Goal: Share content: Share content

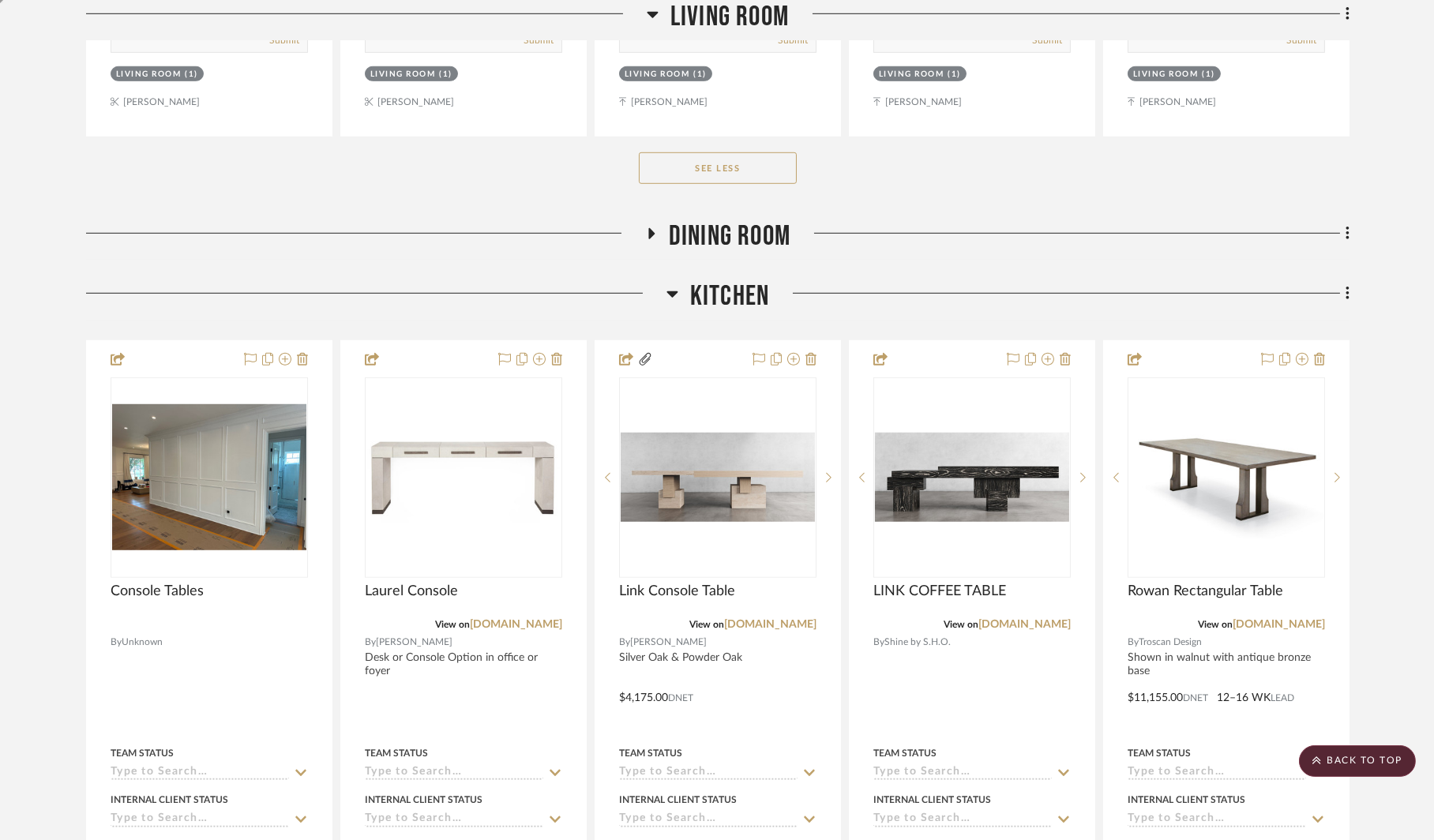
scroll to position [2515, 0]
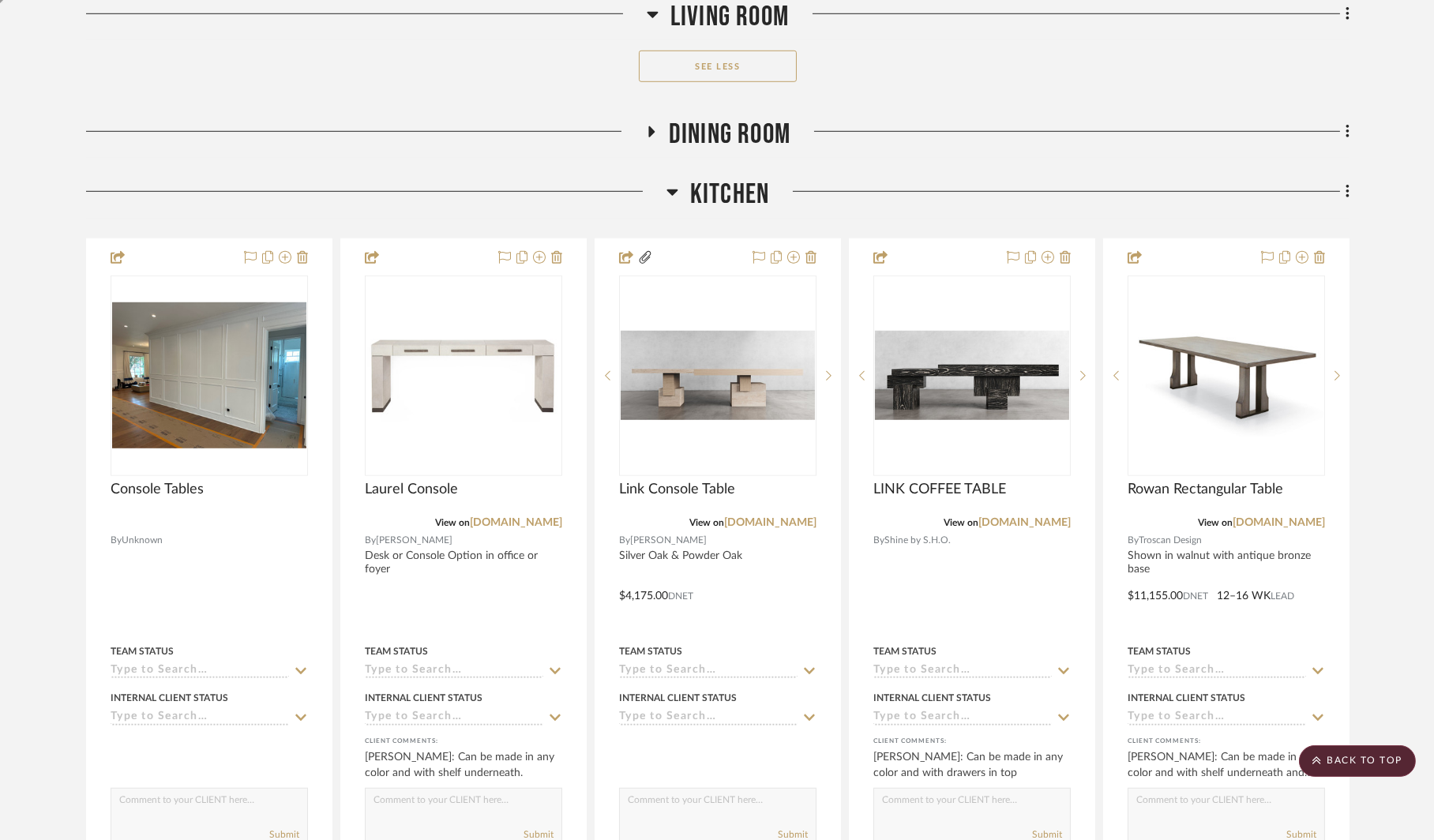
click at [655, 127] on icon at bounding box center [651, 132] width 19 height 12
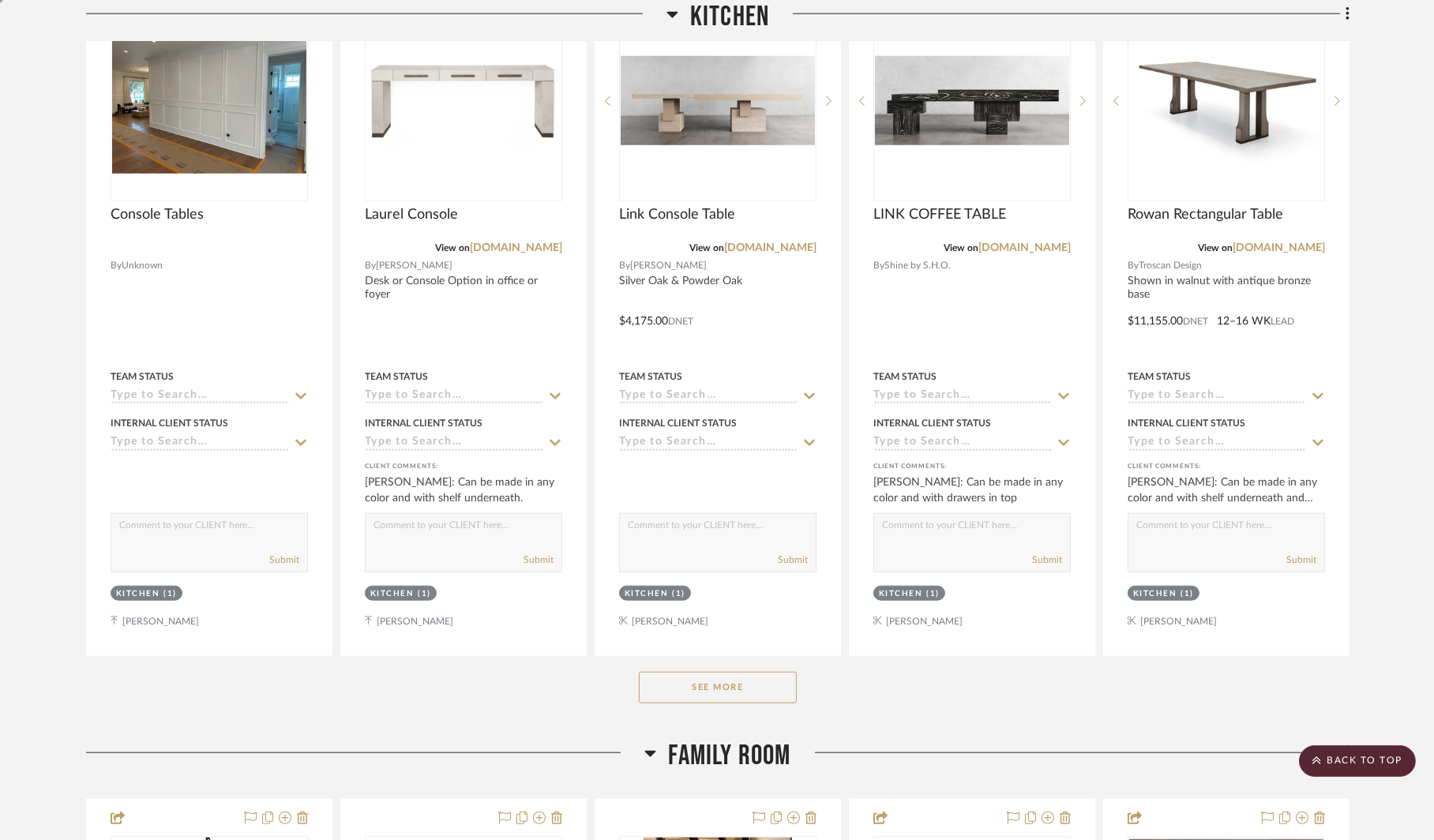
scroll to position [3562, 0]
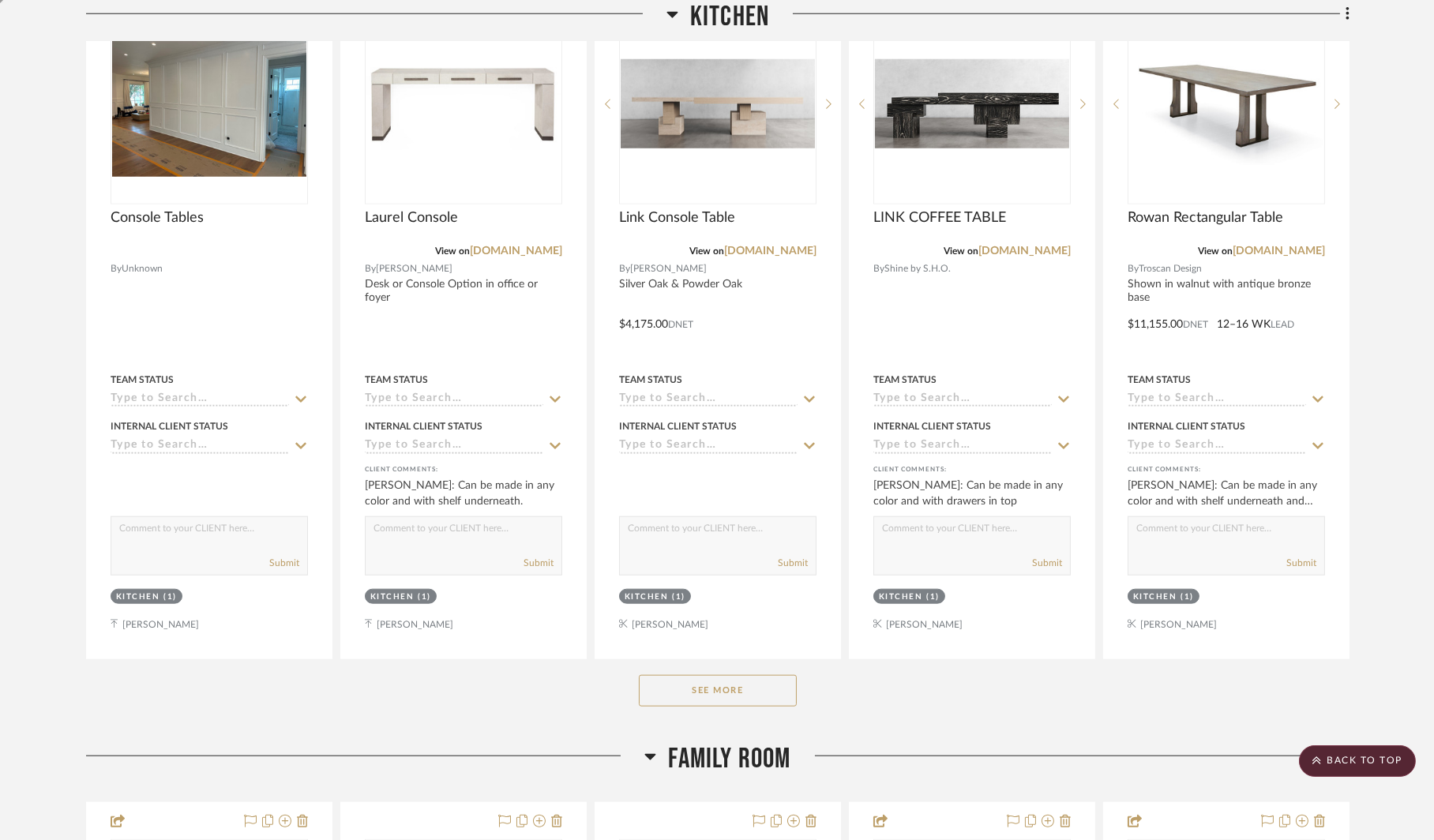
click at [690, 676] on button "See More" at bounding box center [717, 691] width 158 height 32
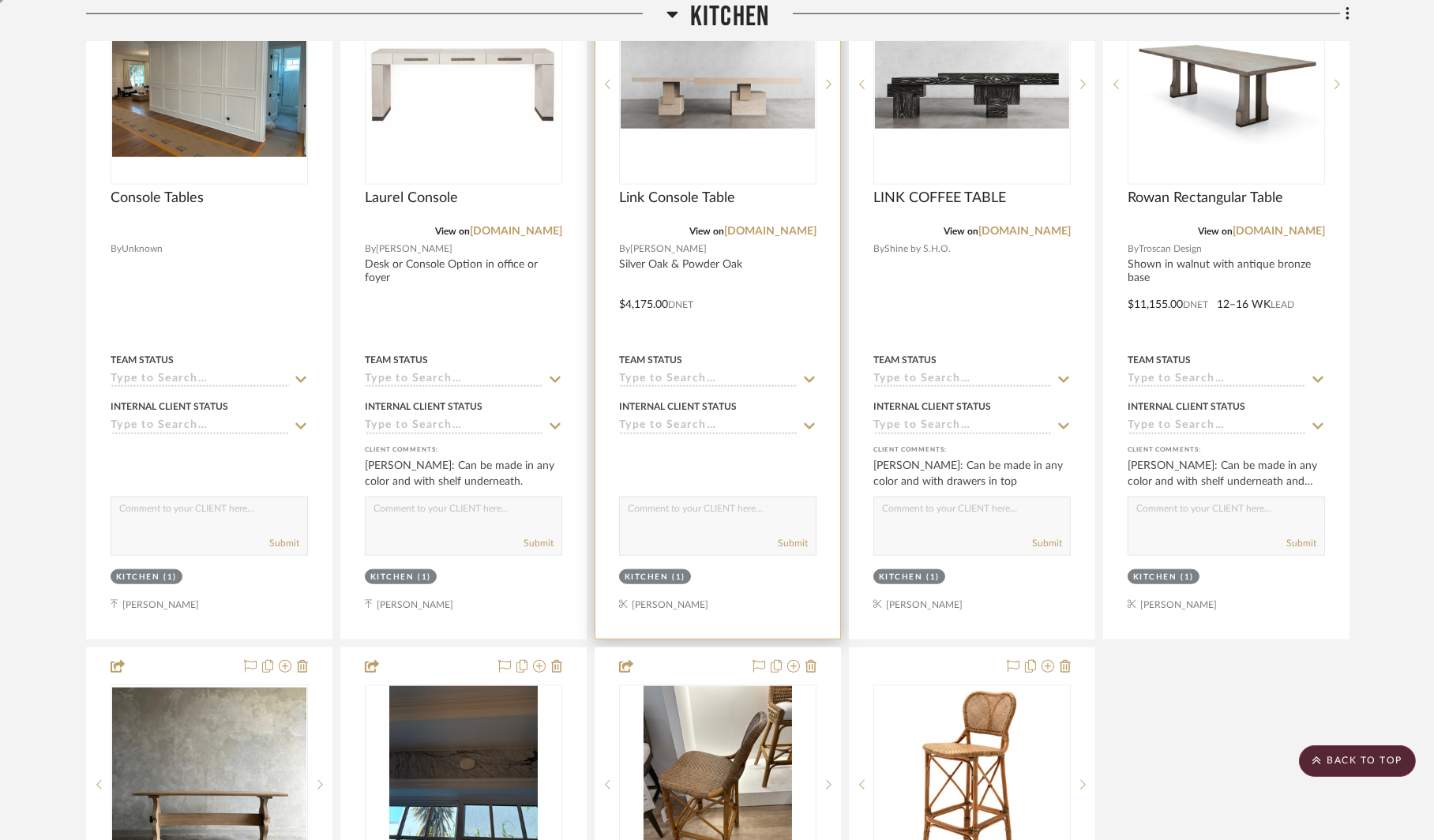
scroll to position [3952, 0]
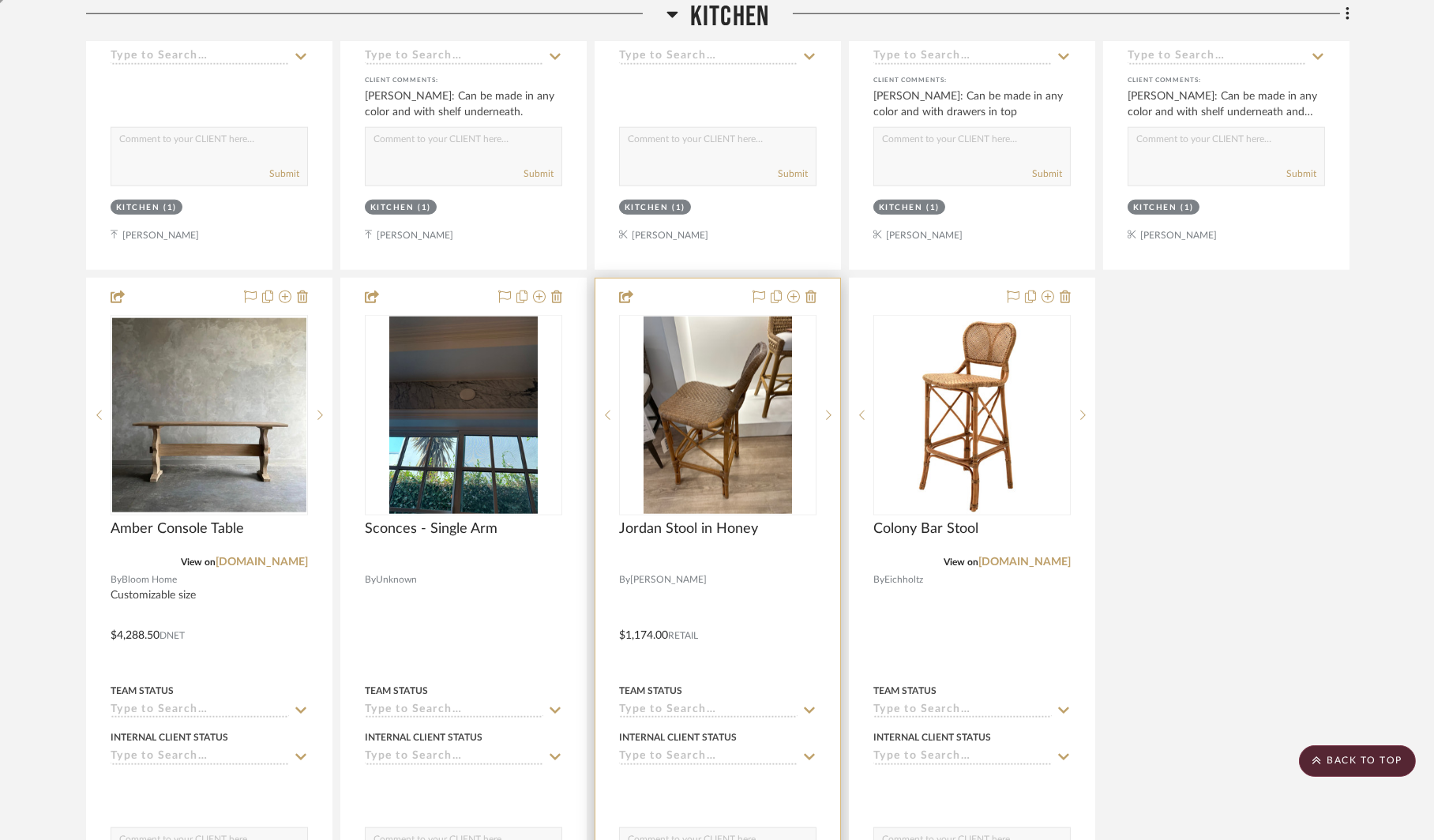
click at [732, 364] on img "0" at bounding box center [717, 415] width 148 height 197
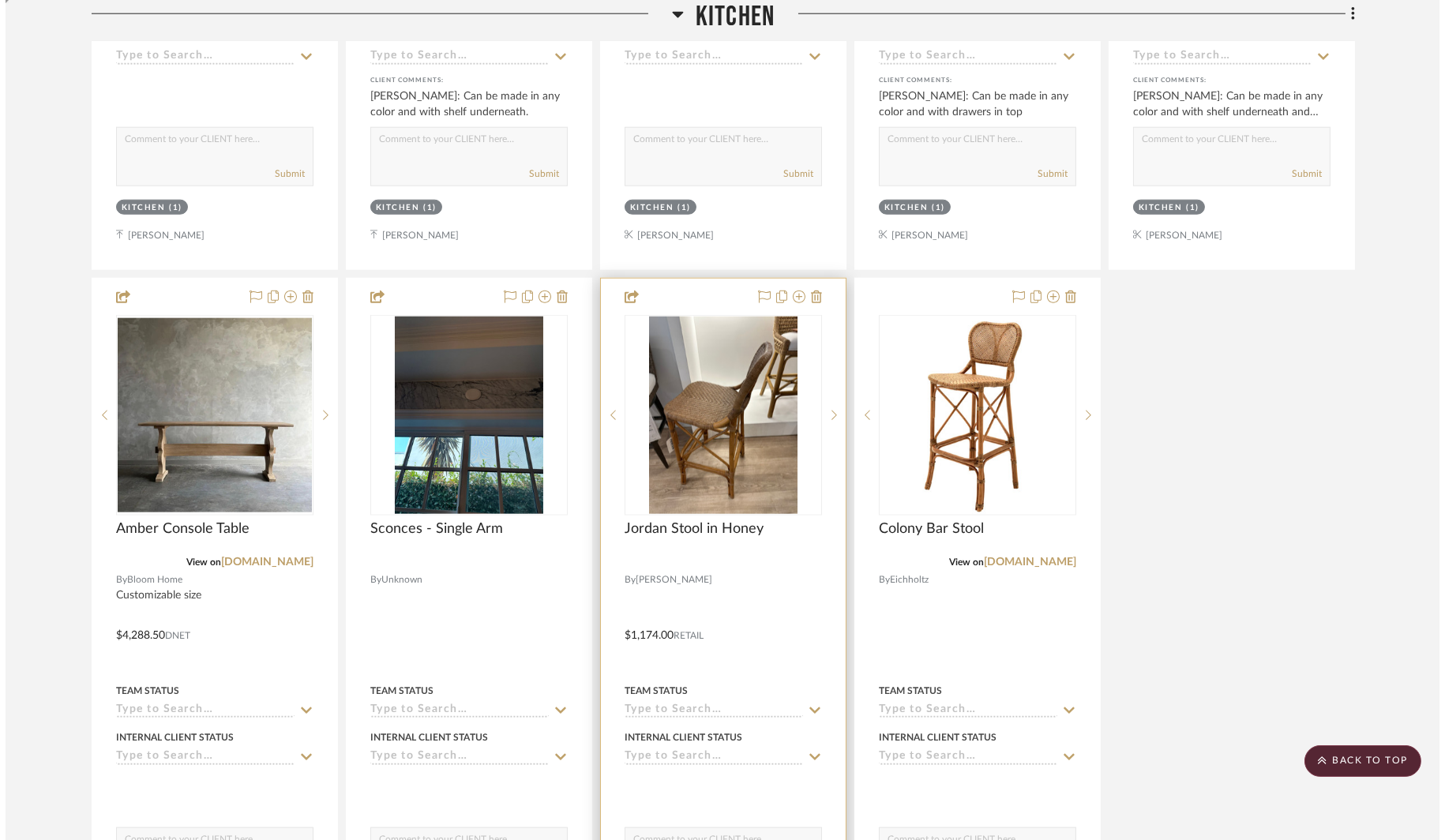
scroll to position [0, 0]
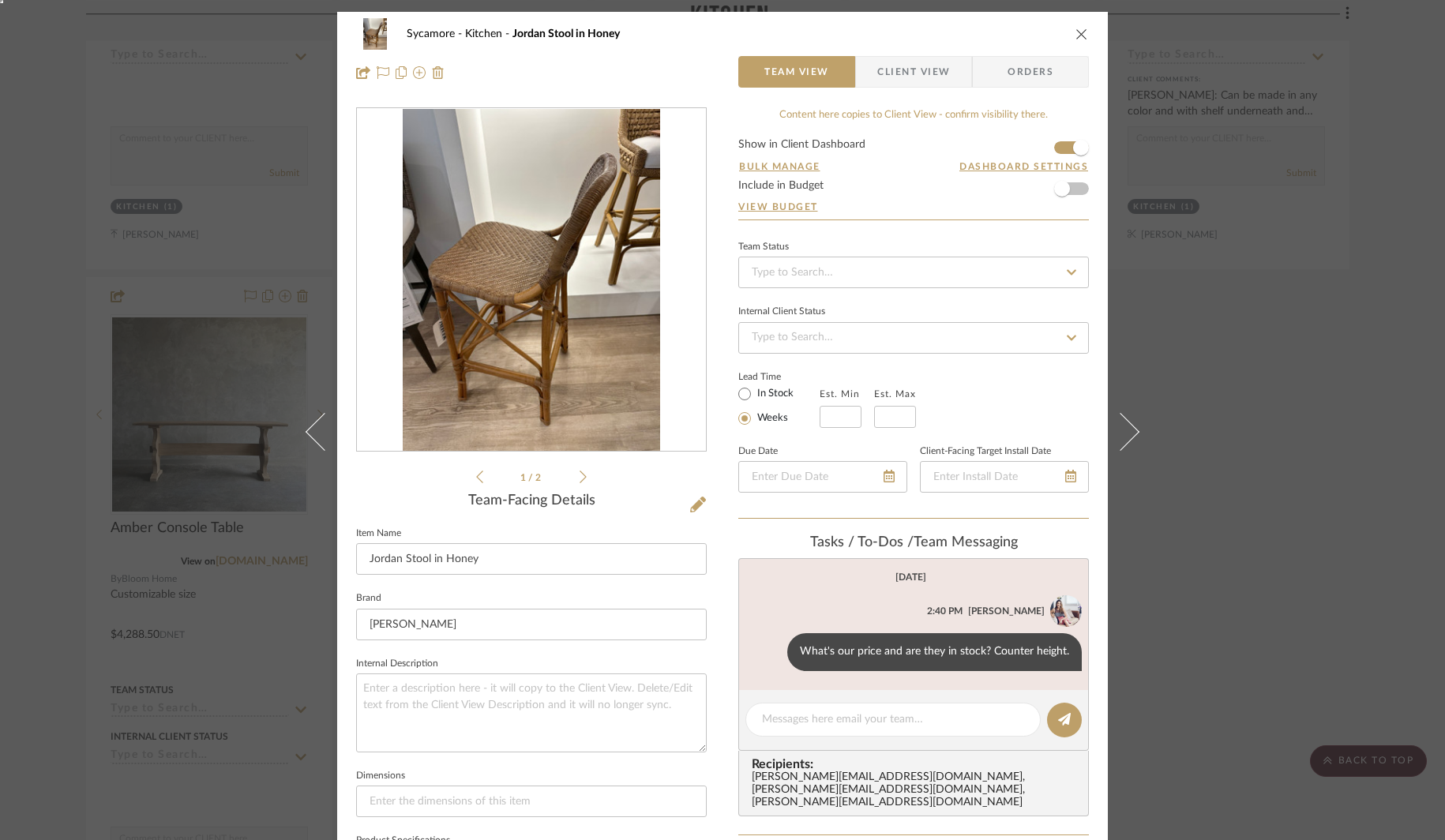
click at [898, 72] on span "Client View" at bounding box center [912, 72] width 72 height 32
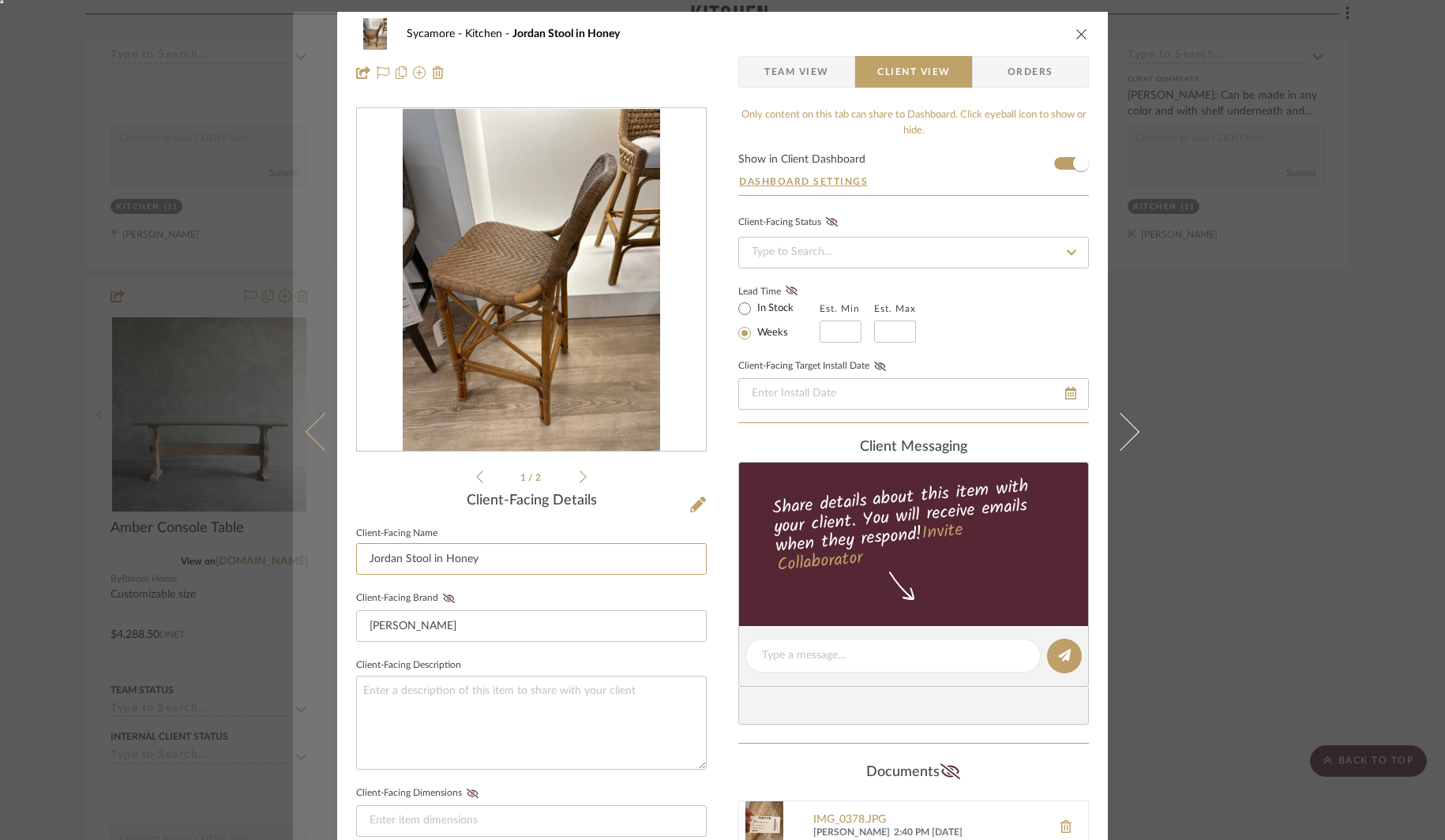
drag, startPoint x: 393, startPoint y: 558, endPoint x: 325, endPoint y: 558, distance: 68.0
click at [327, 558] on mat-dialog-content "Sycamore Kitchen Jordan Stool in Honey Team View Client View Orders 1 / 2 Clien…" at bounding box center [722, 669] width 859 height 1314
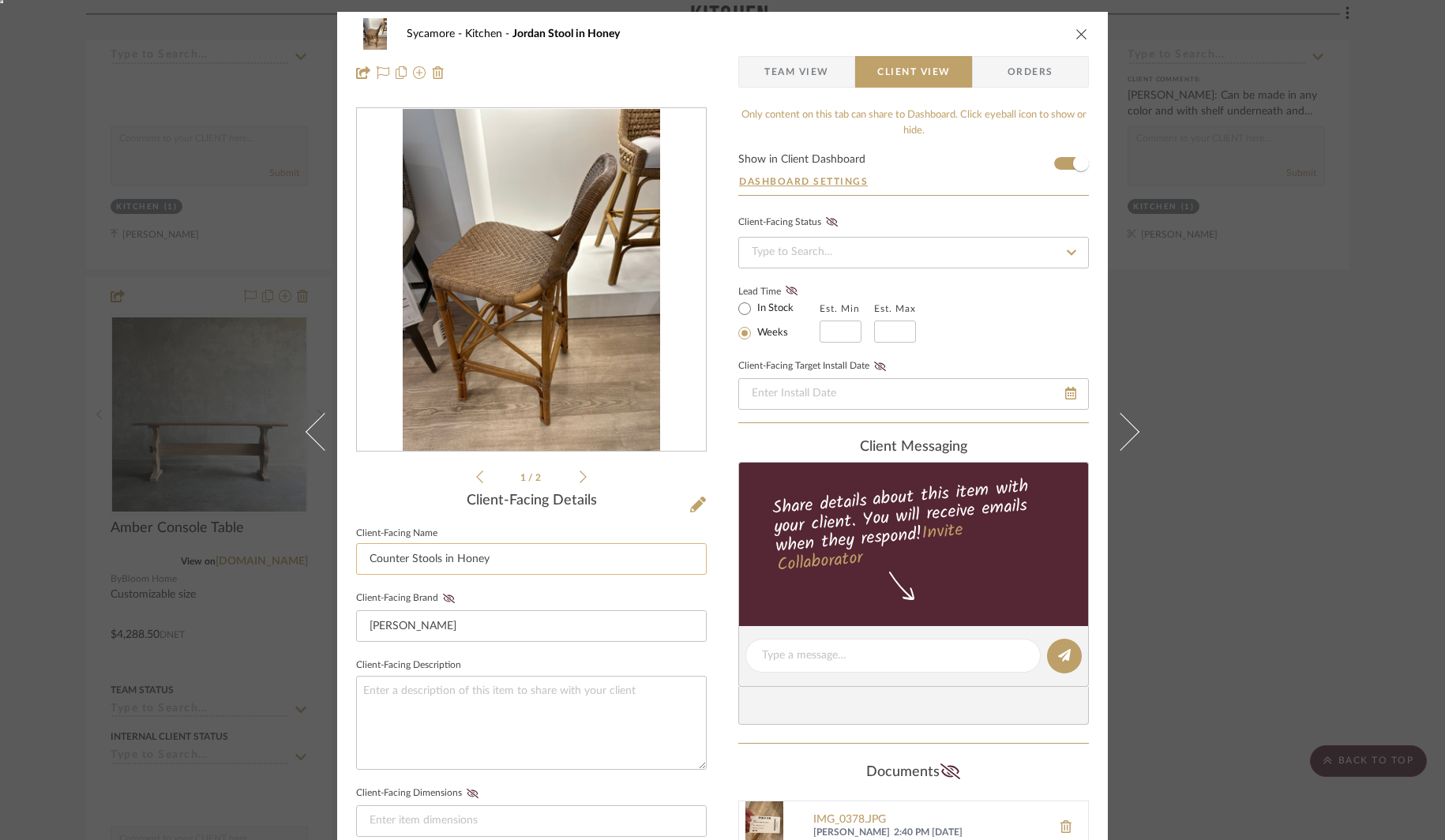
drag, startPoint x: 439, startPoint y: 562, endPoint x: 526, endPoint y: 562, distance: 87.0
click at [517, 562] on input "Counter Stools in Honey" at bounding box center [532, 559] width 351 height 32
type input "Counter Stools"
click at [497, 708] on textarea at bounding box center [532, 723] width 351 height 94
click at [1182, 412] on div "Sycamore Kitchen Jordan Stool in Honey Team View Client View Orders 1 / 2 Clien…" at bounding box center [722, 420] width 1445 height 840
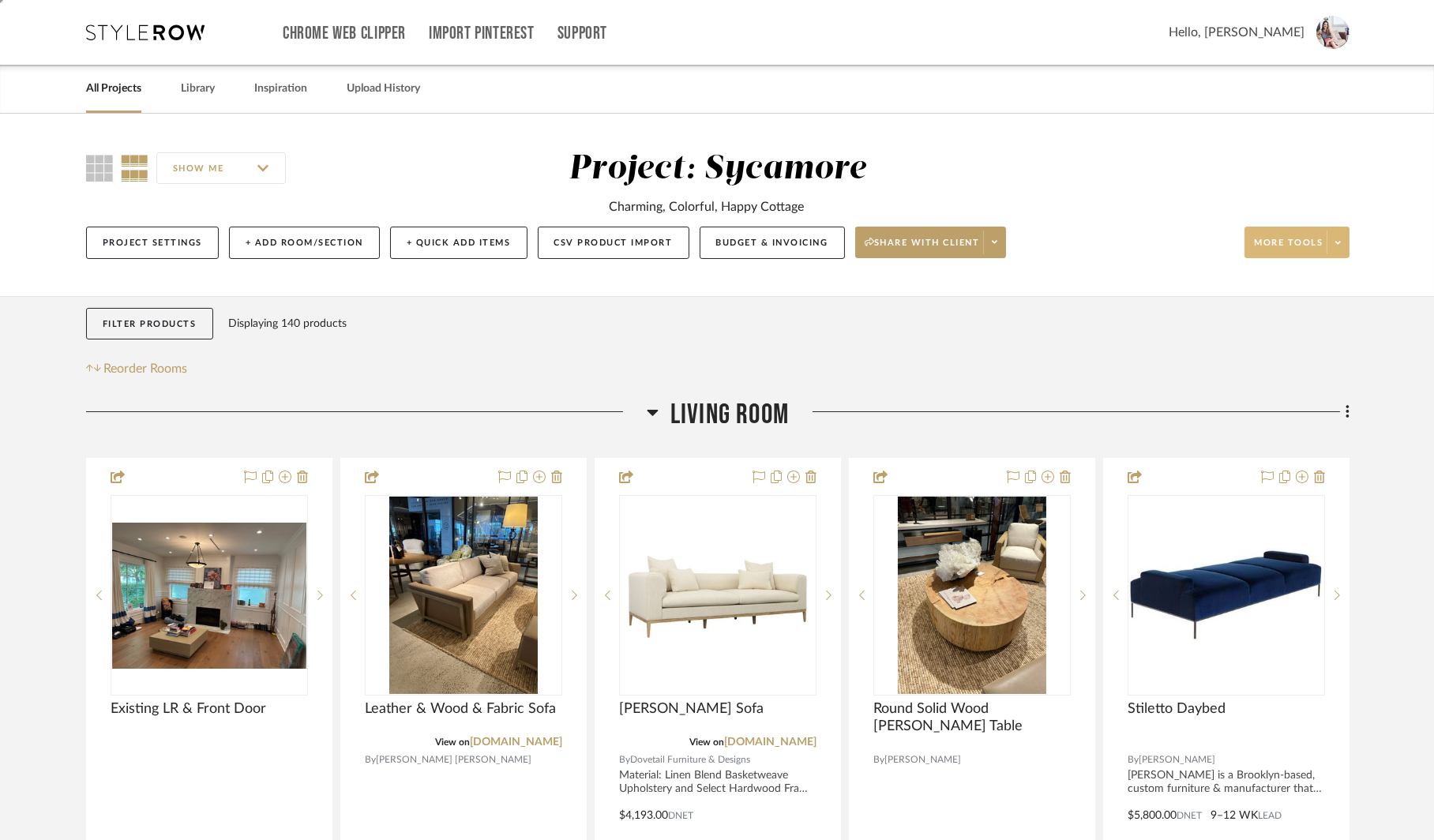
click at [1288, 248] on span "More tools" at bounding box center [1288, 248] width 68 height 23
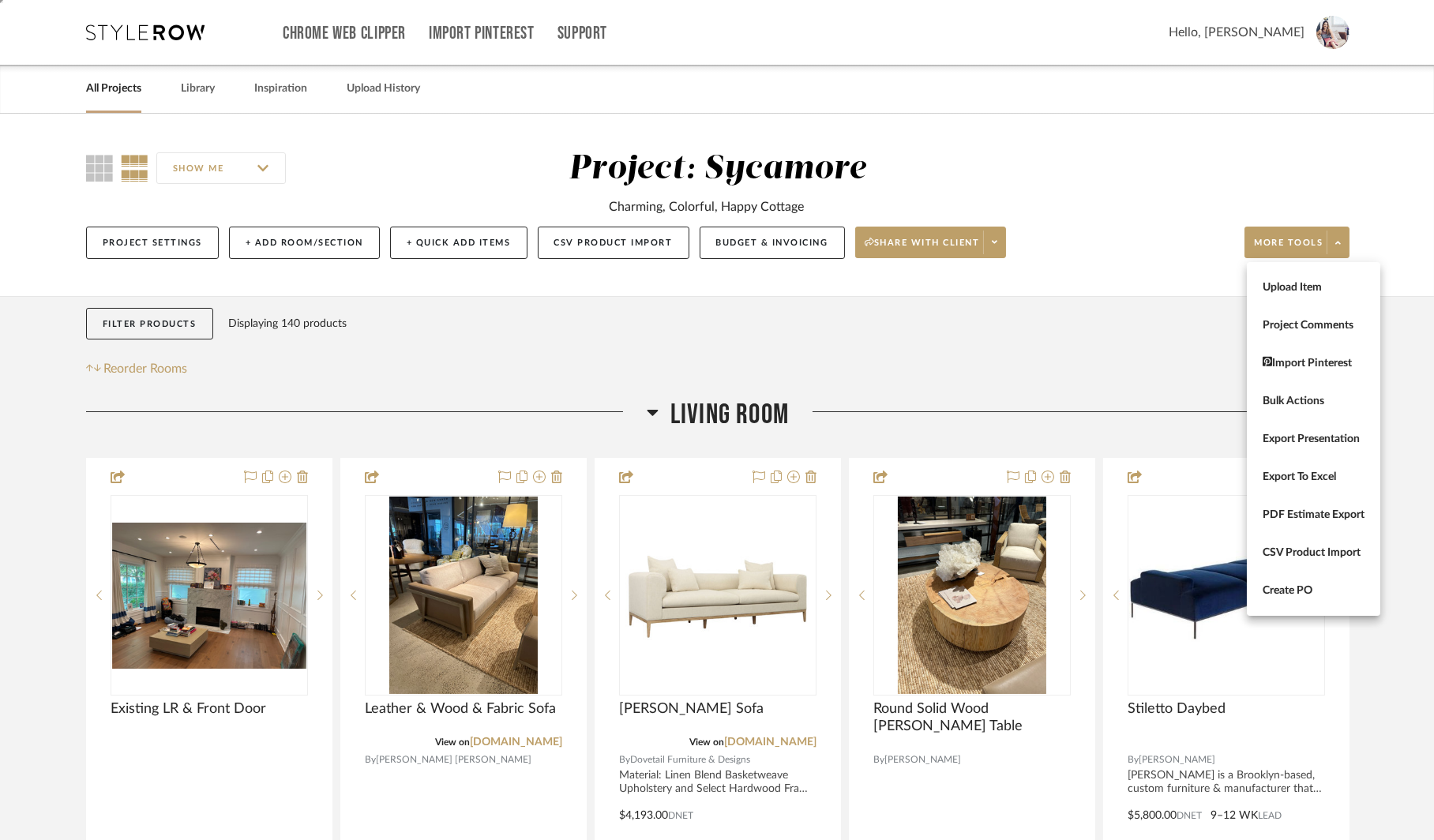
click at [988, 257] on div at bounding box center [717, 420] width 1434 height 840
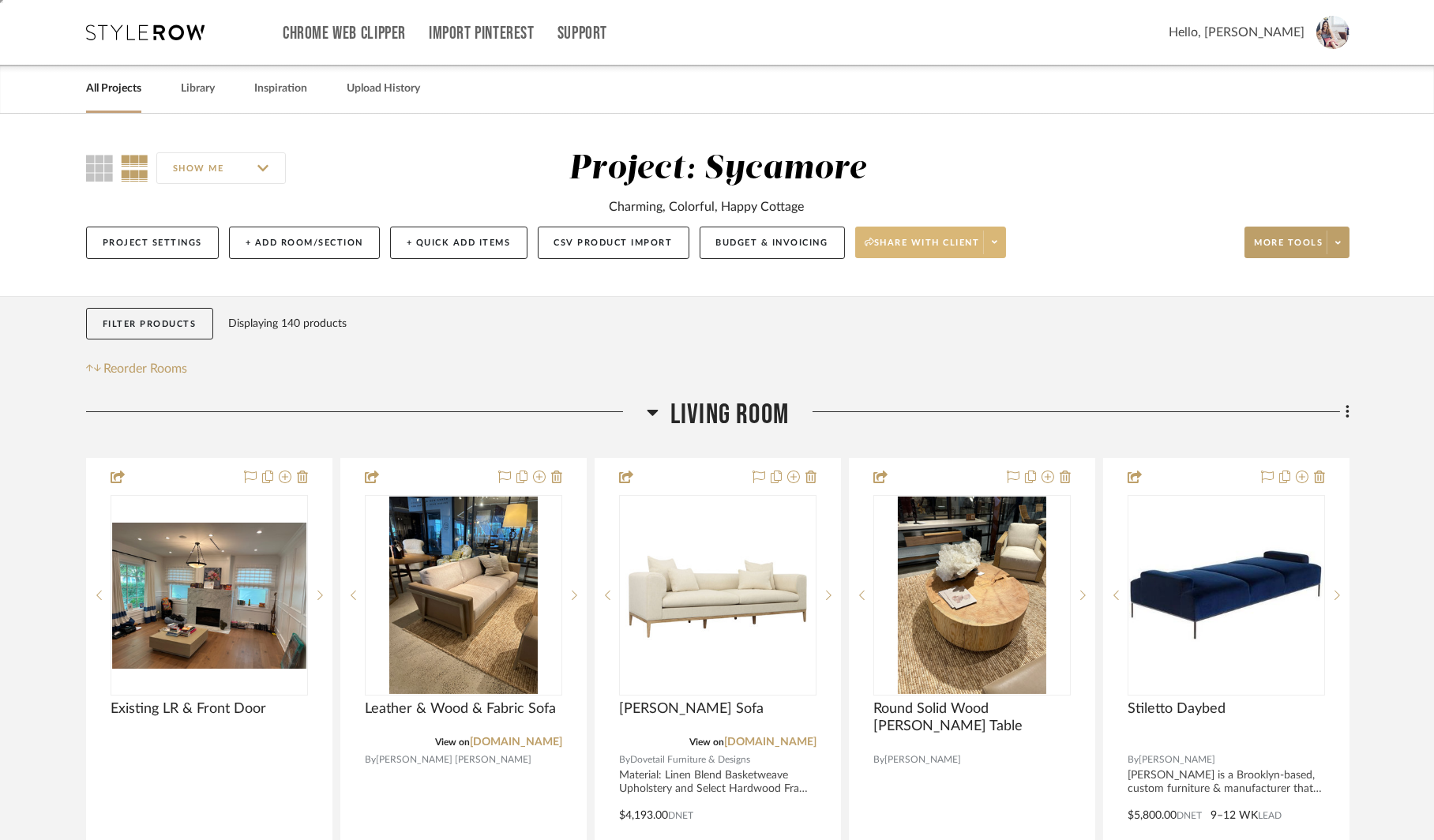
click at [944, 249] on span "Share with client" at bounding box center [922, 248] width 115 height 23
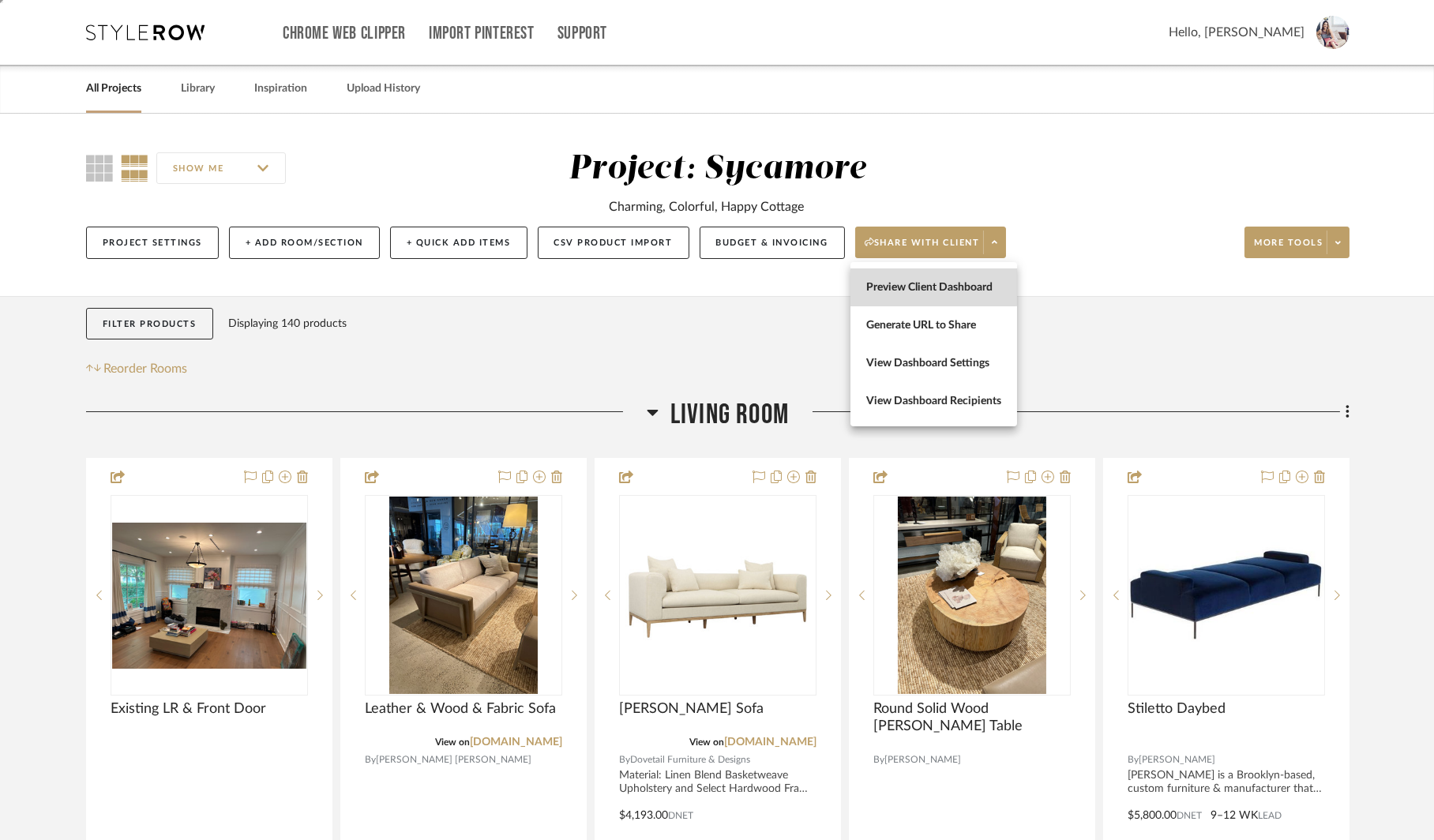
click at [928, 285] on span "Preview Client Dashboard" at bounding box center [934, 288] width 135 height 13
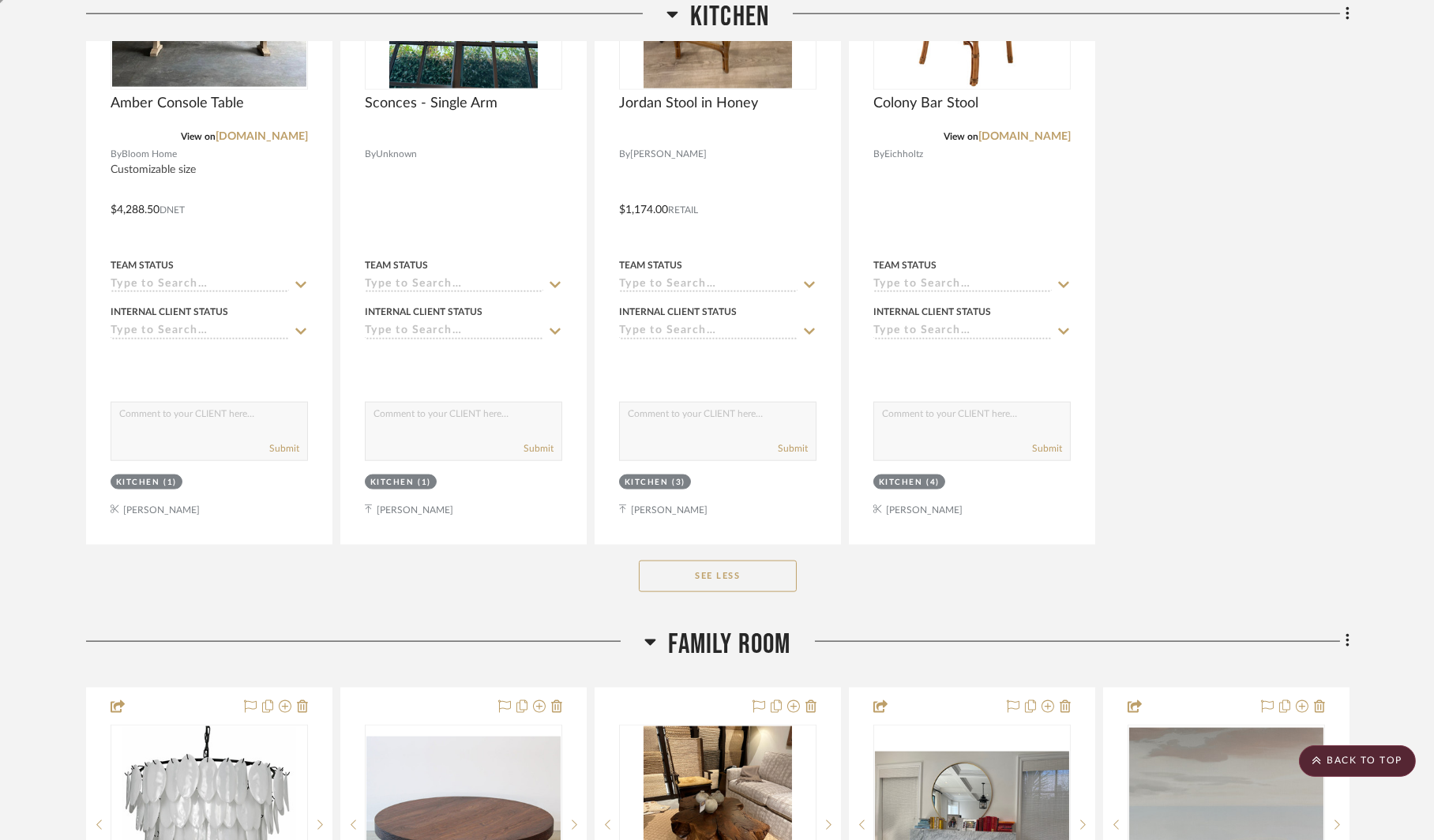
scroll to position [4620, 0]
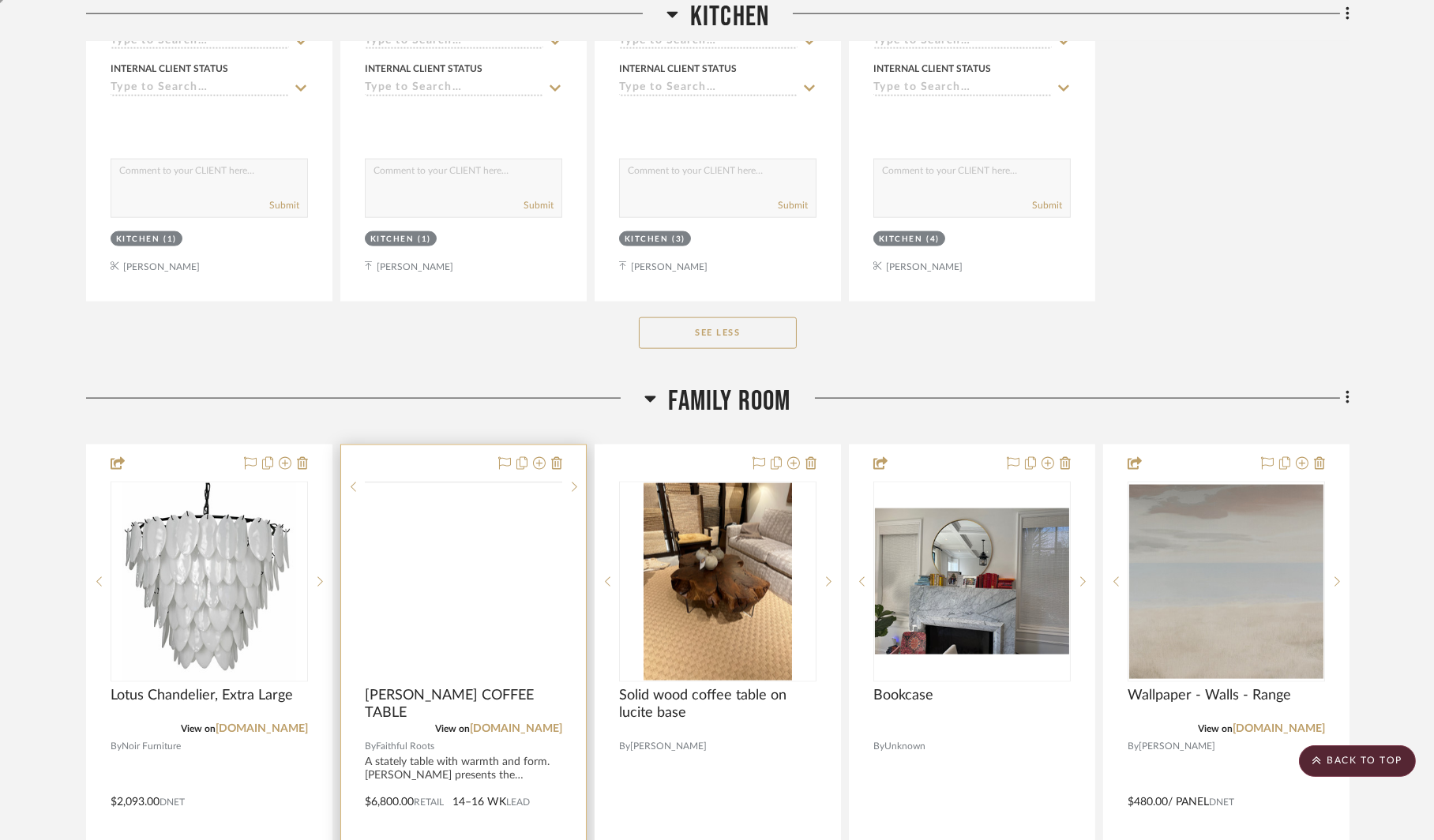
click at [0, 0] on img at bounding box center [0, 0] width 0 height 0
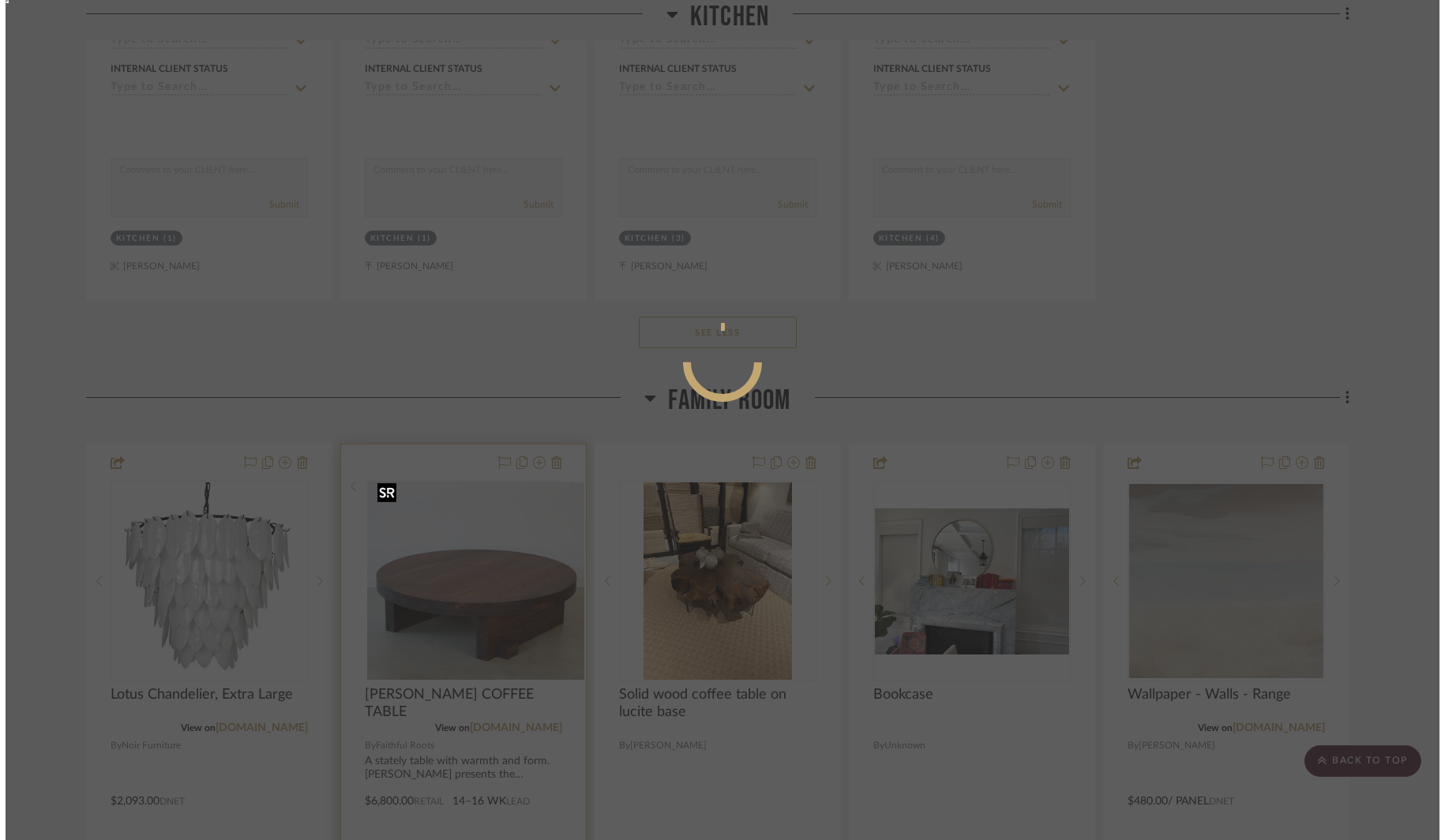
scroll to position [0, 0]
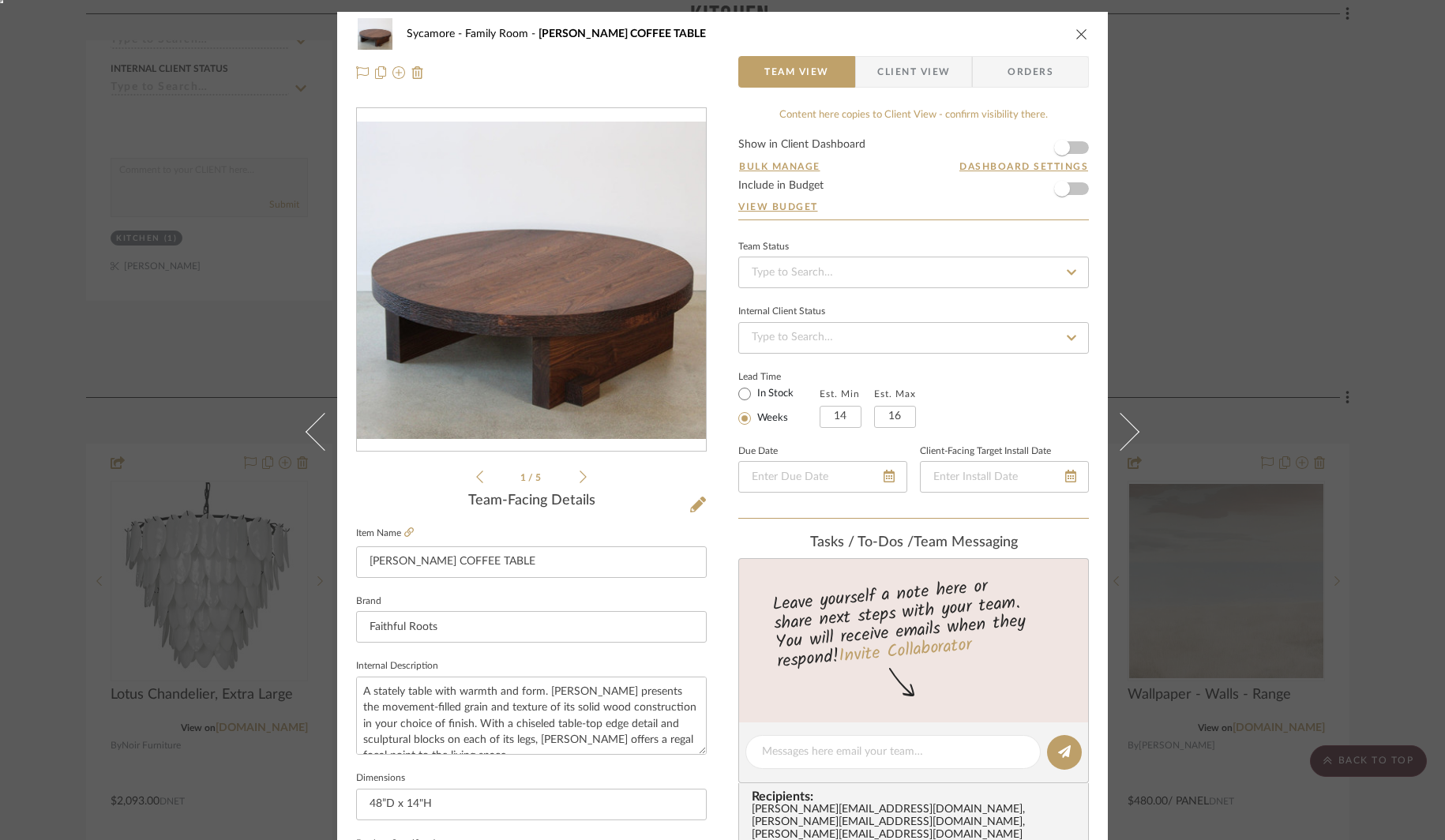
click at [1076, 148] on form "Show in Client Dashboard Bulk Manage Dashboard Settings Include in Budget View …" at bounding box center [913, 179] width 351 height 81
click at [1060, 149] on span "button" at bounding box center [1061, 147] width 16 height 16
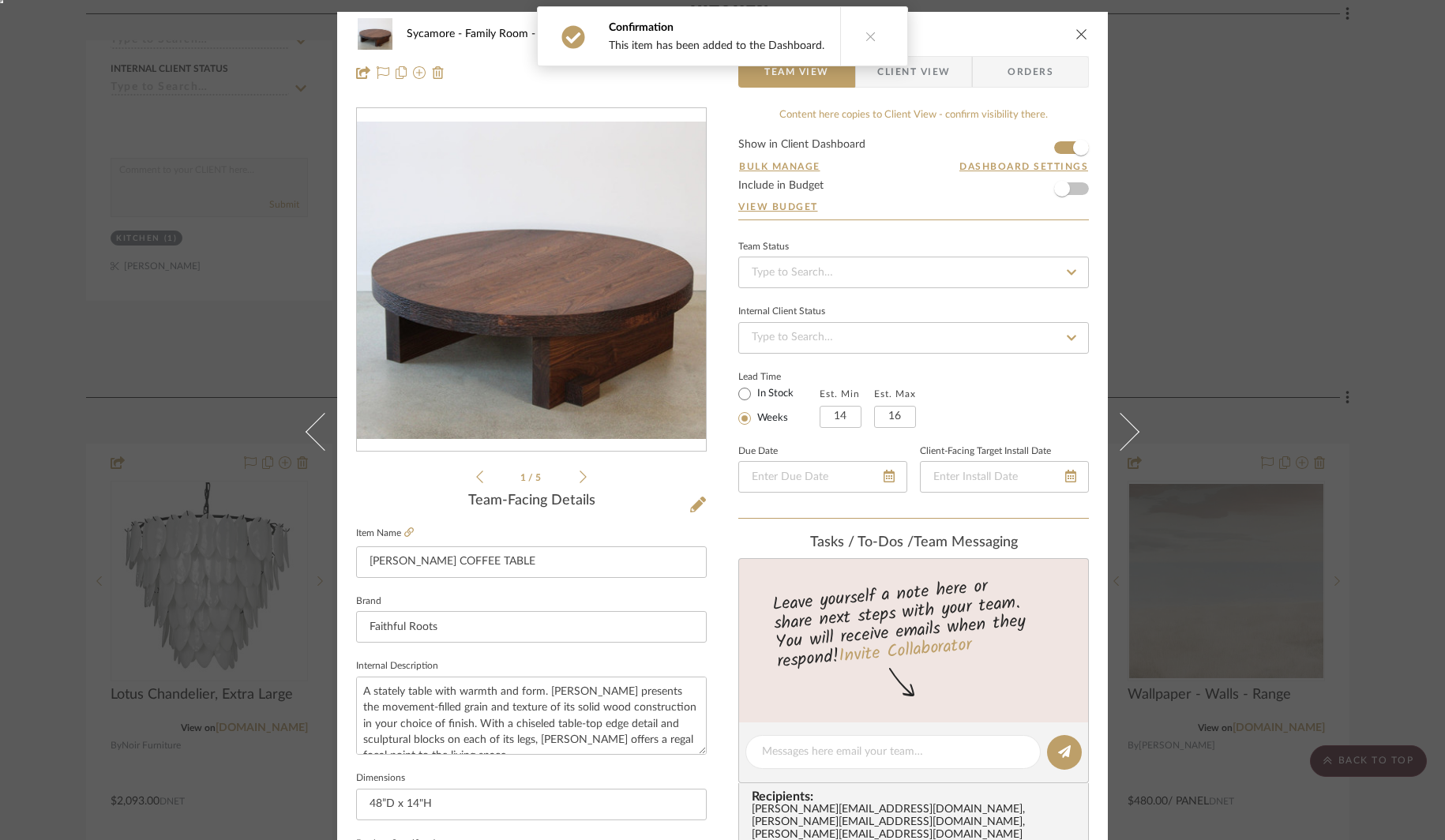
click at [1222, 217] on div "Sycamore Family Room [PERSON_NAME] COFFEE TABLE Team View Client View Orders 1 …" at bounding box center [722, 420] width 1445 height 840
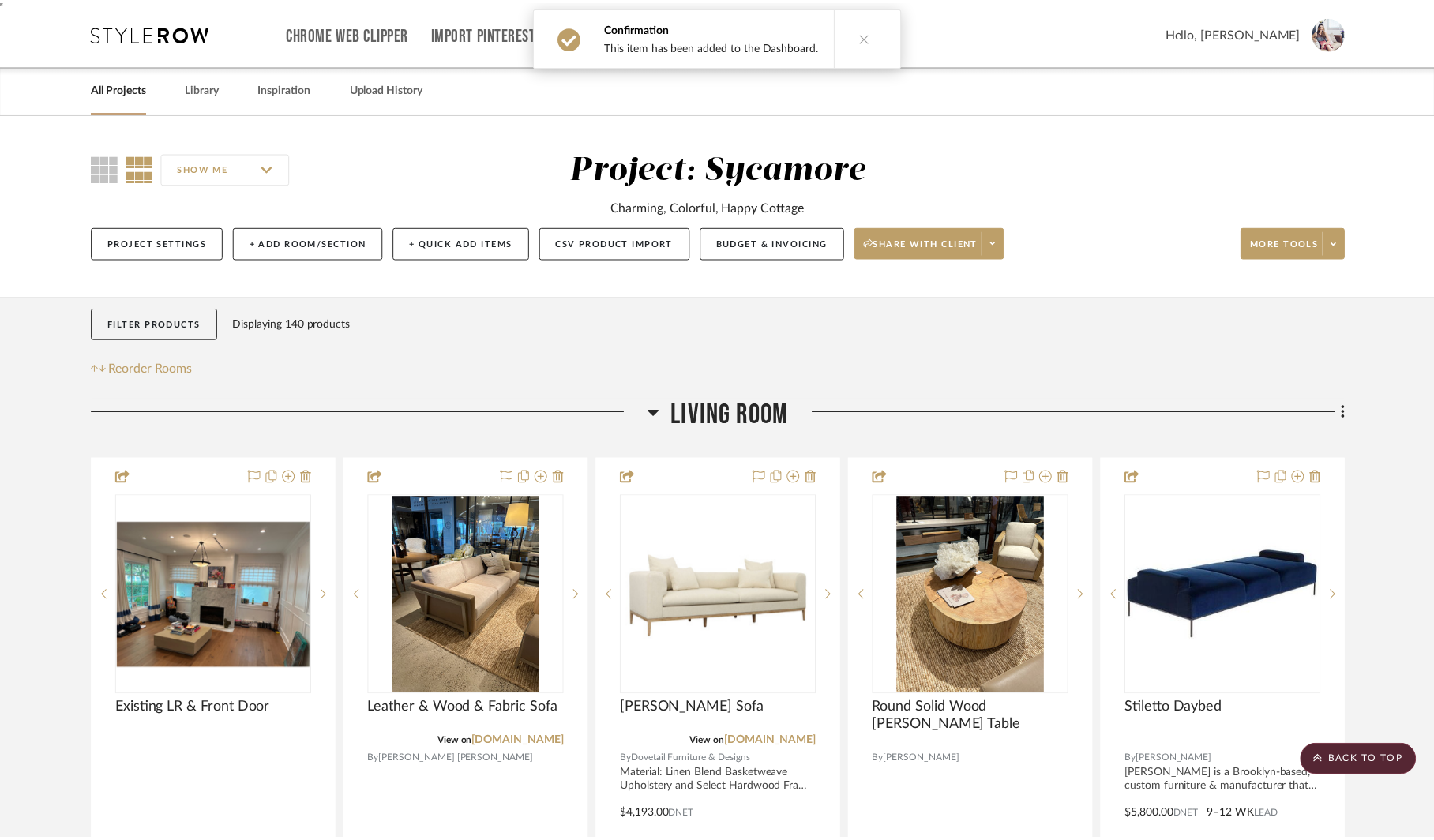
scroll to position [4620, 0]
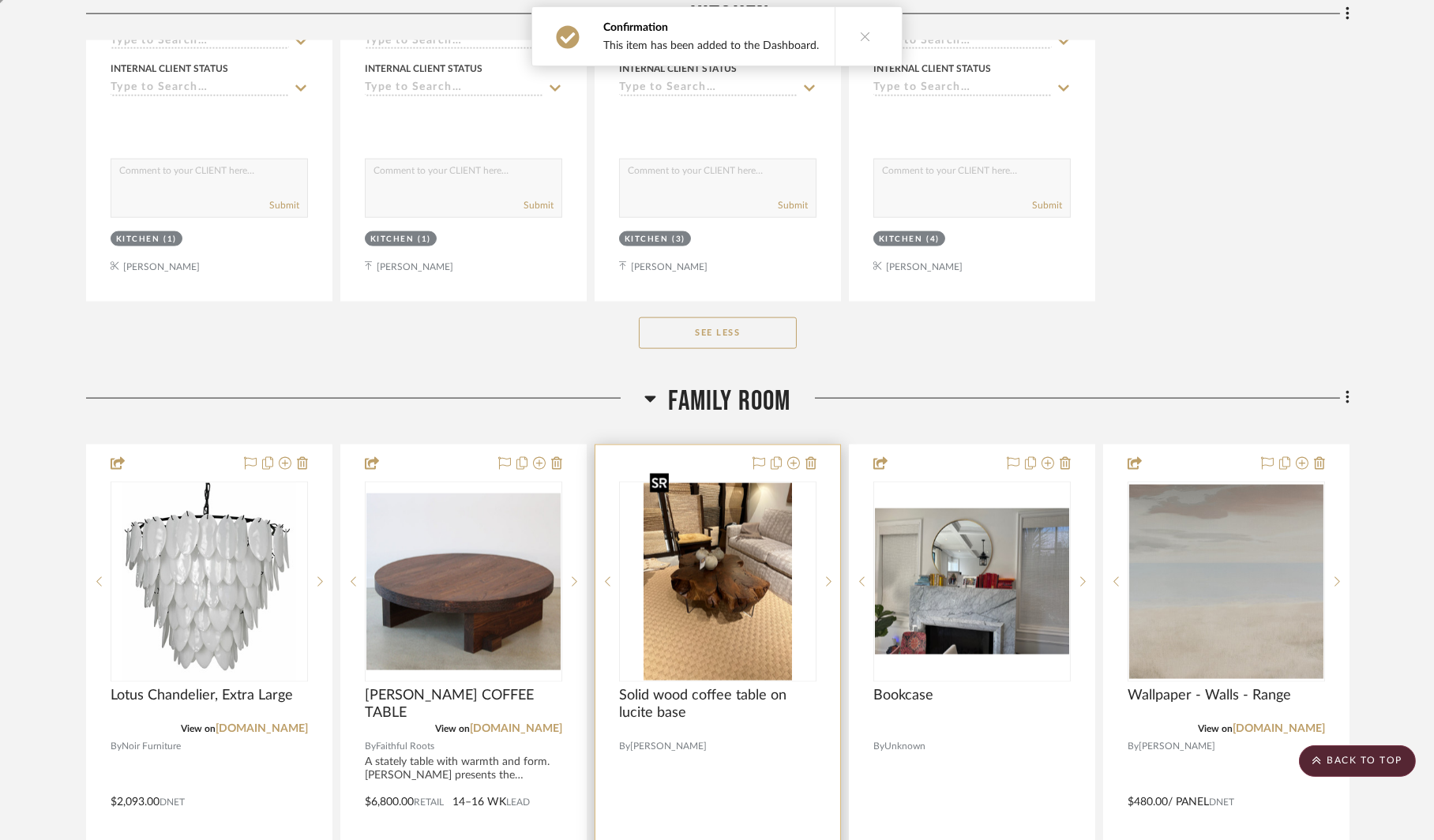
click at [732, 551] on img "0" at bounding box center [717, 581] width 148 height 197
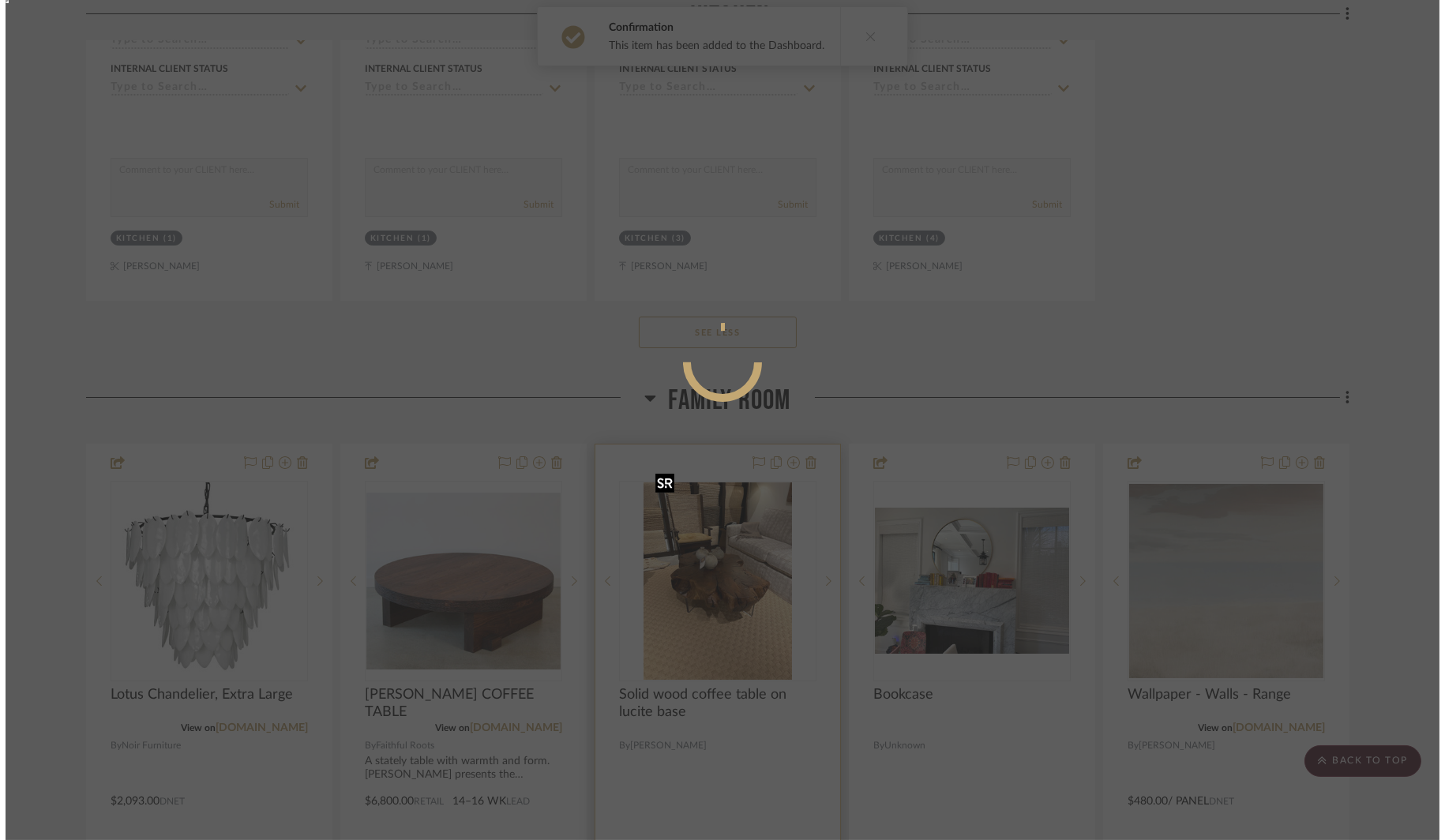
scroll to position [0, 0]
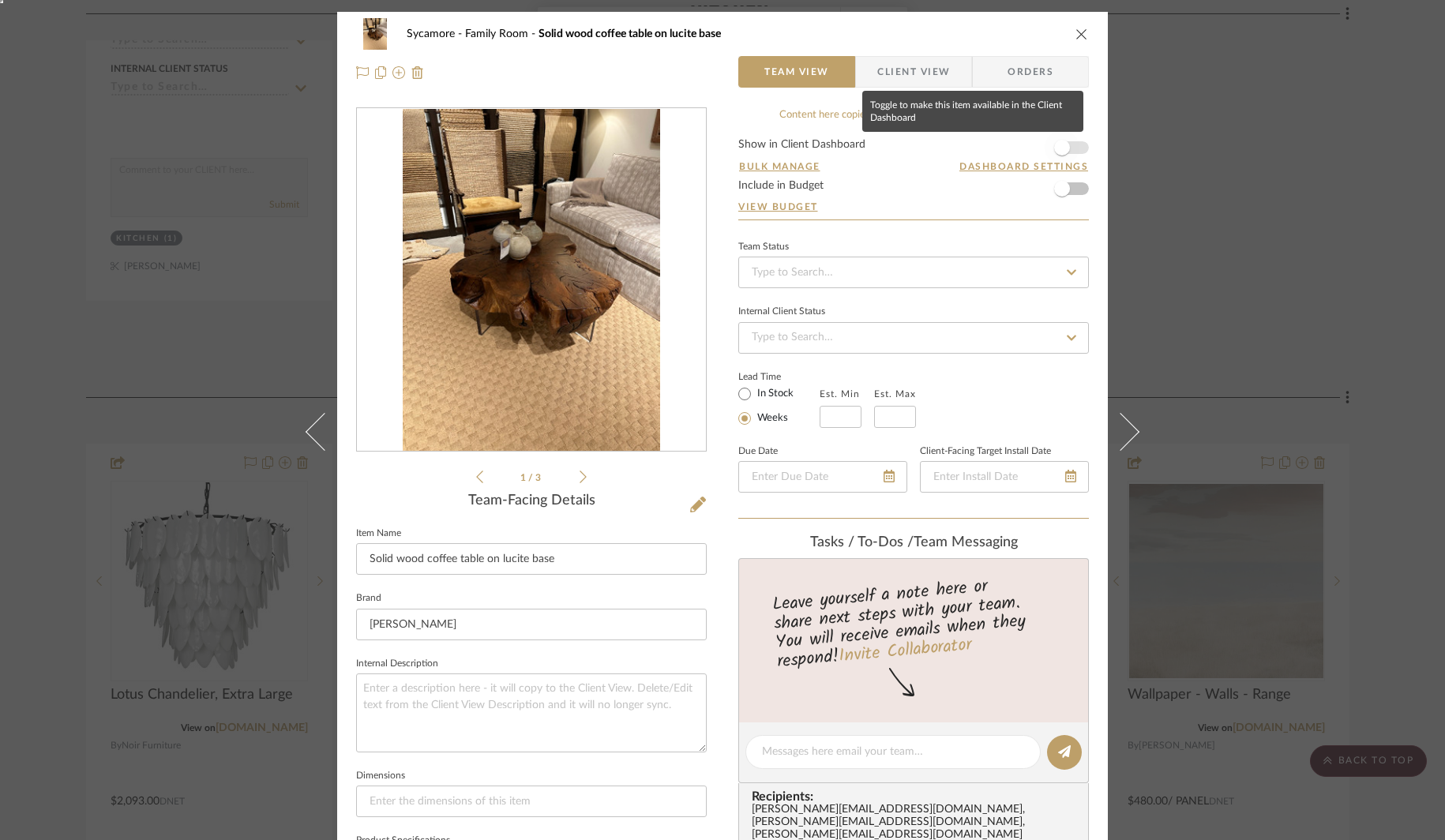
click at [1054, 153] on span "button" at bounding box center [1061, 147] width 16 height 16
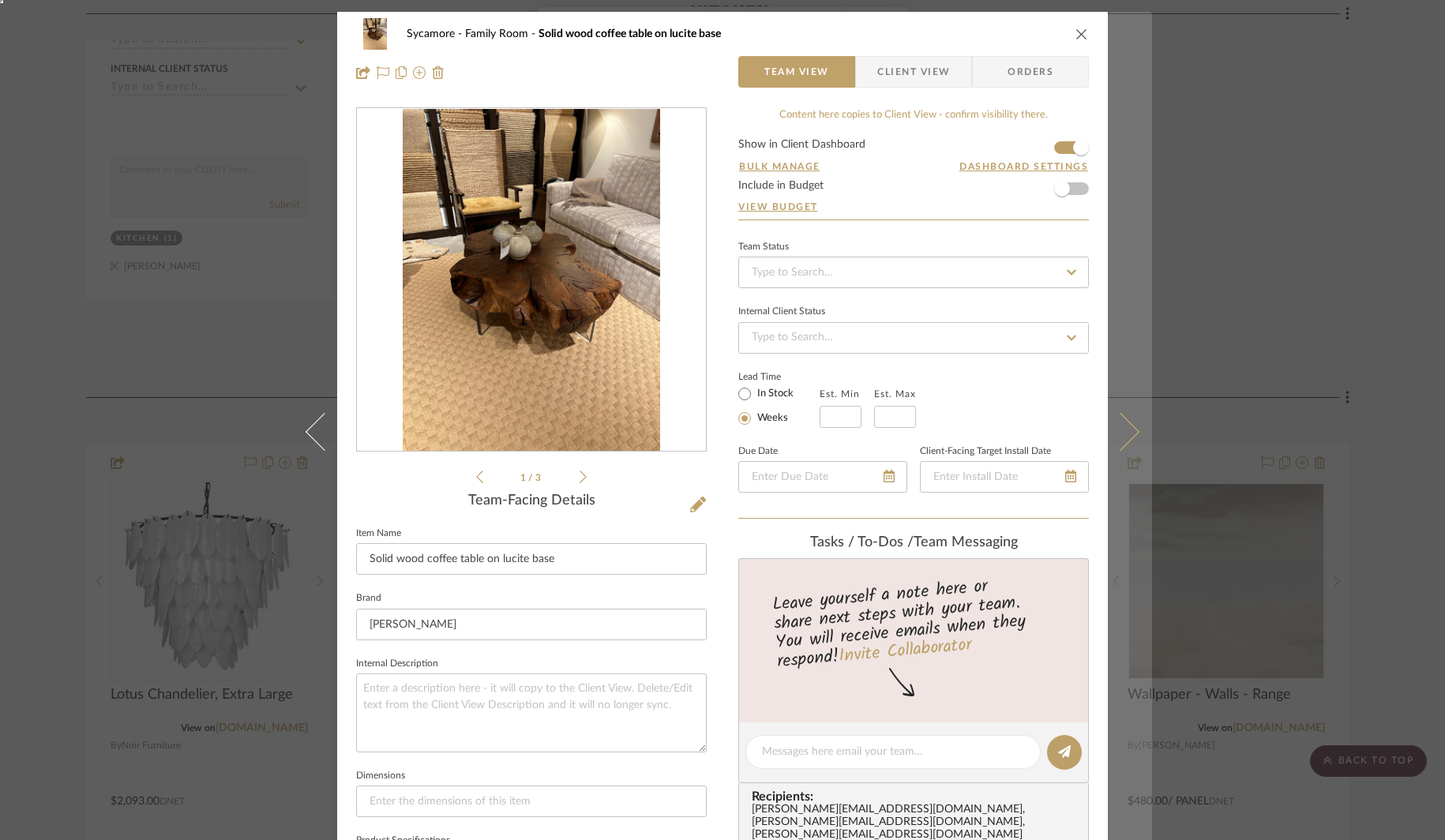
click at [1111, 432] on icon at bounding box center [1121, 431] width 38 height 38
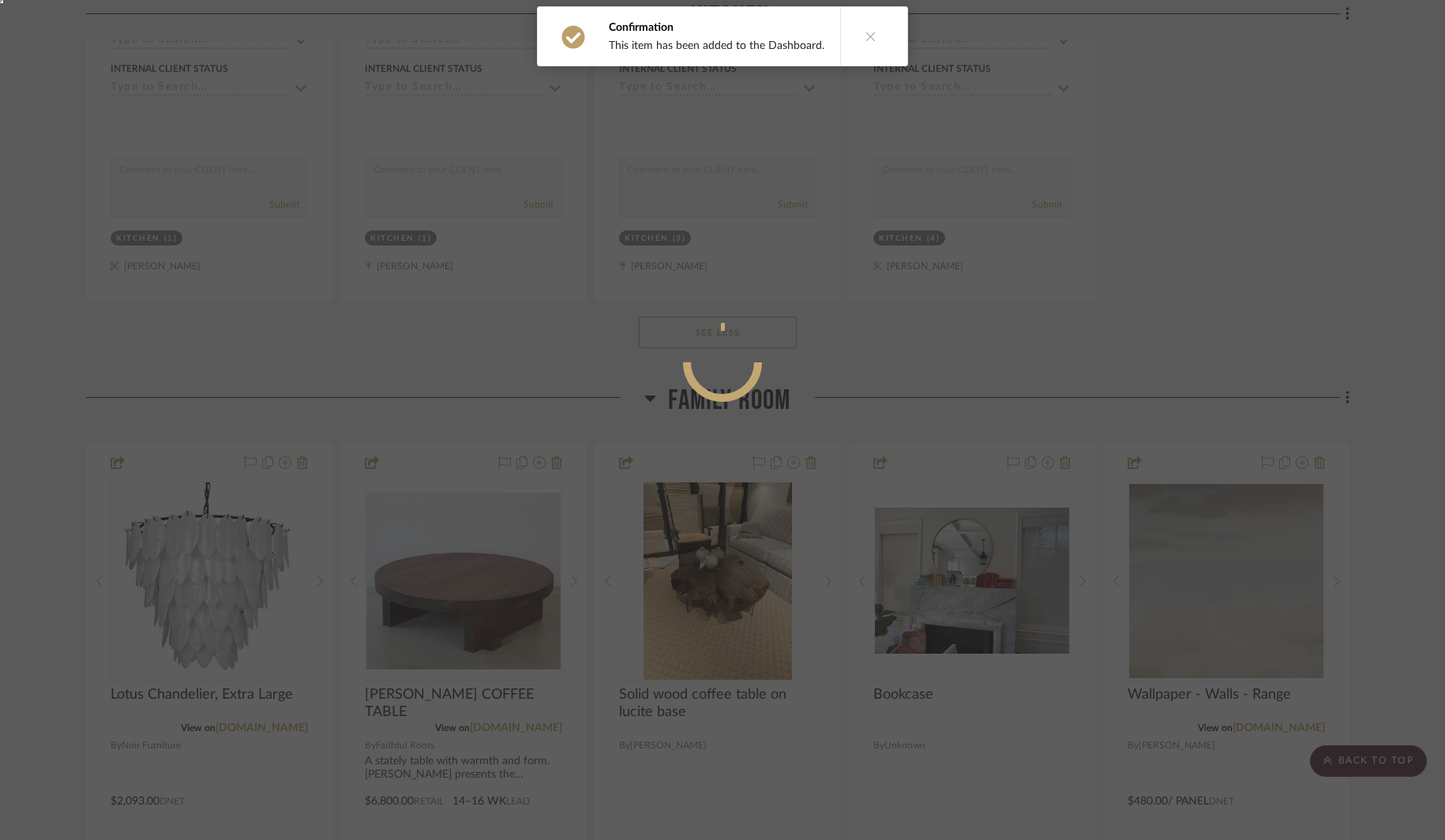
click at [1261, 282] on div at bounding box center [722, 420] width 1445 height 840
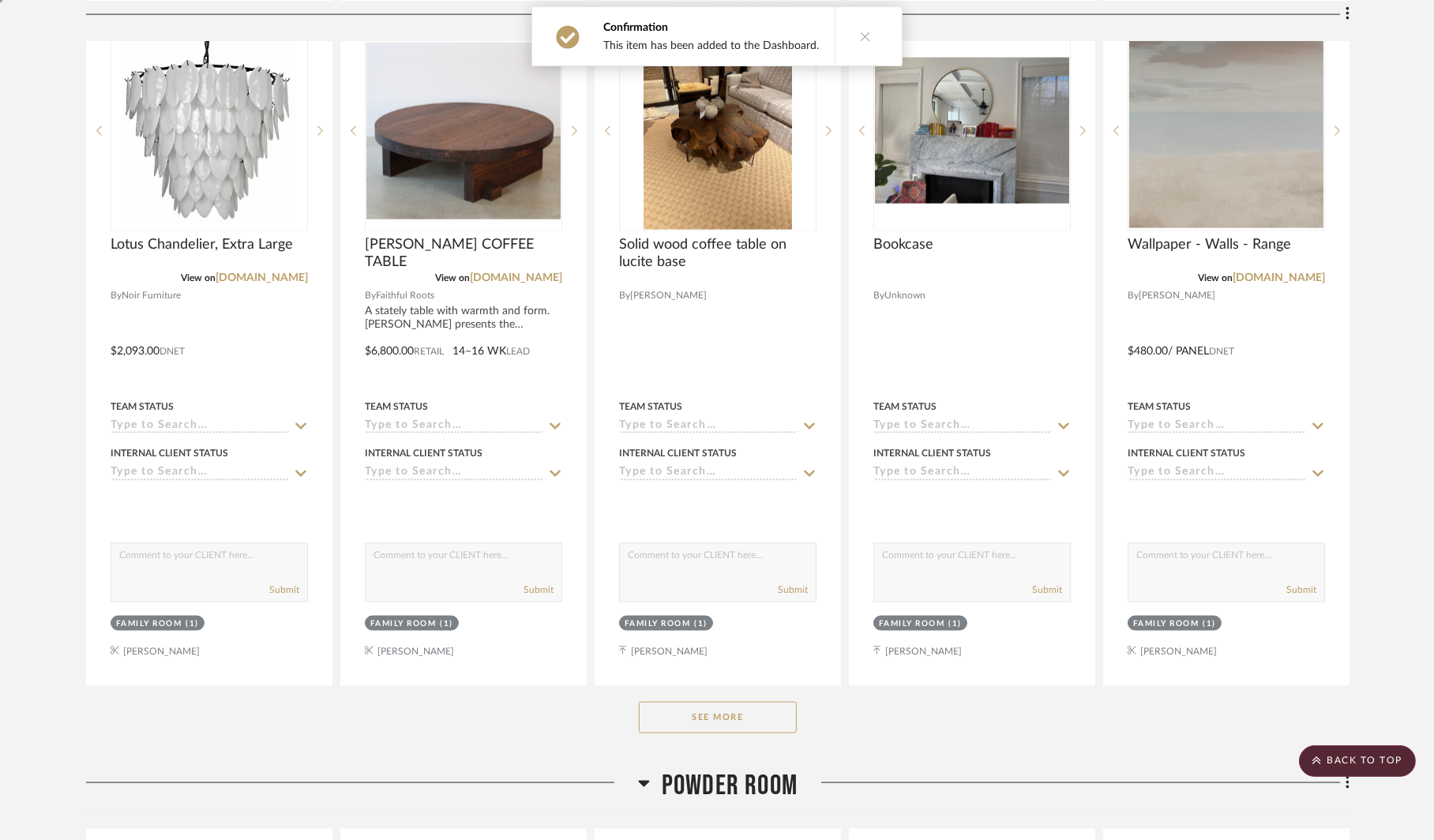
scroll to position [5135, 0]
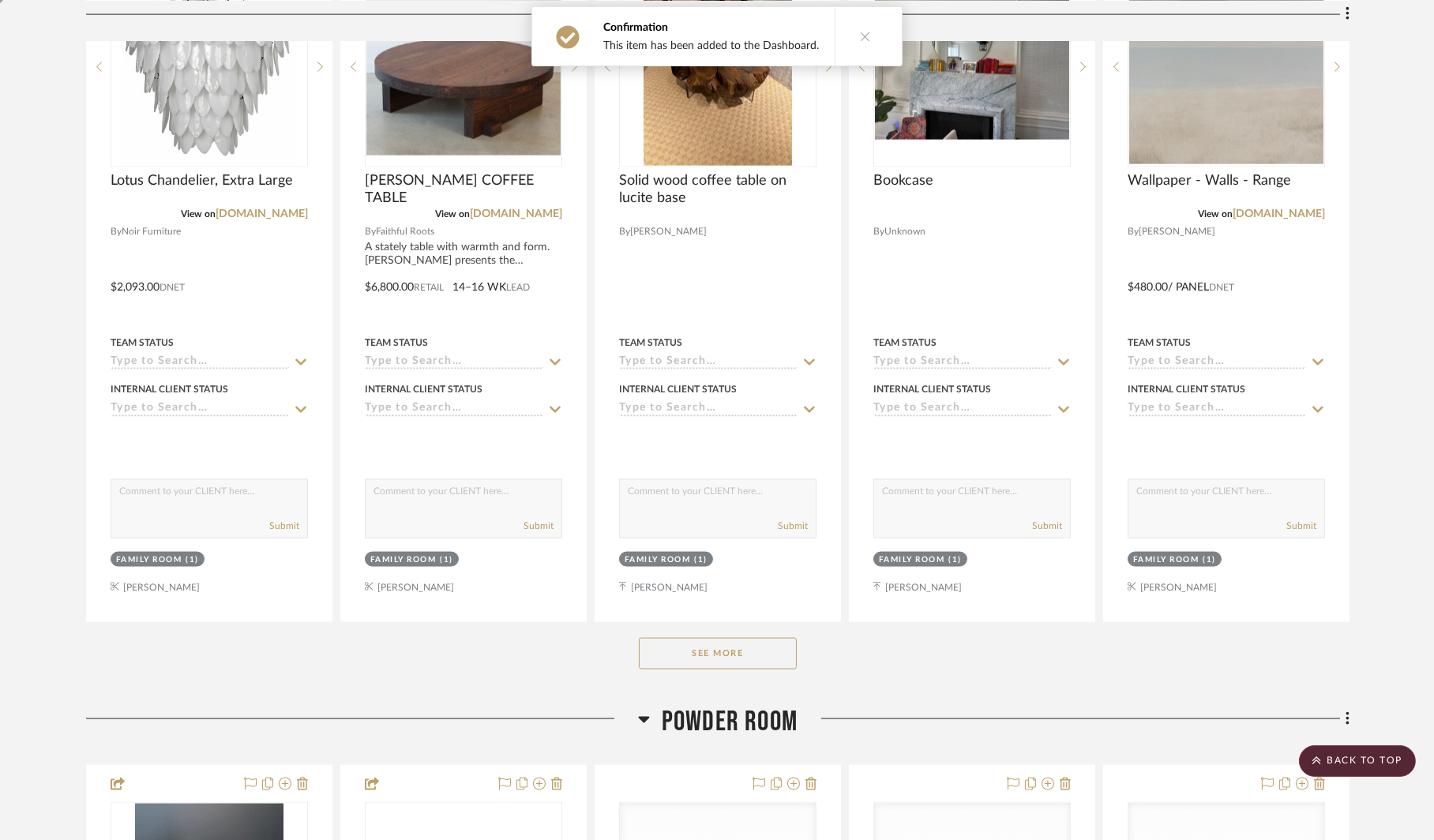
click at [691, 638] on button "See More" at bounding box center [717, 653] width 158 height 32
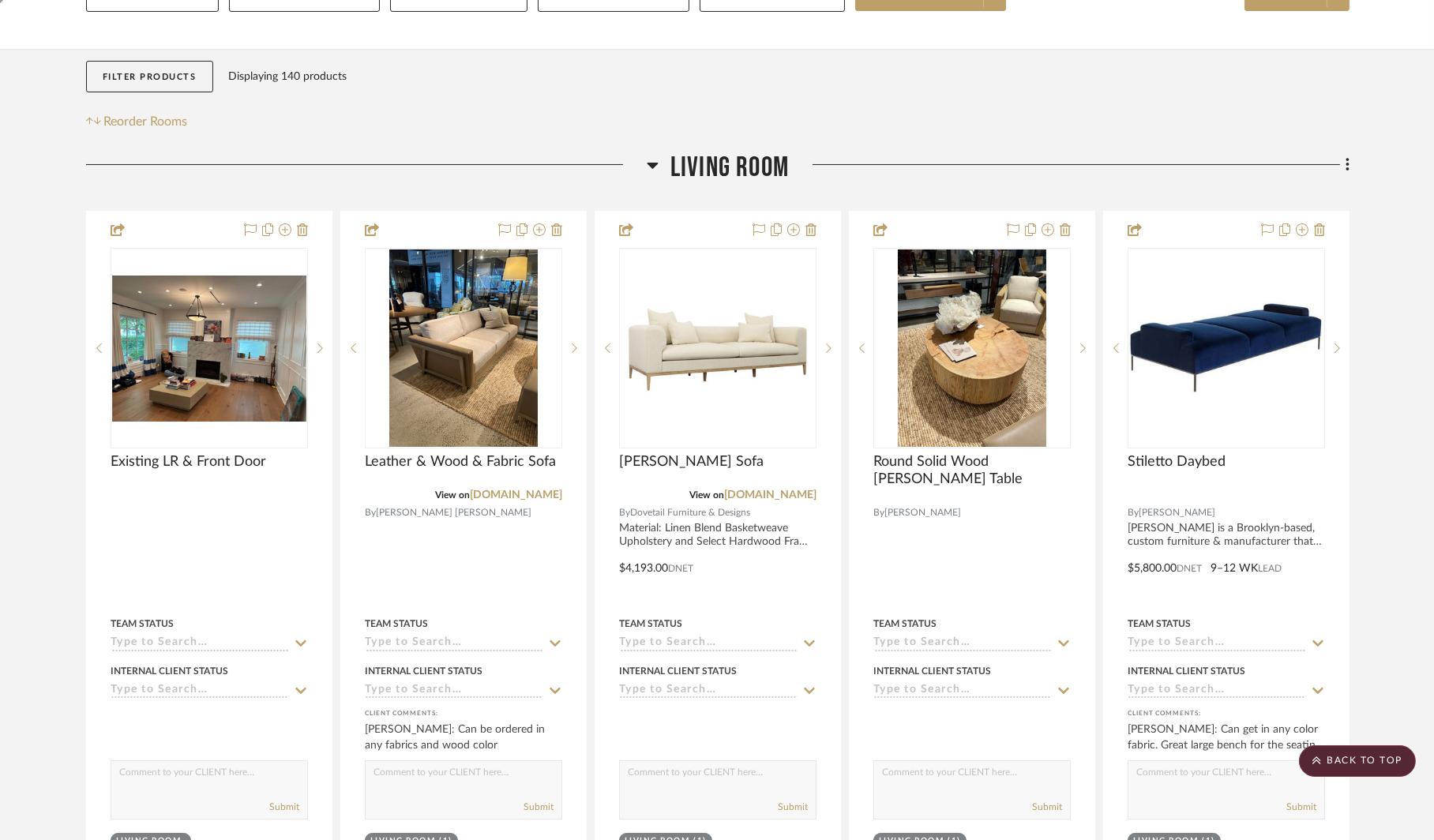
scroll to position [0, 0]
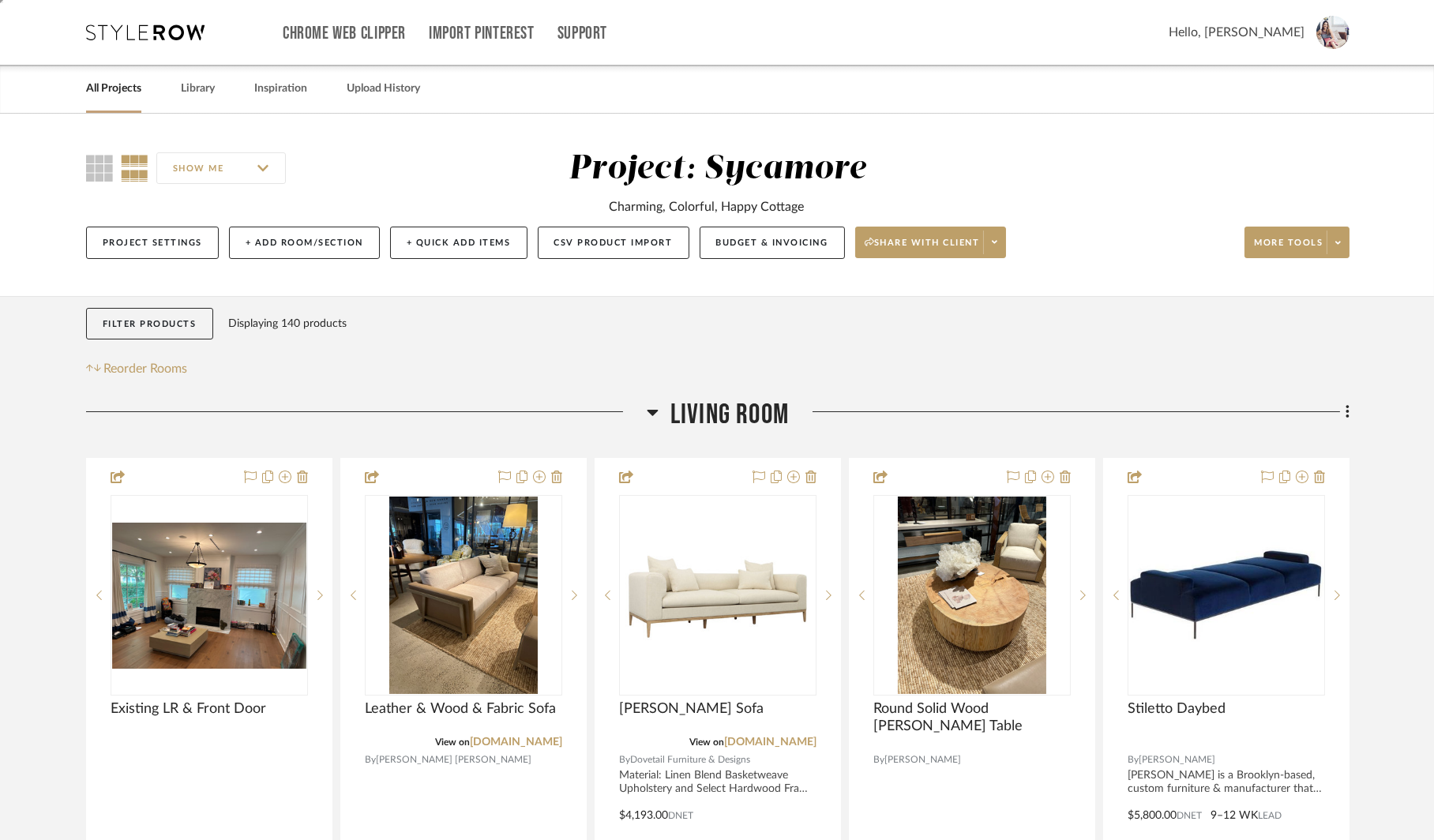
click at [1268, 223] on div "Project Settings + Add Room/Section + Quick Add Items CSV Product Import Budget…" at bounding box center [717, 243] width 1263 height 52
click at [1268, 248] on span "More tools" at bounding box center [1288, 248] width 68 height 23
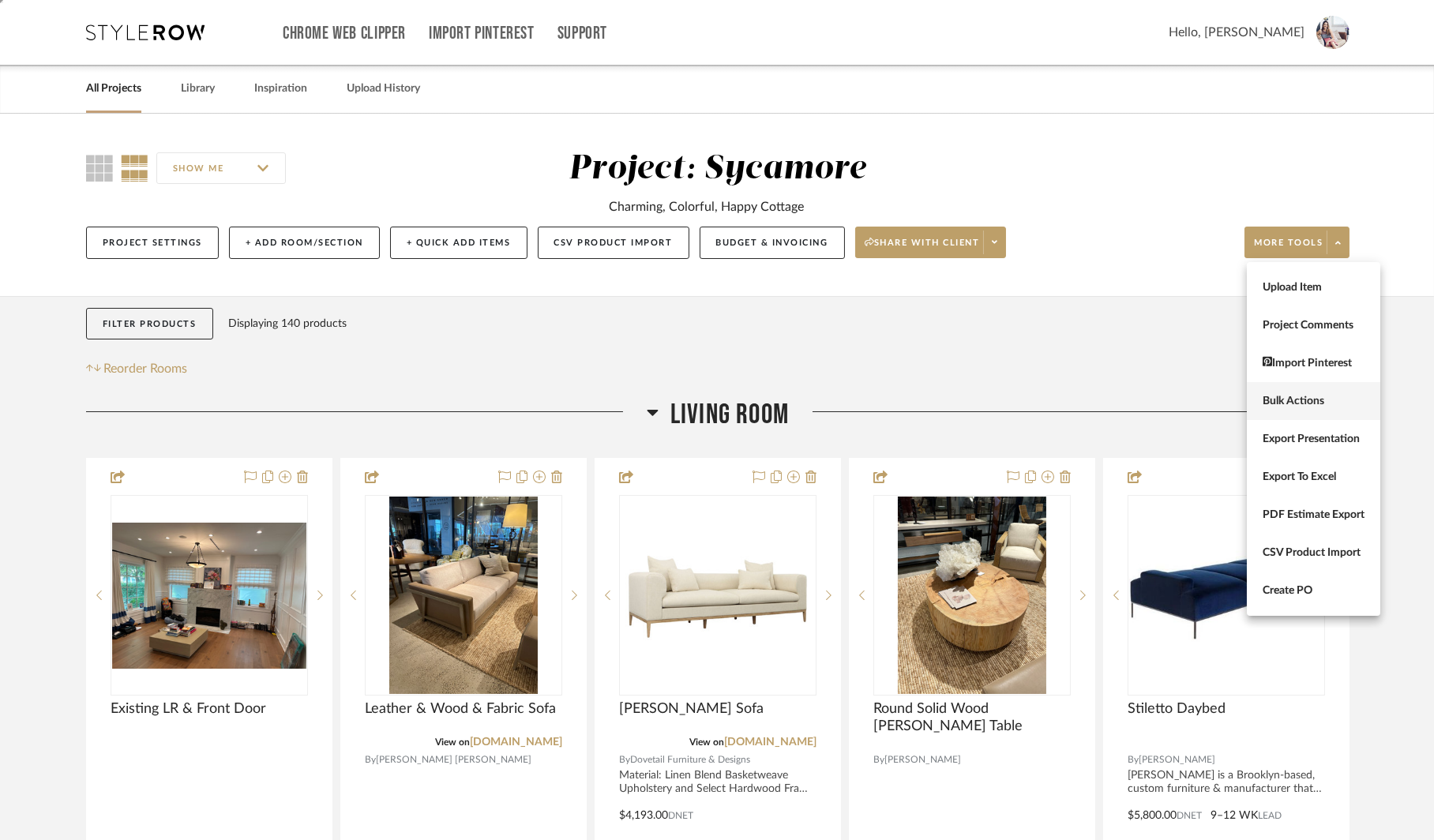
click at [1276, 398] on span "Bulk Actions" at bounding box center [1313, 401] width 102 height 13
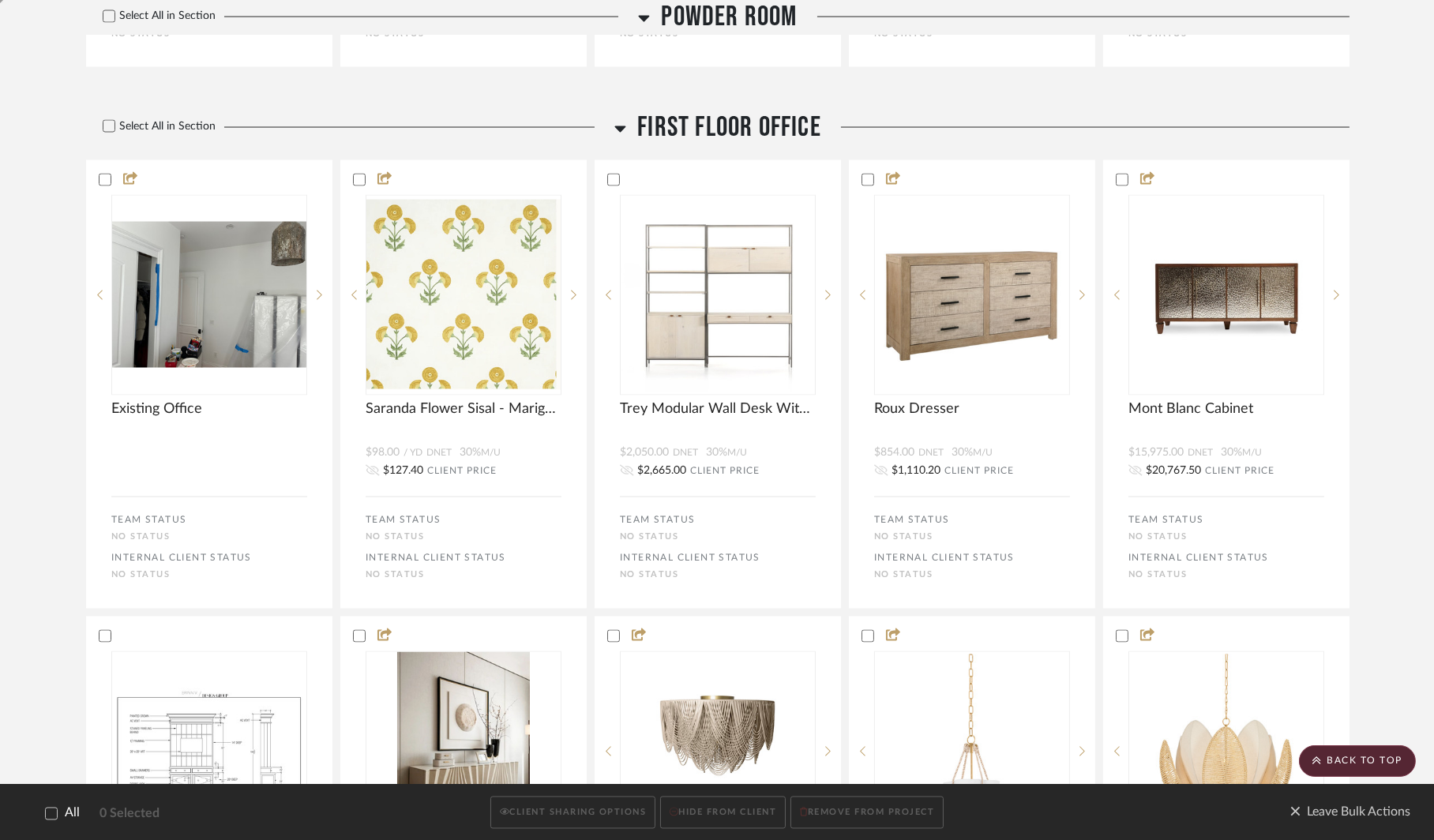
scroll to position [6200, 0]
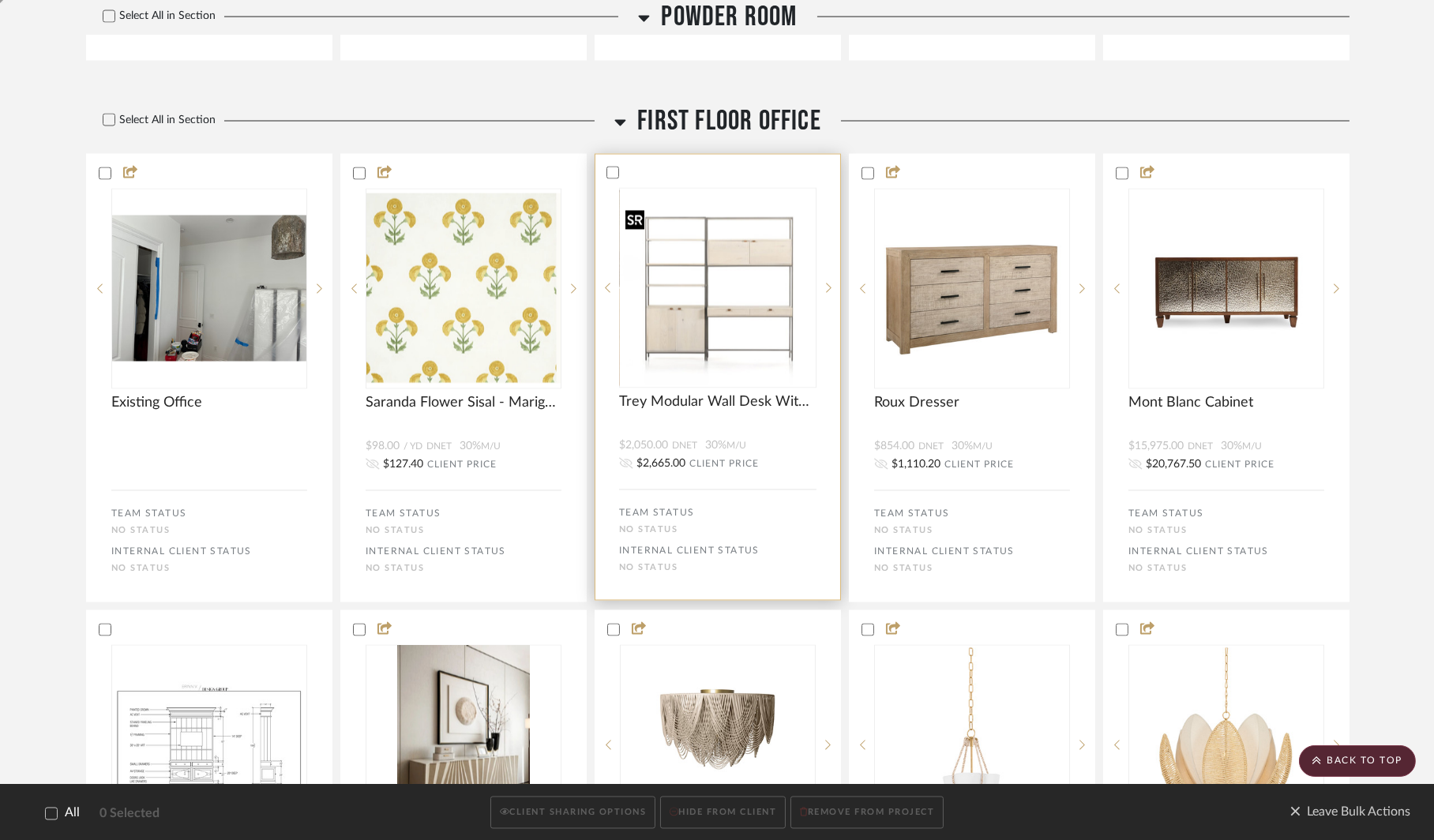
click at [0, 0] on img at bounding box center [0, 0] width 0 height 0
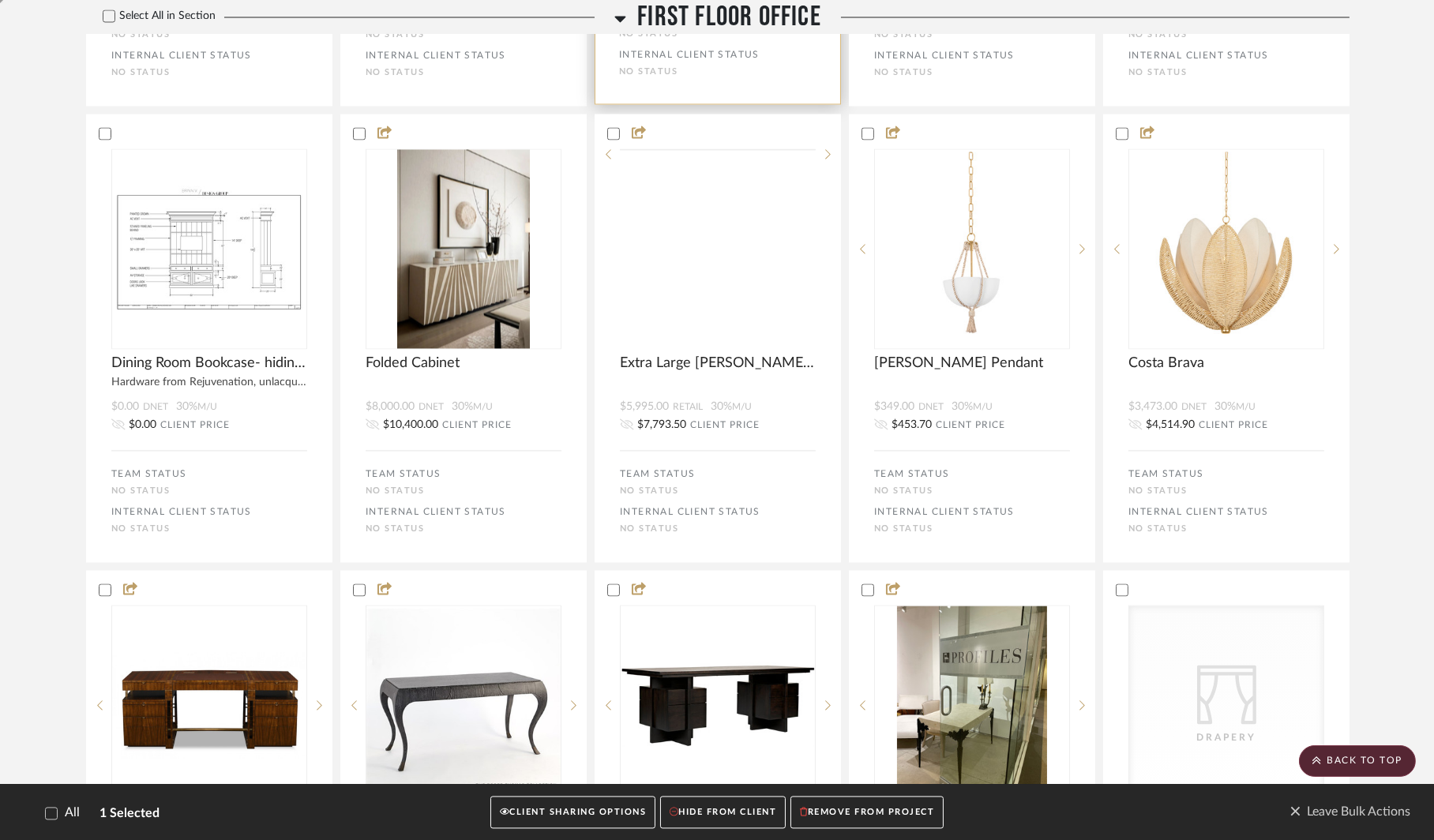
scroll to position [6698, 0]
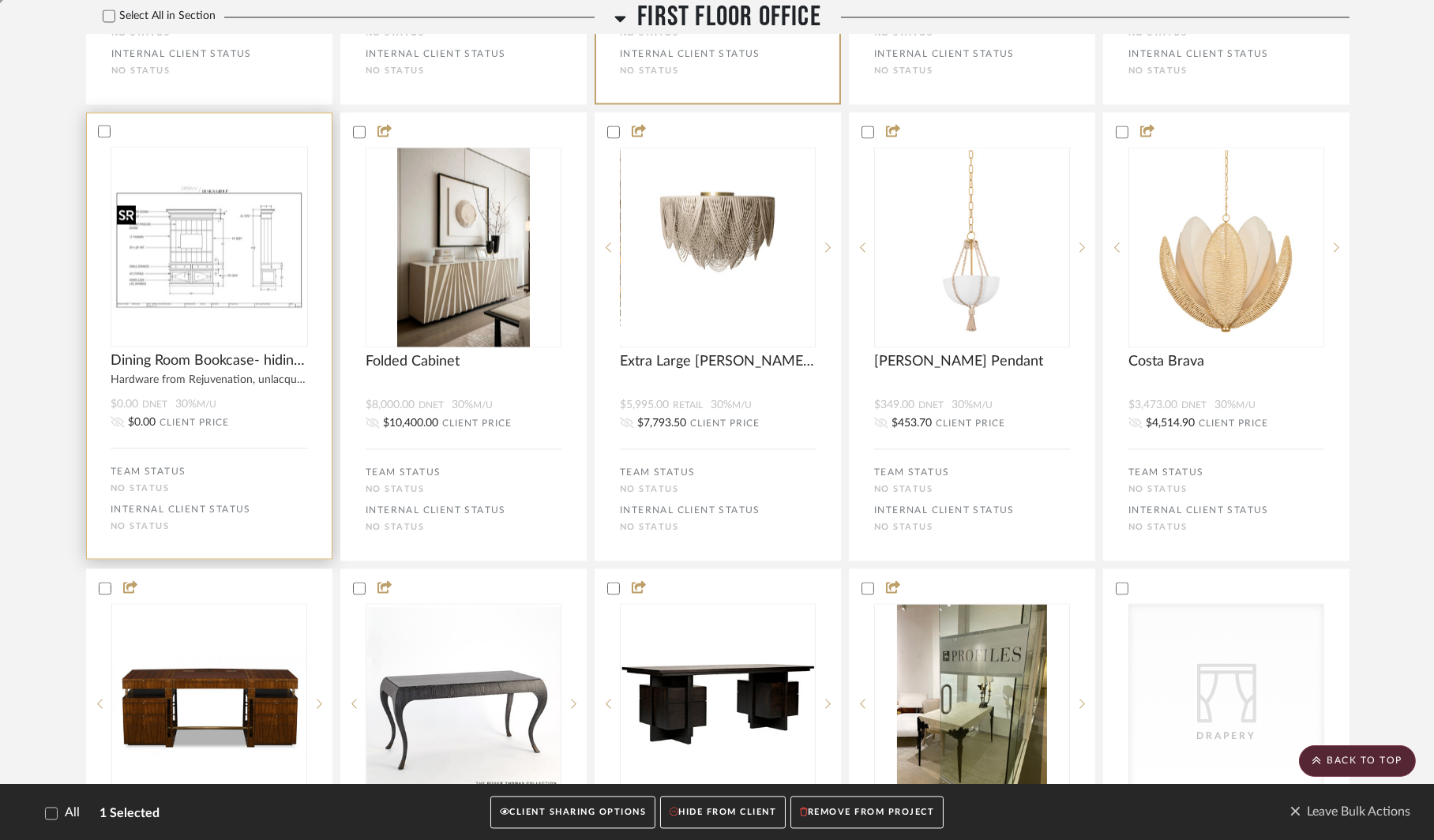
click at [0, 0] on img at bounding box center [0, 0] width 0 height 0
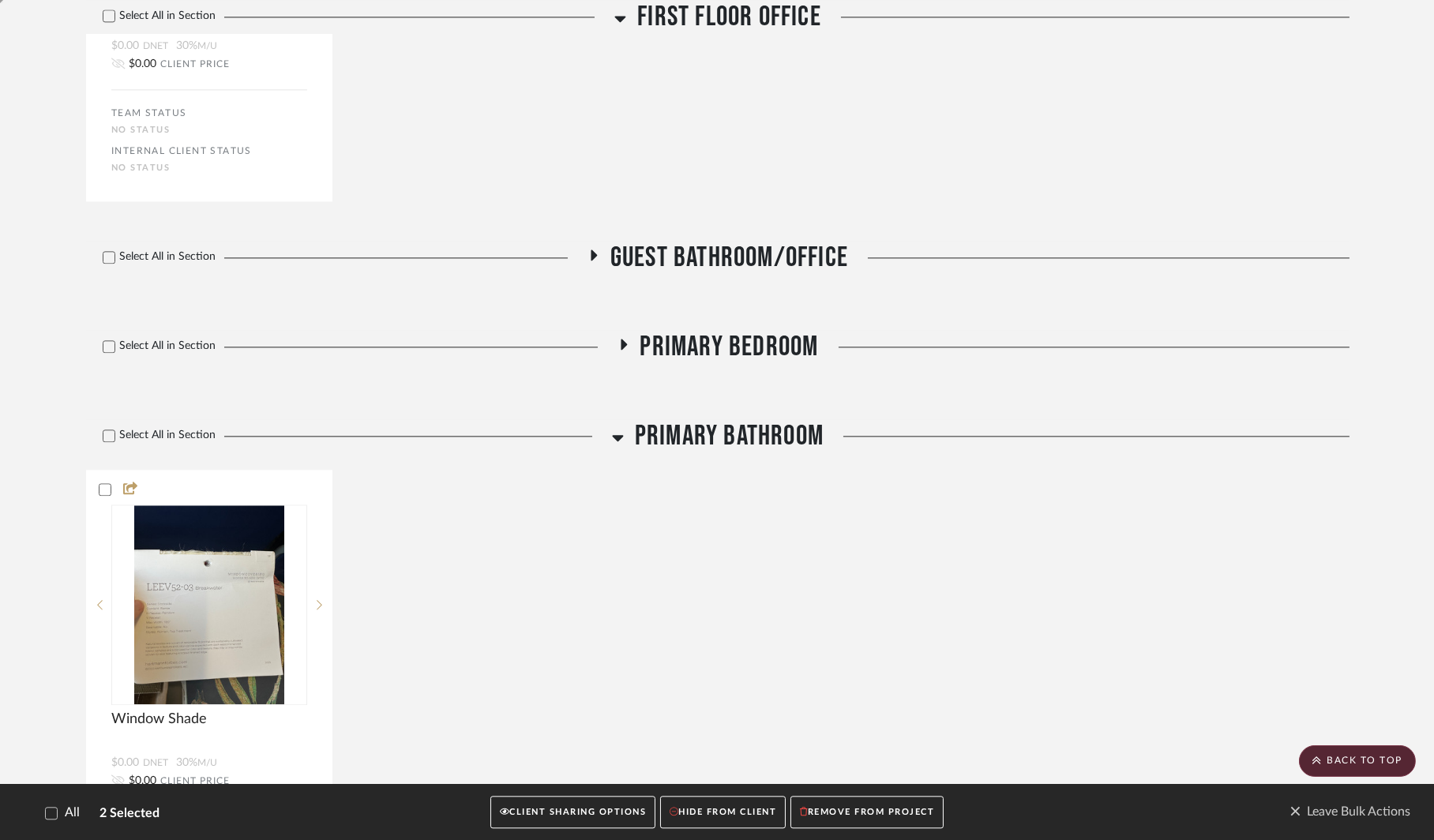
scroll to position [7970, 0]
click at [587, 261] on icon at bounding box center [593, 254] width 19 height 12
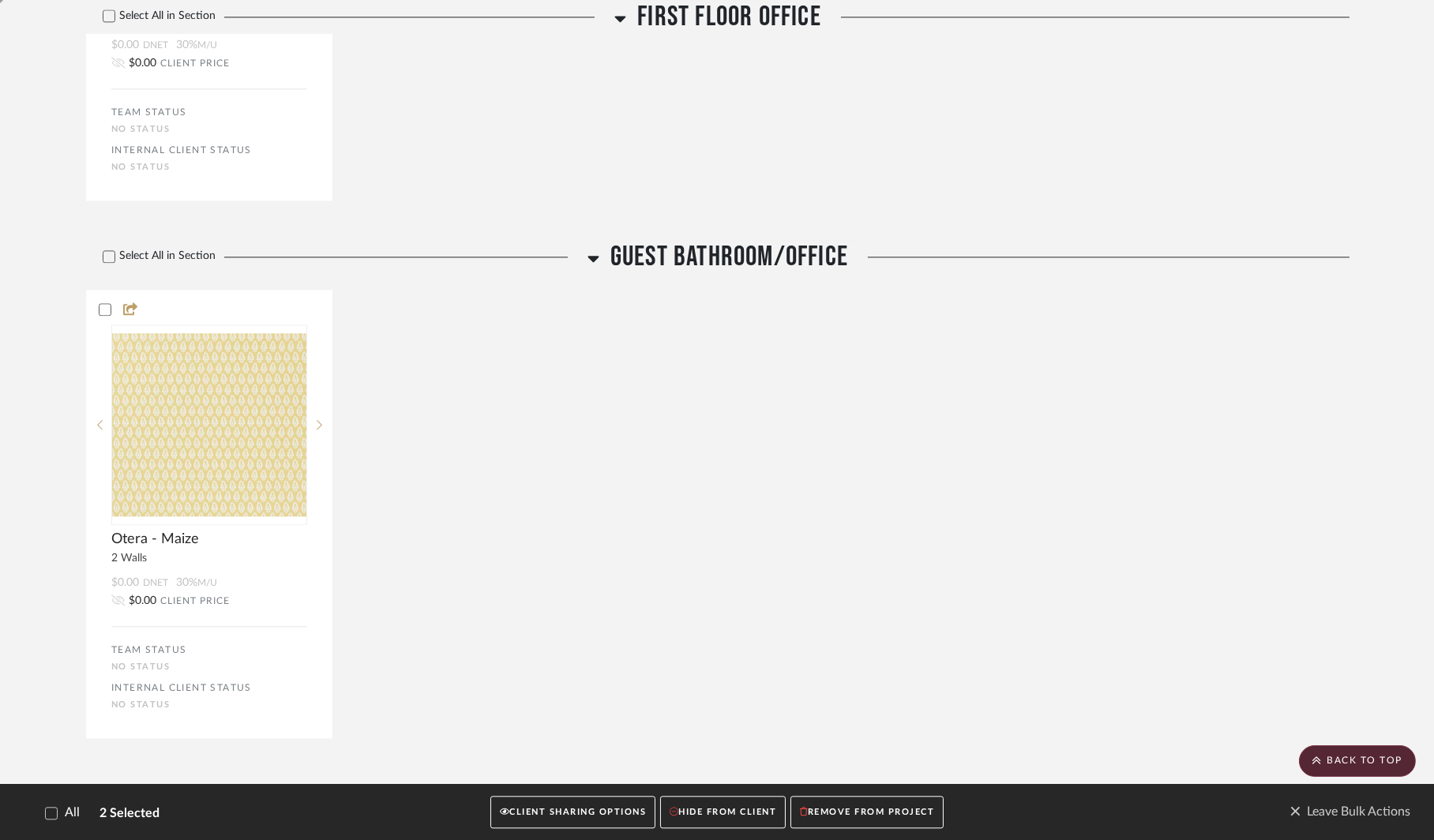
click at [587, 267] on icon at bounding box center [593, 258] width 12 height 19
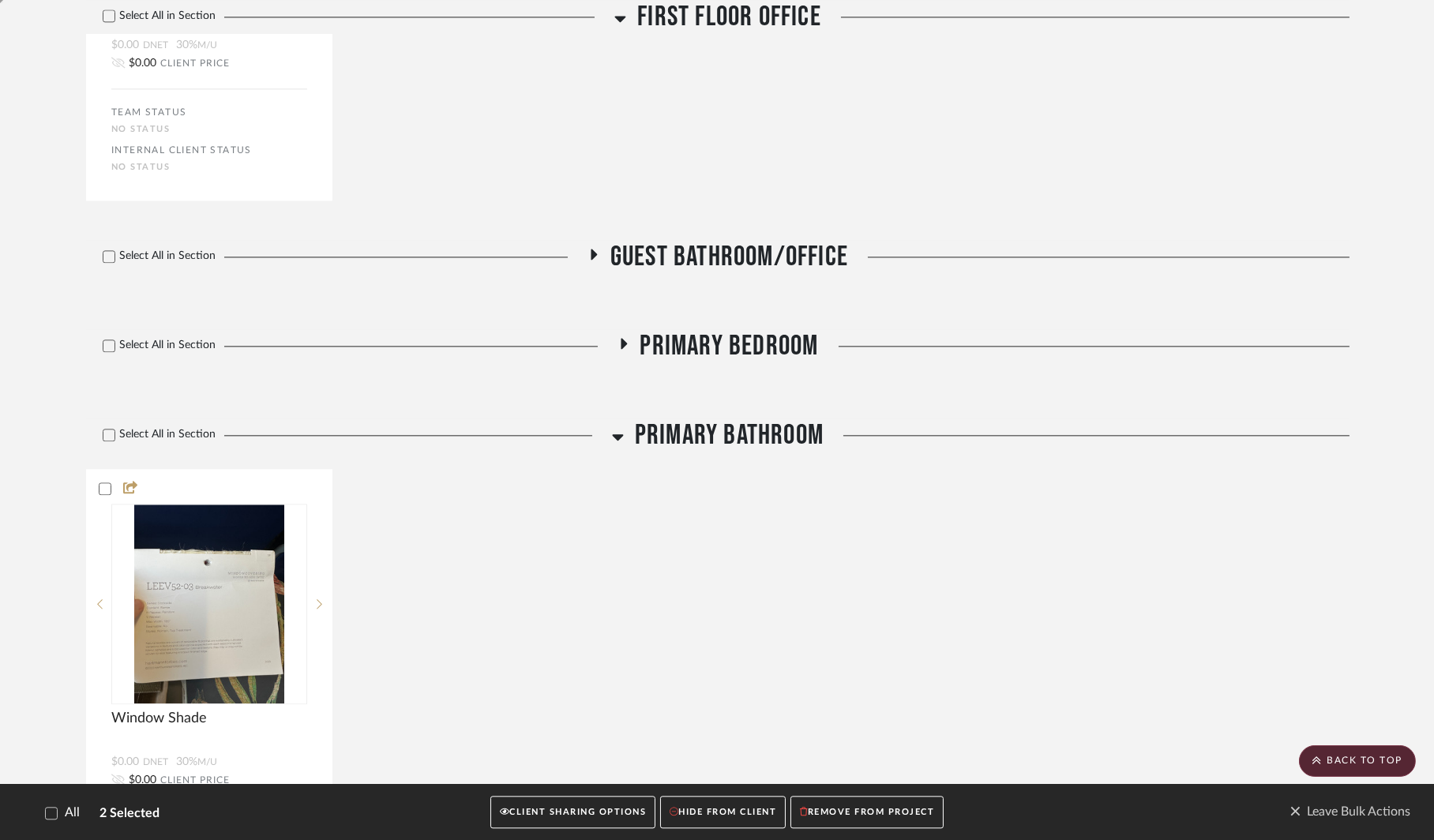
click at [620, 350] on icon at bounding box center [623, 343] width 19 height 12
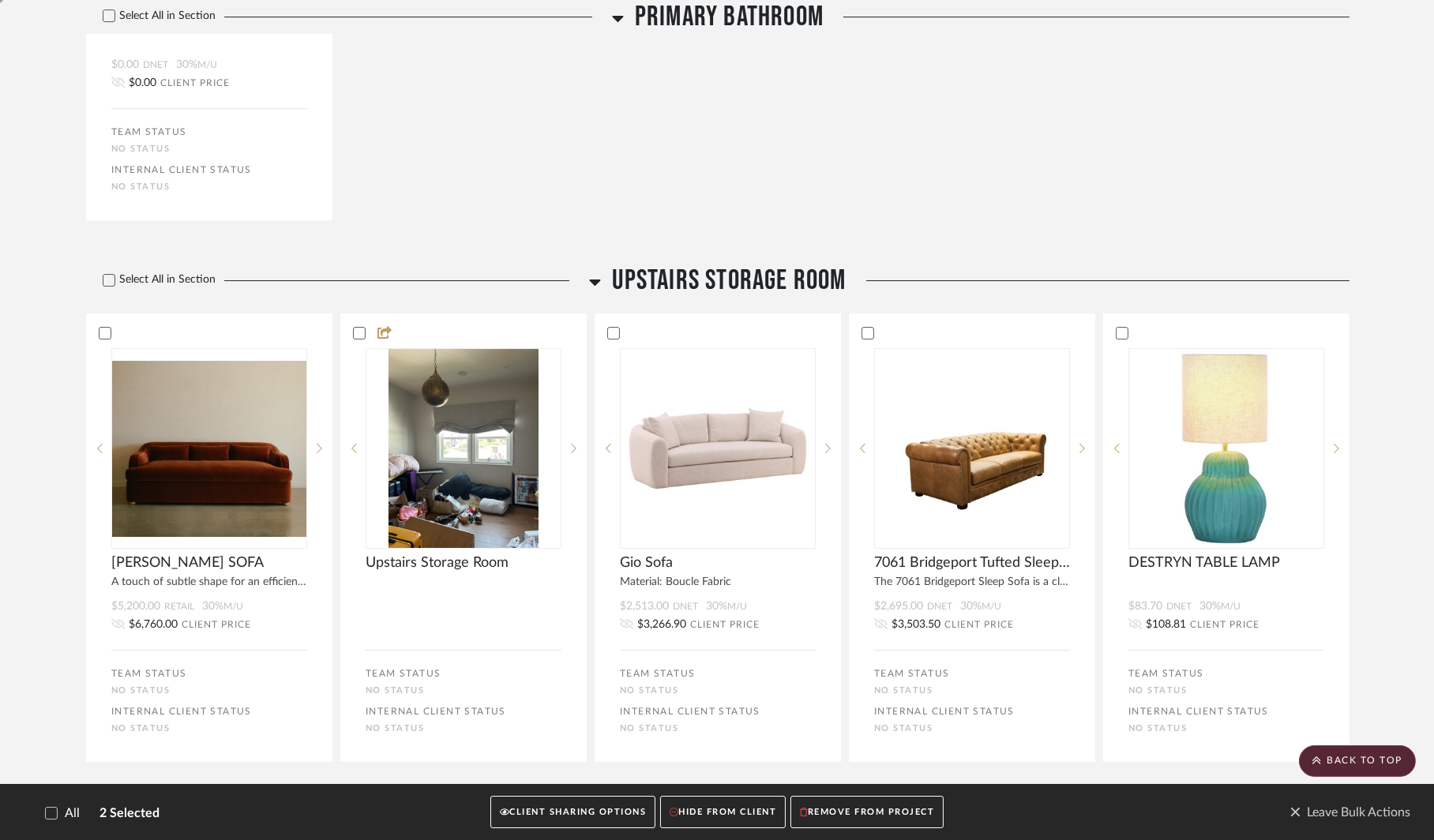
scroll to position [11863, 0]
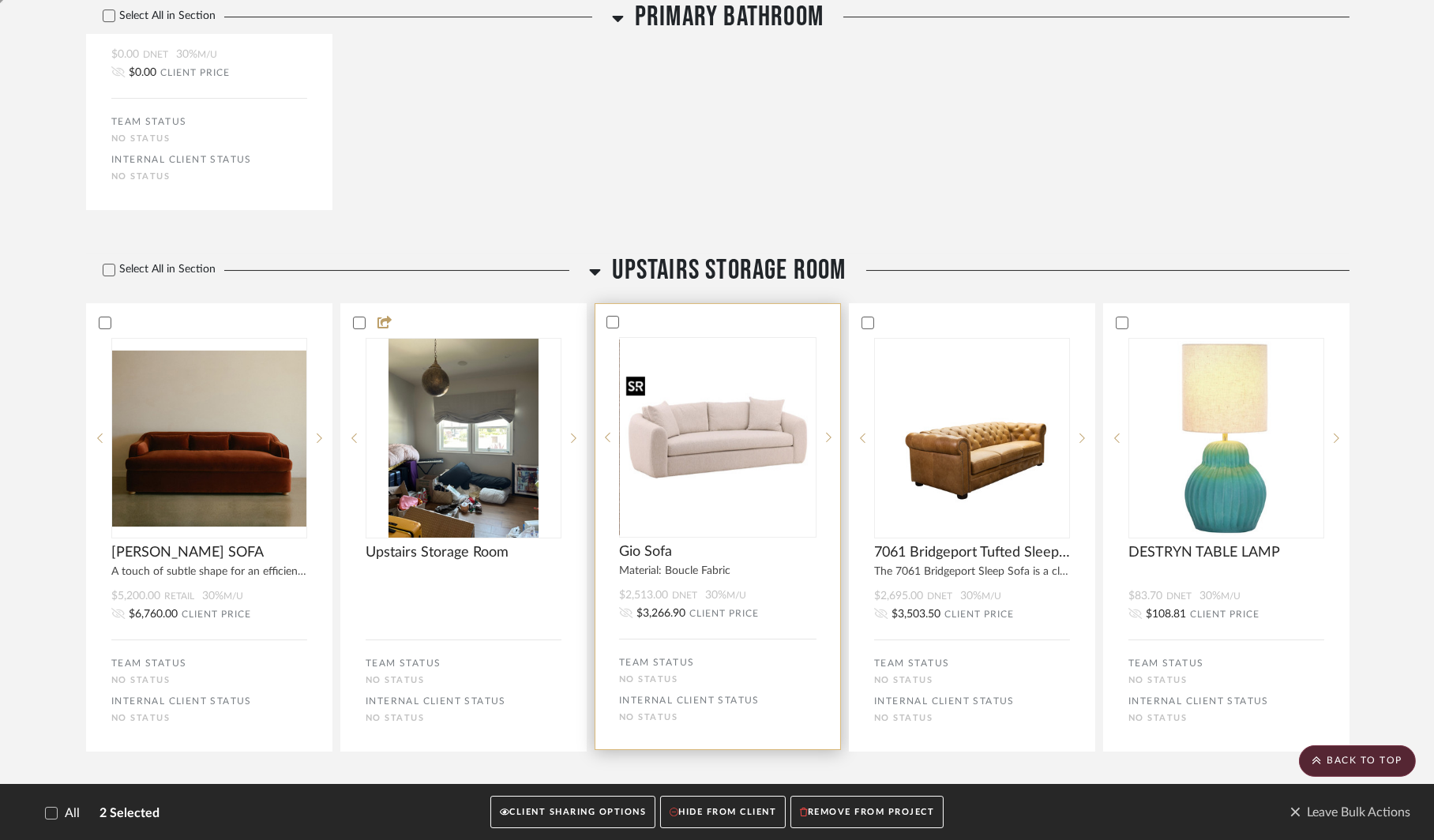
click at [0, 0] on img at bounding box center [0, 0] width 0 height 0
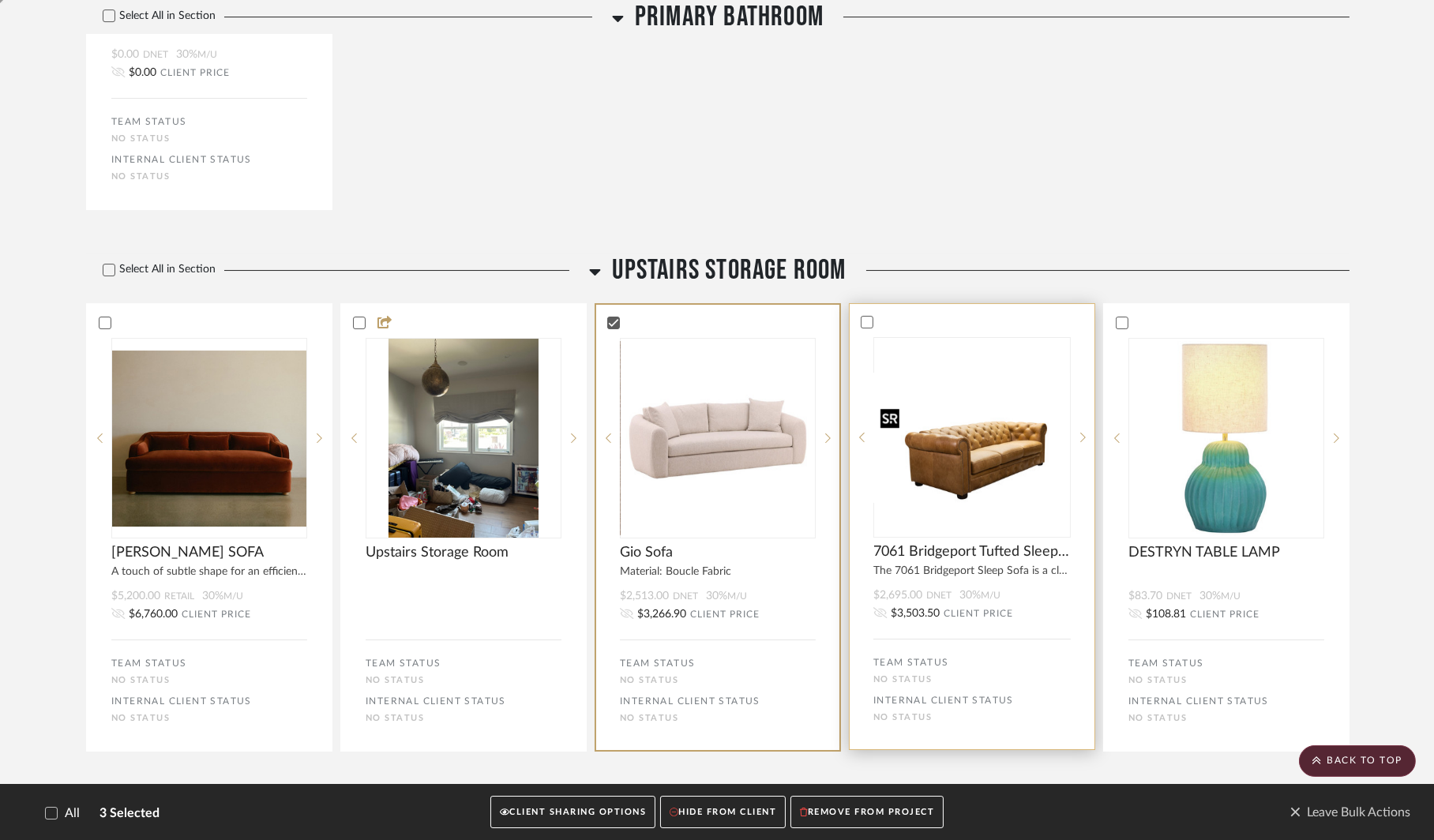
click at [0, 0] on img at bounding box center [0, 0] width 0 height 0
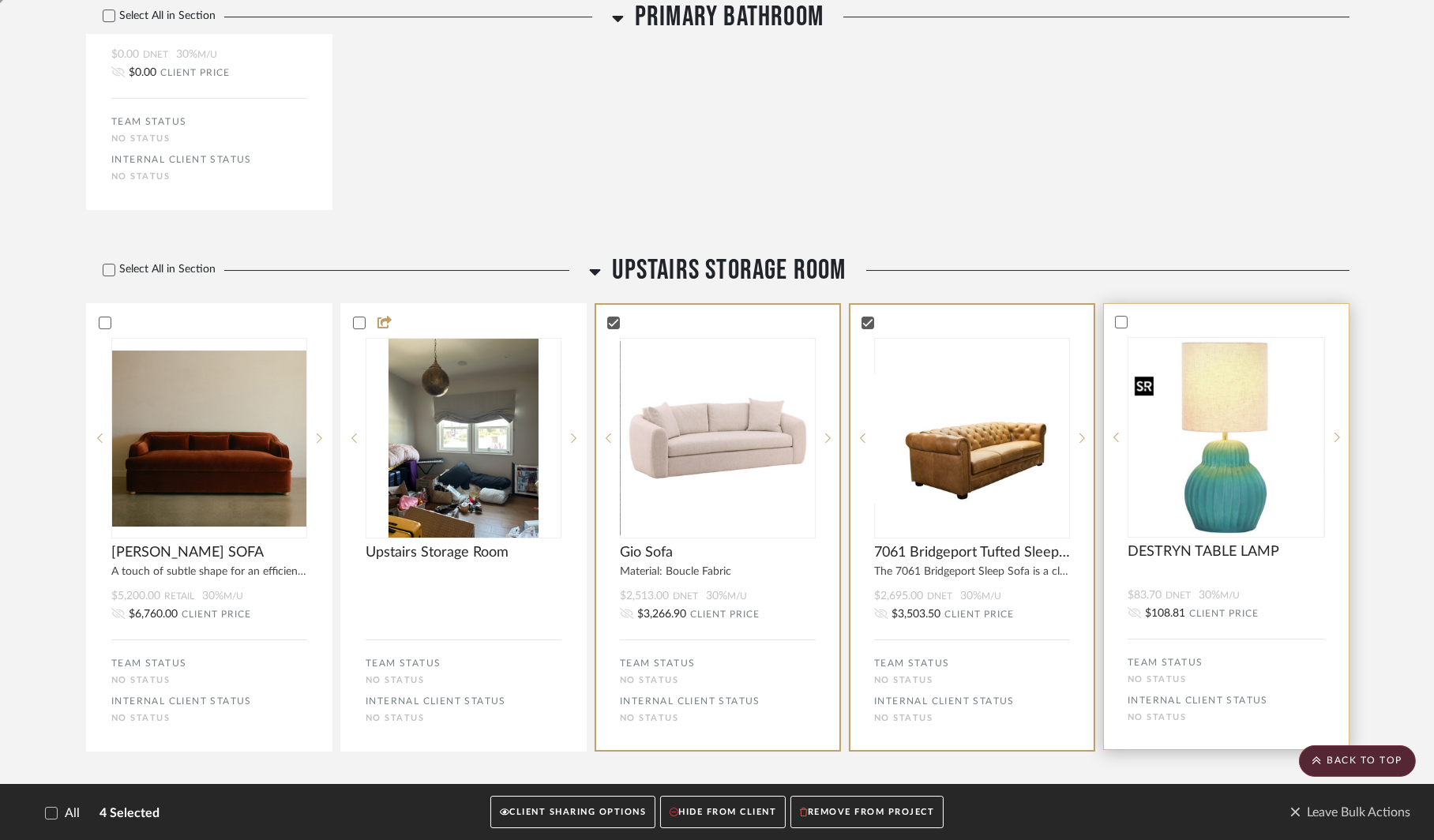
click at [0, 0] on img at bounding box center [0, 0] width 0 height 0
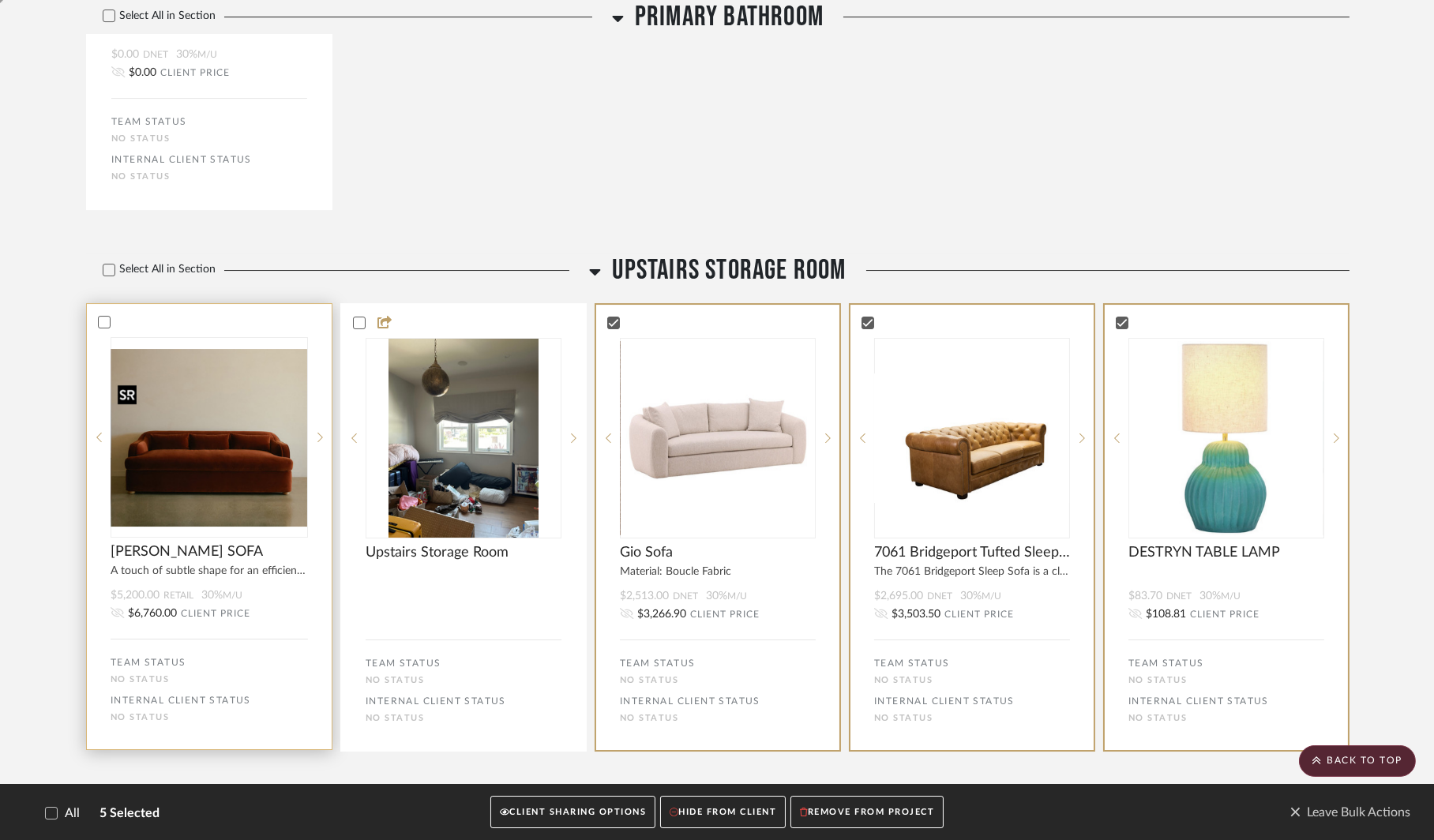
click at [0, 0] on img at bounding box center [0, 0] width 0 height 0
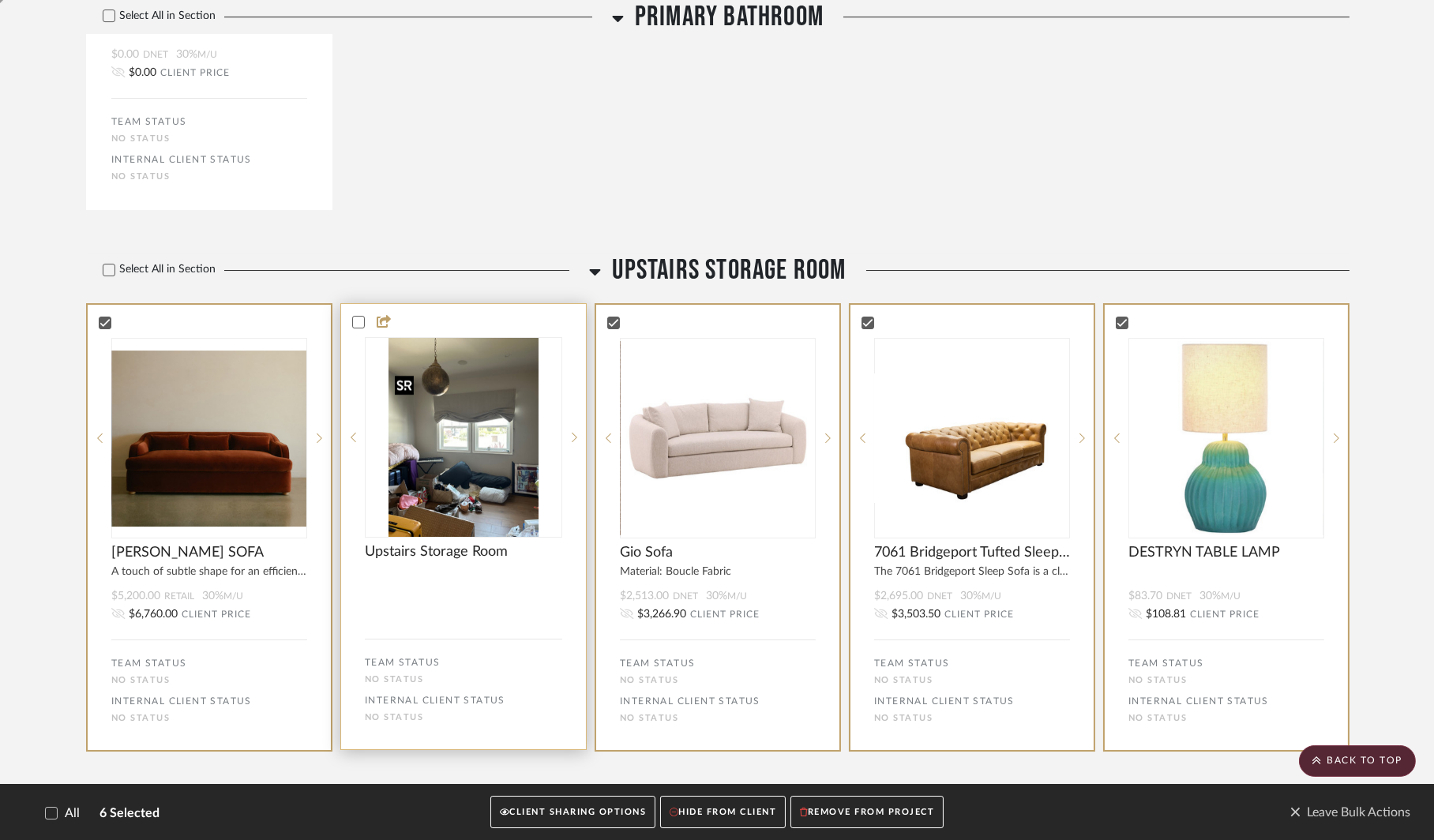
scroll to position [12004, 0]
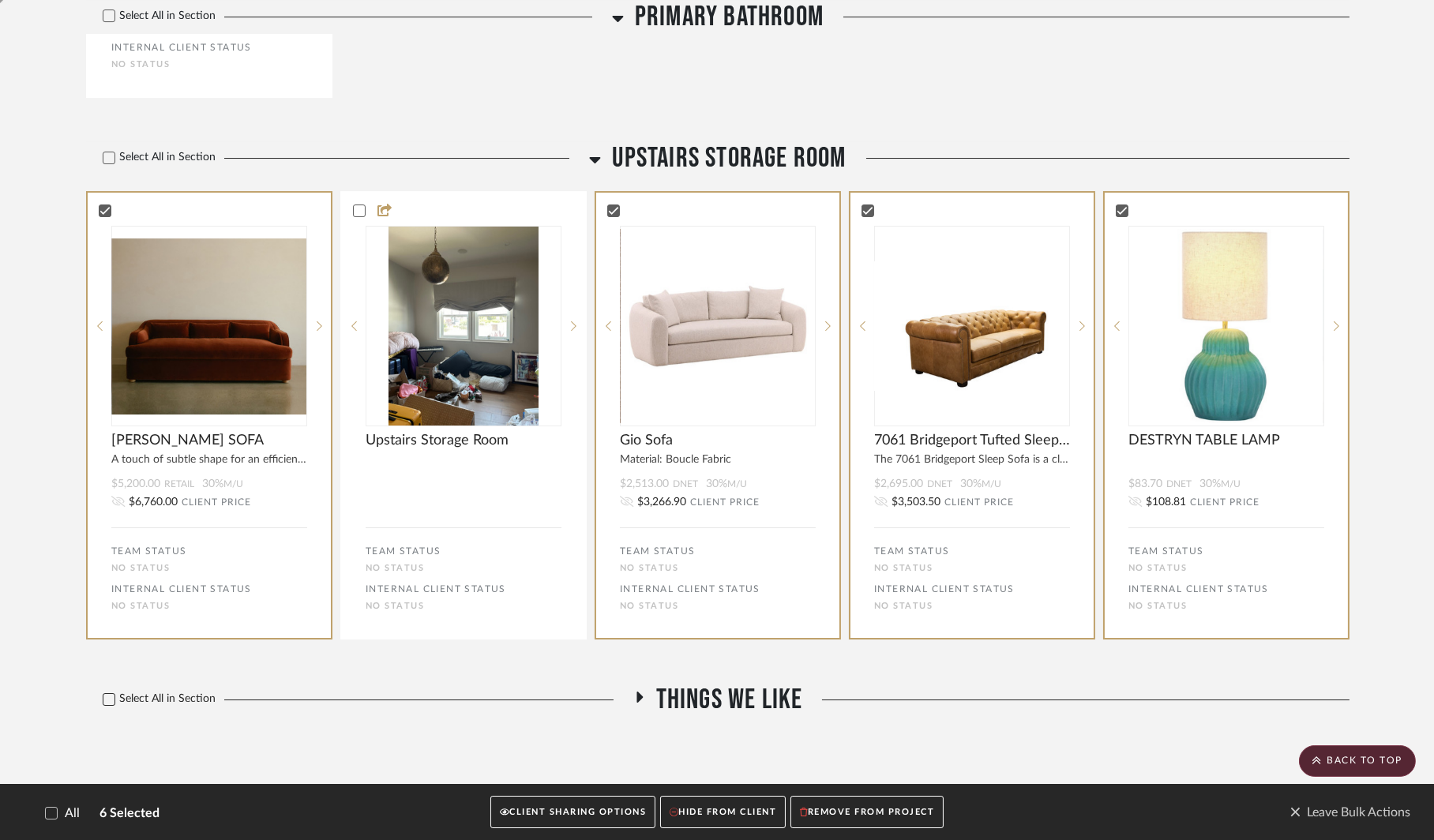
click at [111, 699] on icon at bounding box center [109, 699] width 10 height 8
click at [566, 818] on button "CLIENT SHARING OPTIONS" at bounding box center [573, 812] width 165 height 33
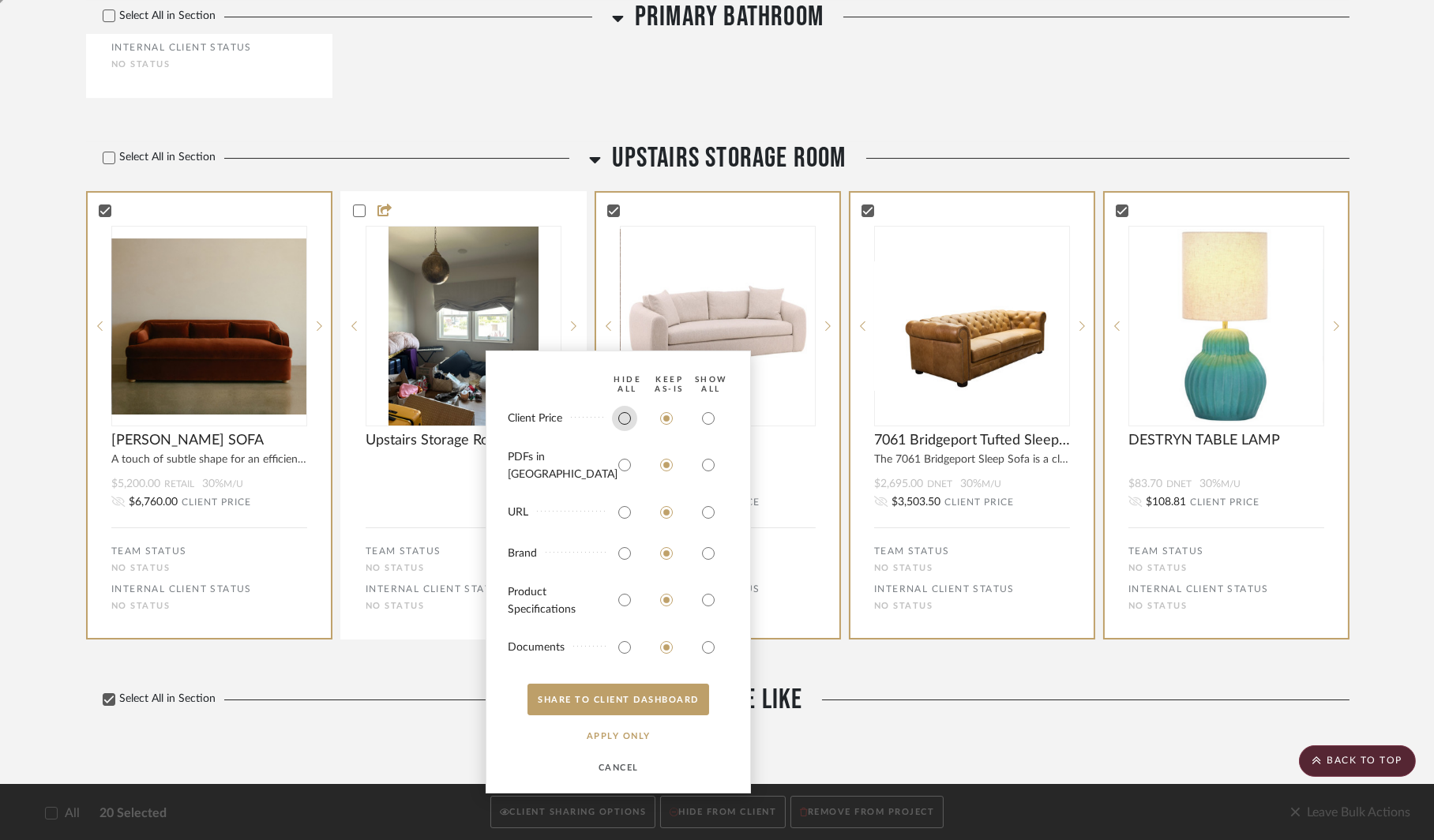
click at [622, 431] on input "radio" at bounding box center [625, 418] width 25 height 25
radio input "true"
click at [626, 474] on input "radio" at bounding box center [625, 464] width 25 height 25
radio input "true"
click at [623, 516] on input "radio" at bounding box center [625, 512] width 25 height 25
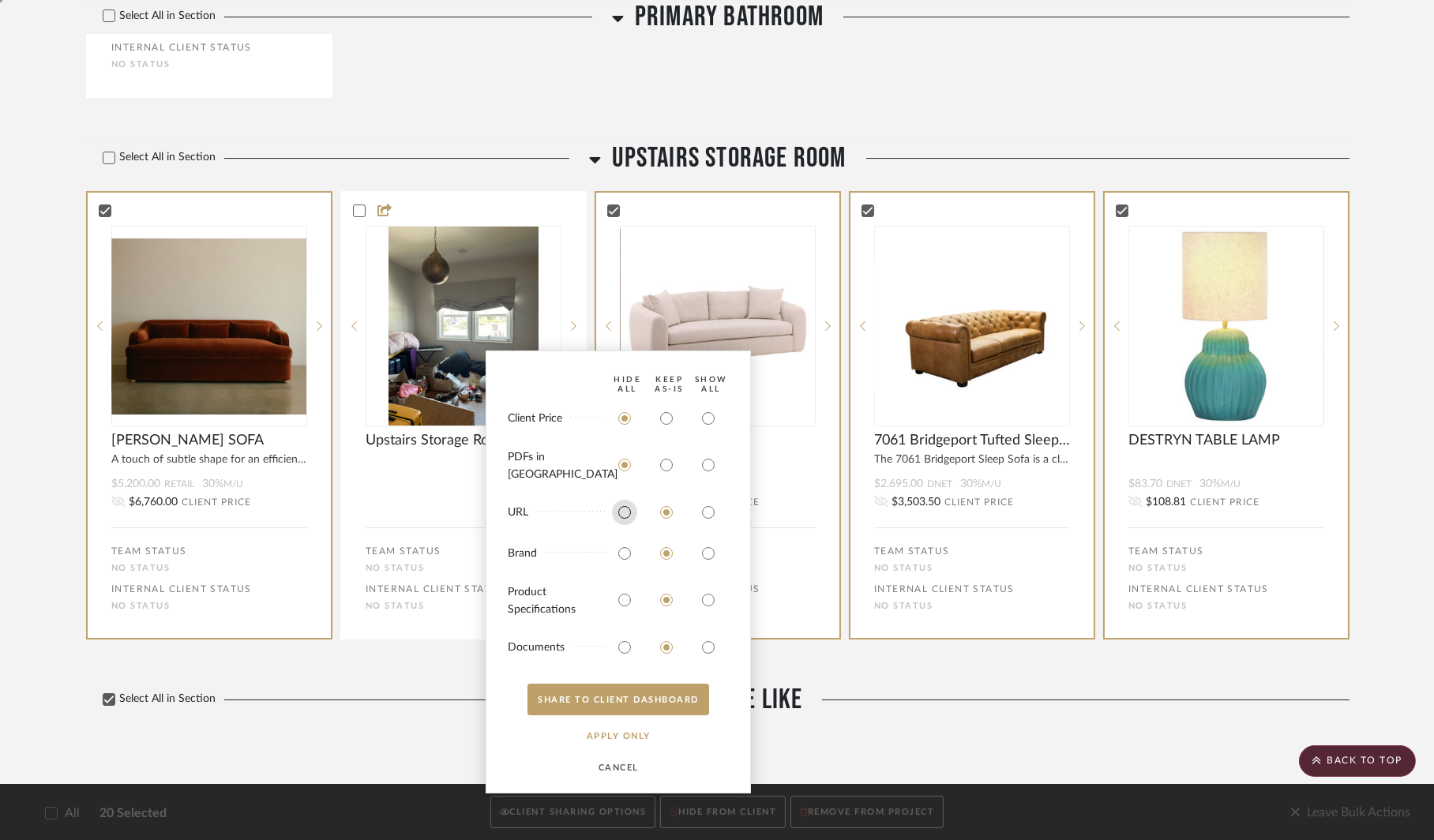
radio input "true"
click at [623, 559] on input "radio" at bounding box center [625, 553] width 25 height 25
radio input "true"
click at [624, 646] on input "radio" at bounding box center [625, 647] width 25 height 25
radio input "true"
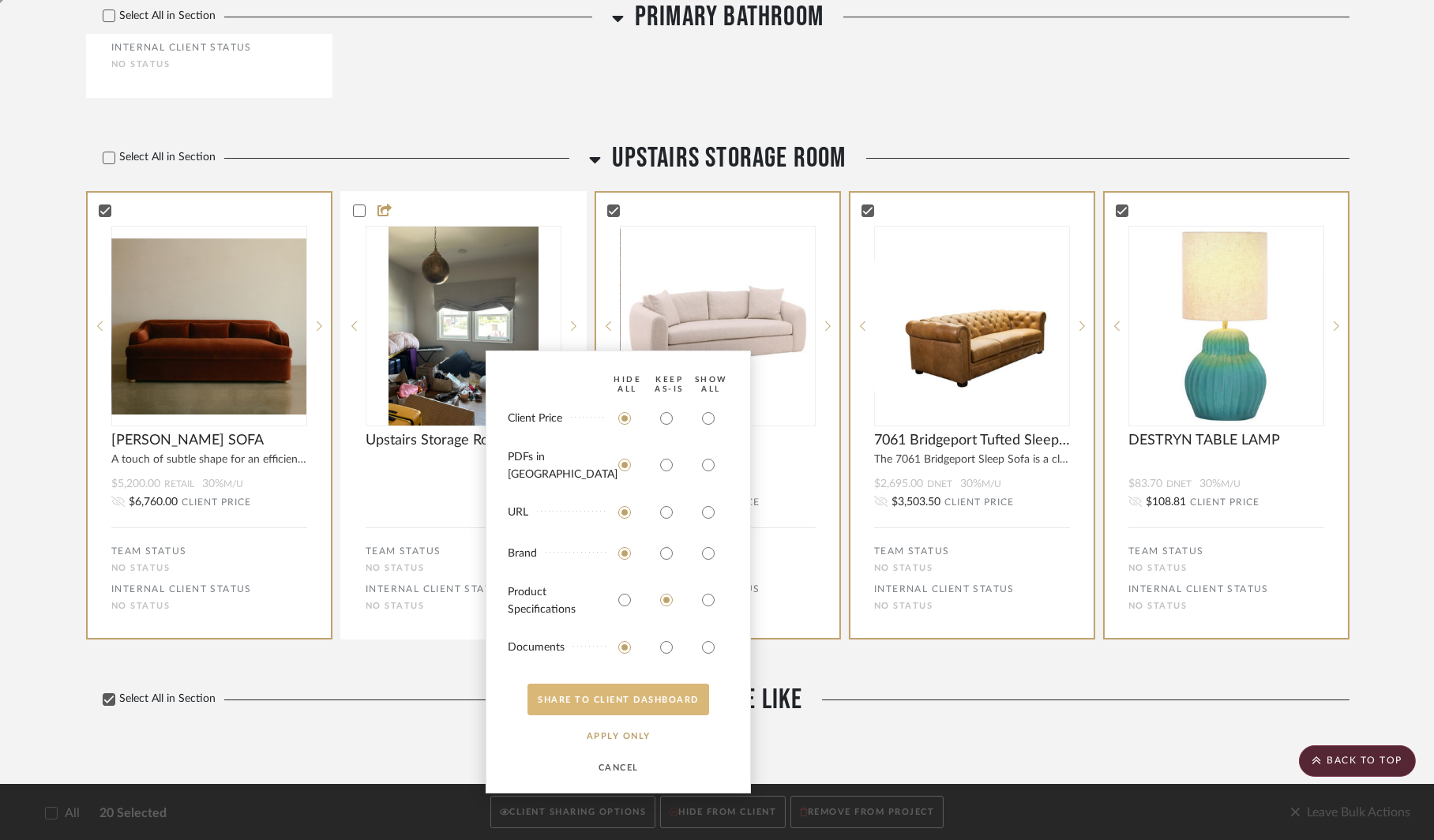
click at [616, 698] on button "SHARE TO CLIENT Dashboard" at bounding box center [618, 699] width 182 height 32
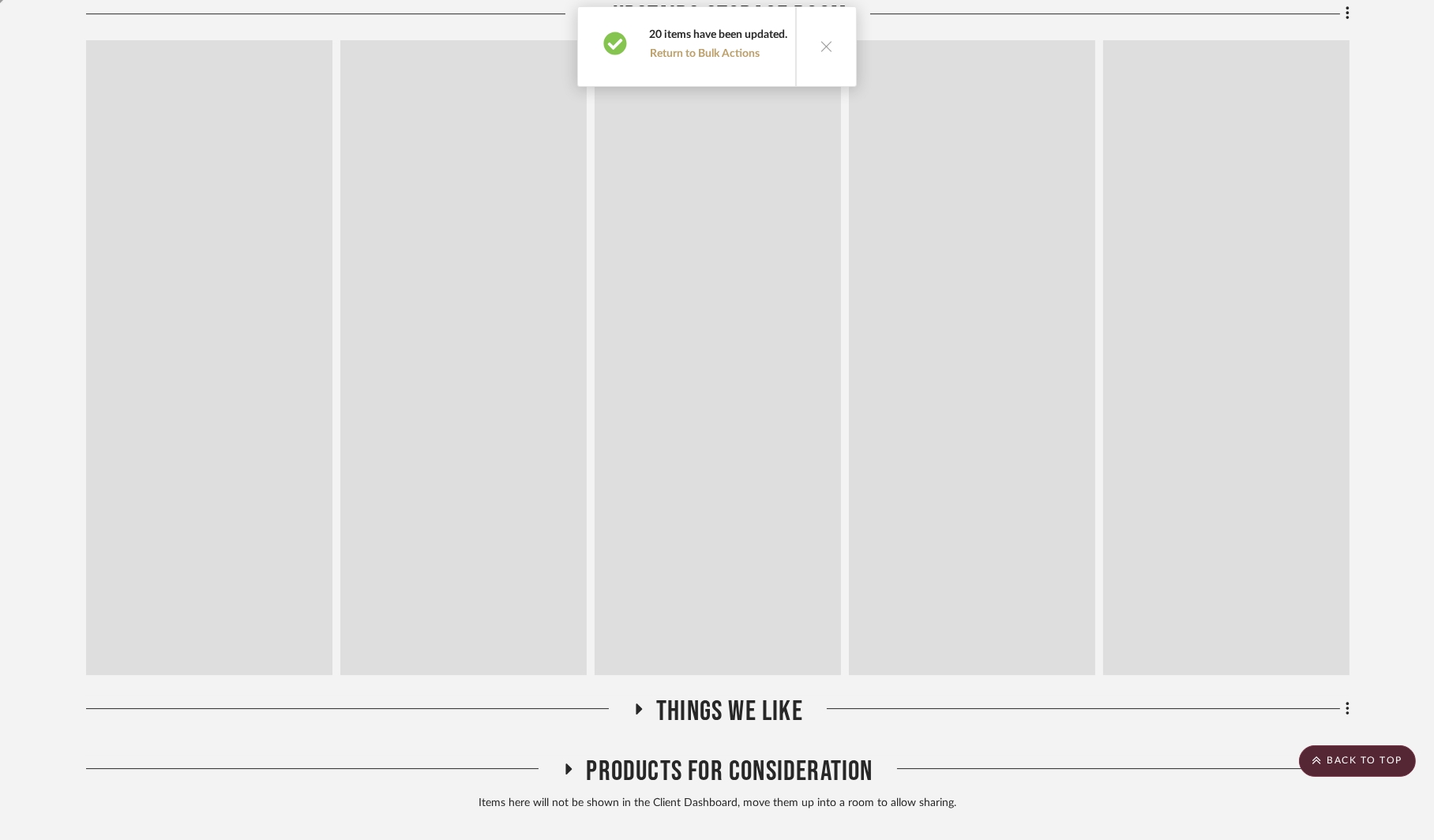
scroll to position [10583, 0]
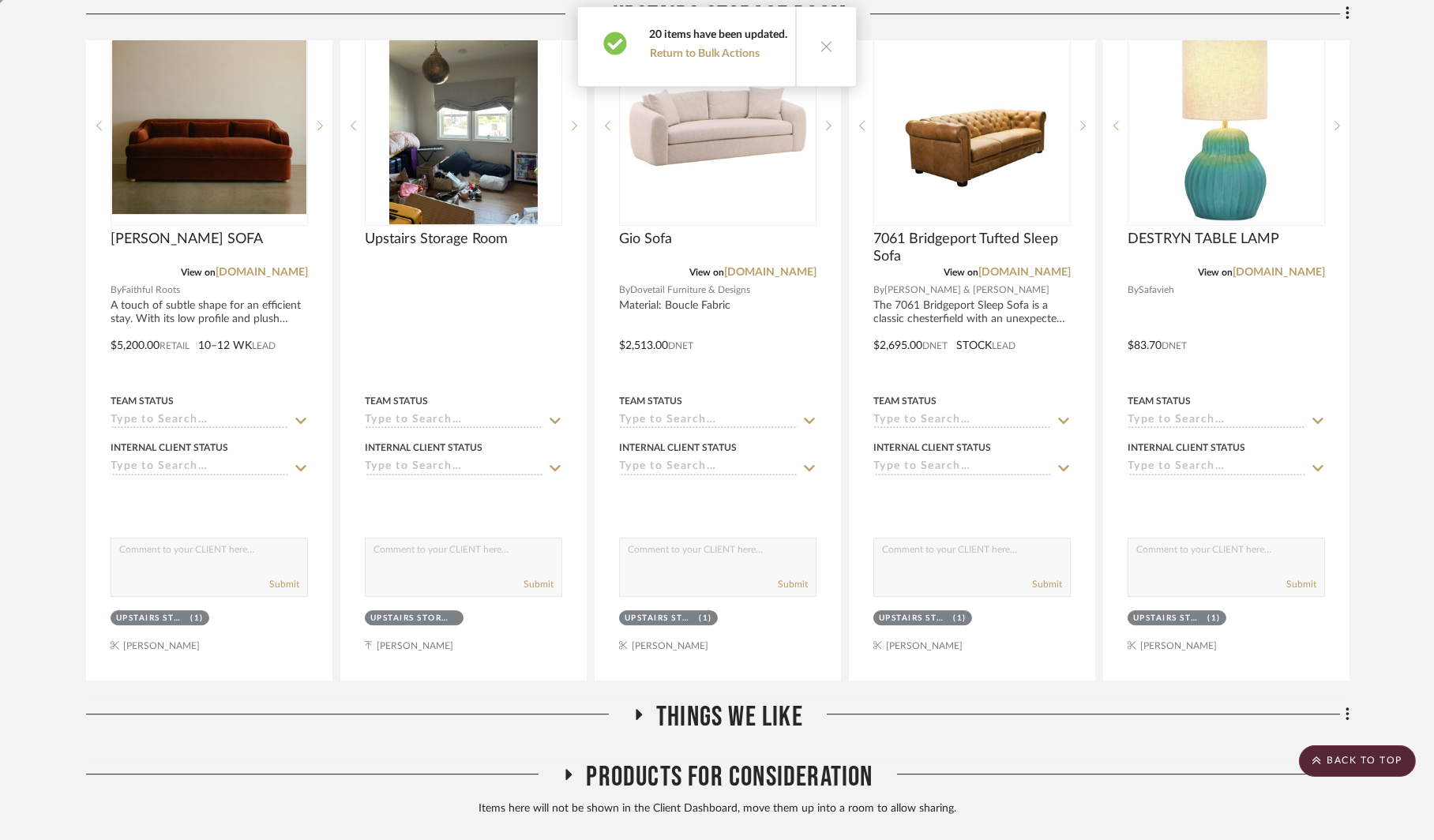
click at [567, 769] on icon at bounding box center [569, 774] width 7 height 11
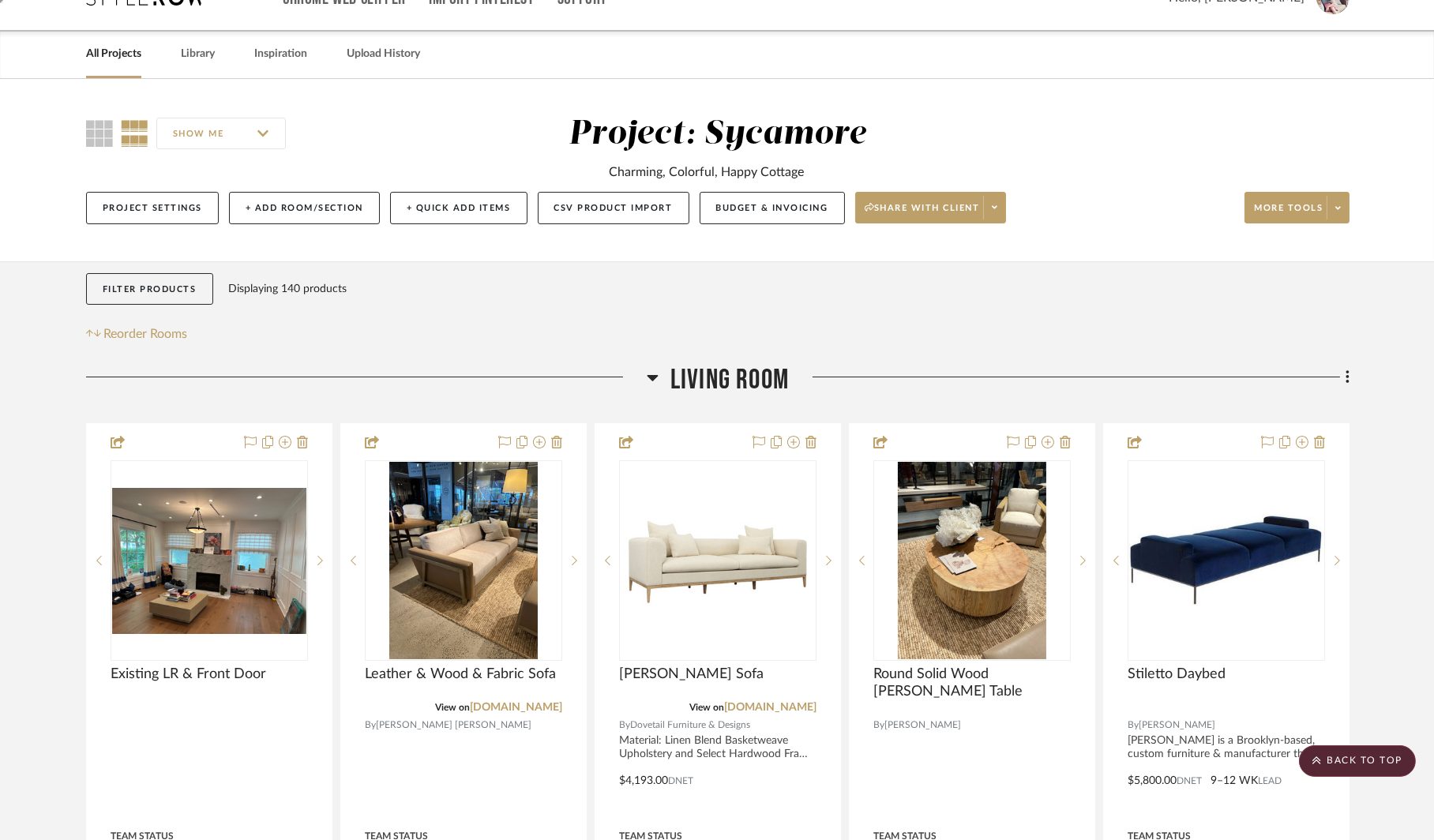
scroll to position [0, 0]
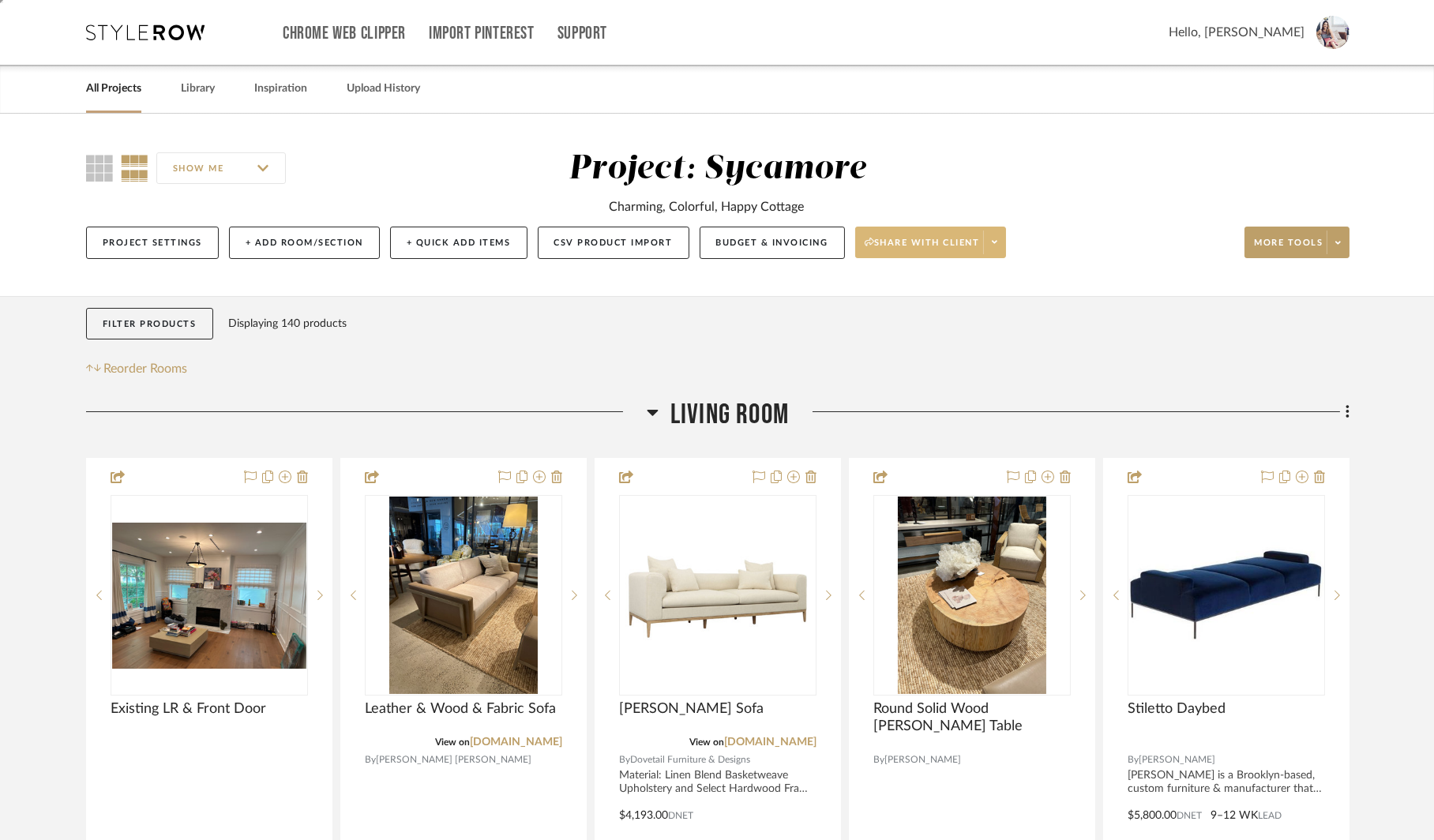
click at [922, 242] on span "Share with client" at bounding box center [922, 248] width 115 height 23
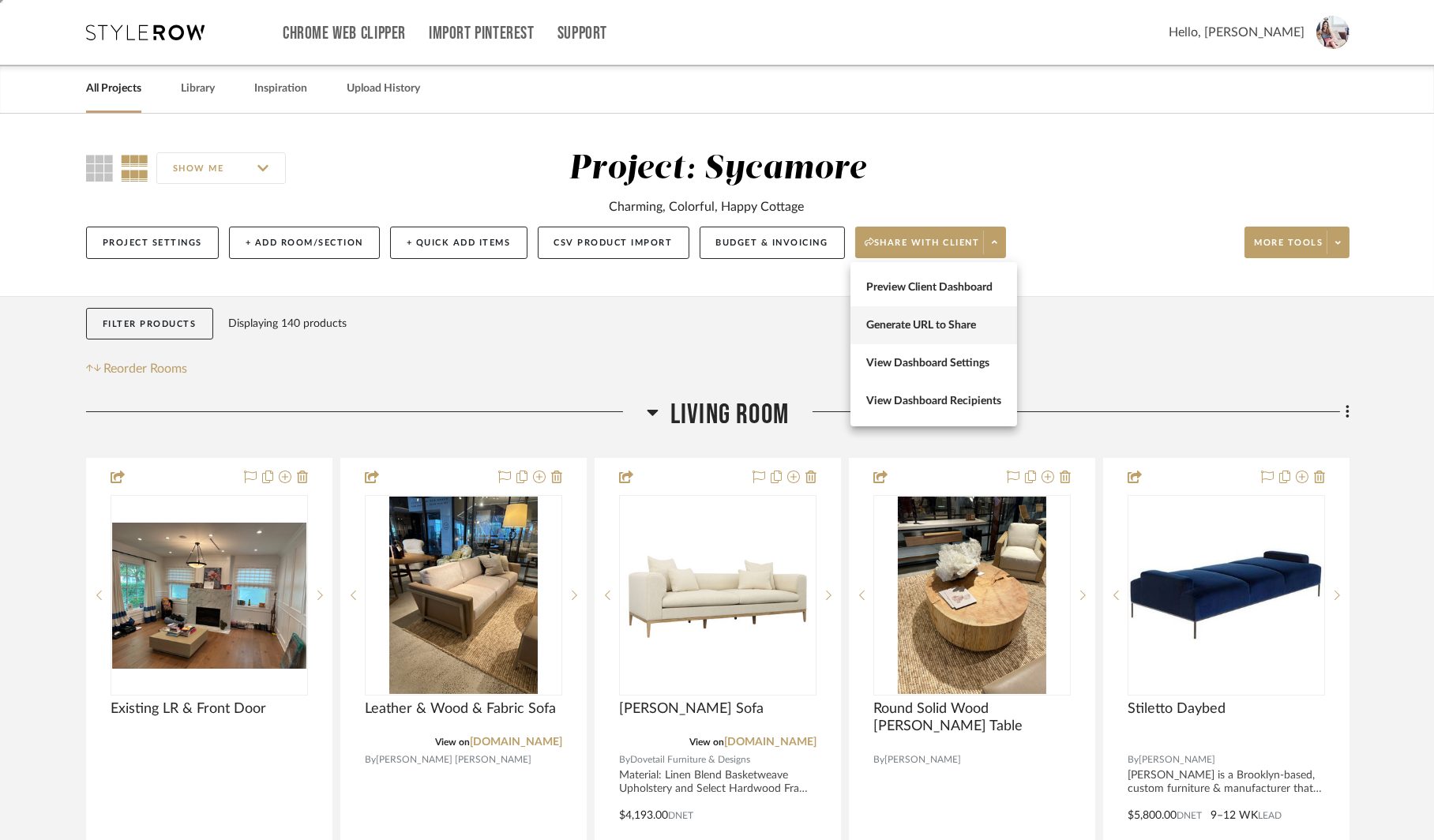
click at [902, 322] on span "Generate URL to Share" at bounding box center [934, 325] width 135 height 13
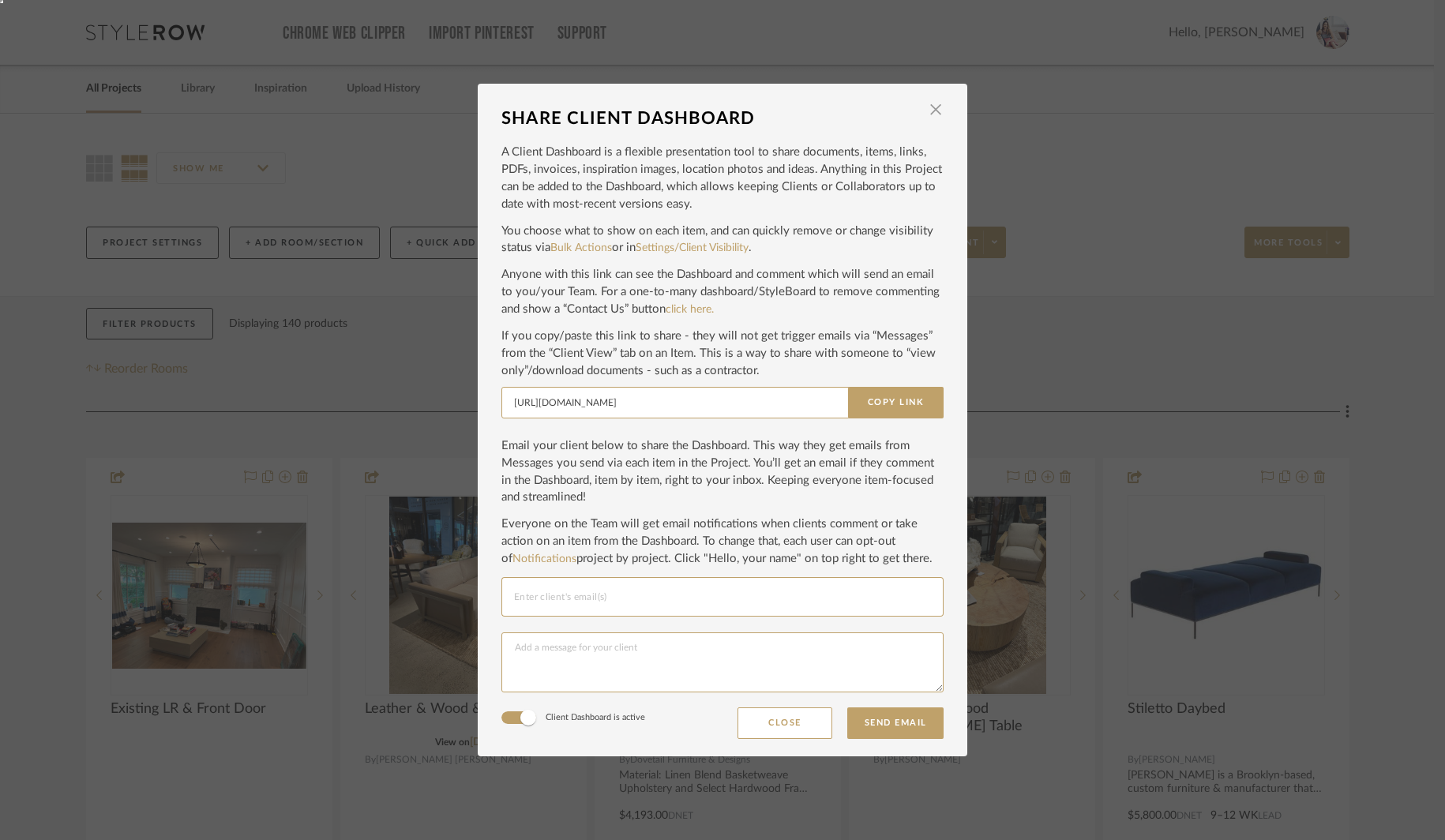
click at [595, 589] on input "Email selection" at bounding box center [722, 596] width 417 height 19
paste input "[EMAIL_ADDRESS][DOMAIN_NAME]"
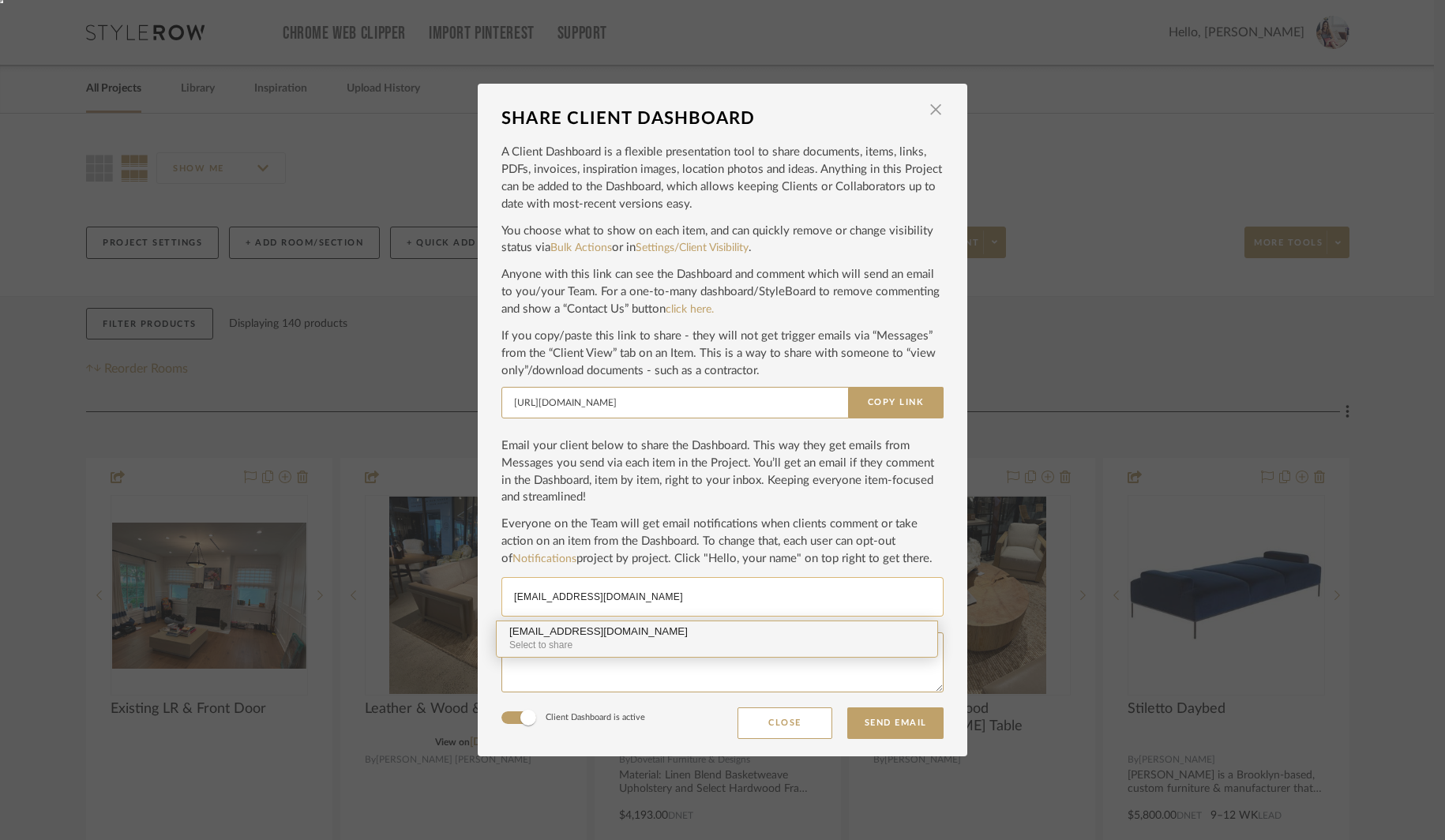
type input "[EMAIL_ADDRESS][DOMAIN_NAME]"
click at [568, 638] on div "Select to share" at bounding box center [716, 645] width 415 height 15
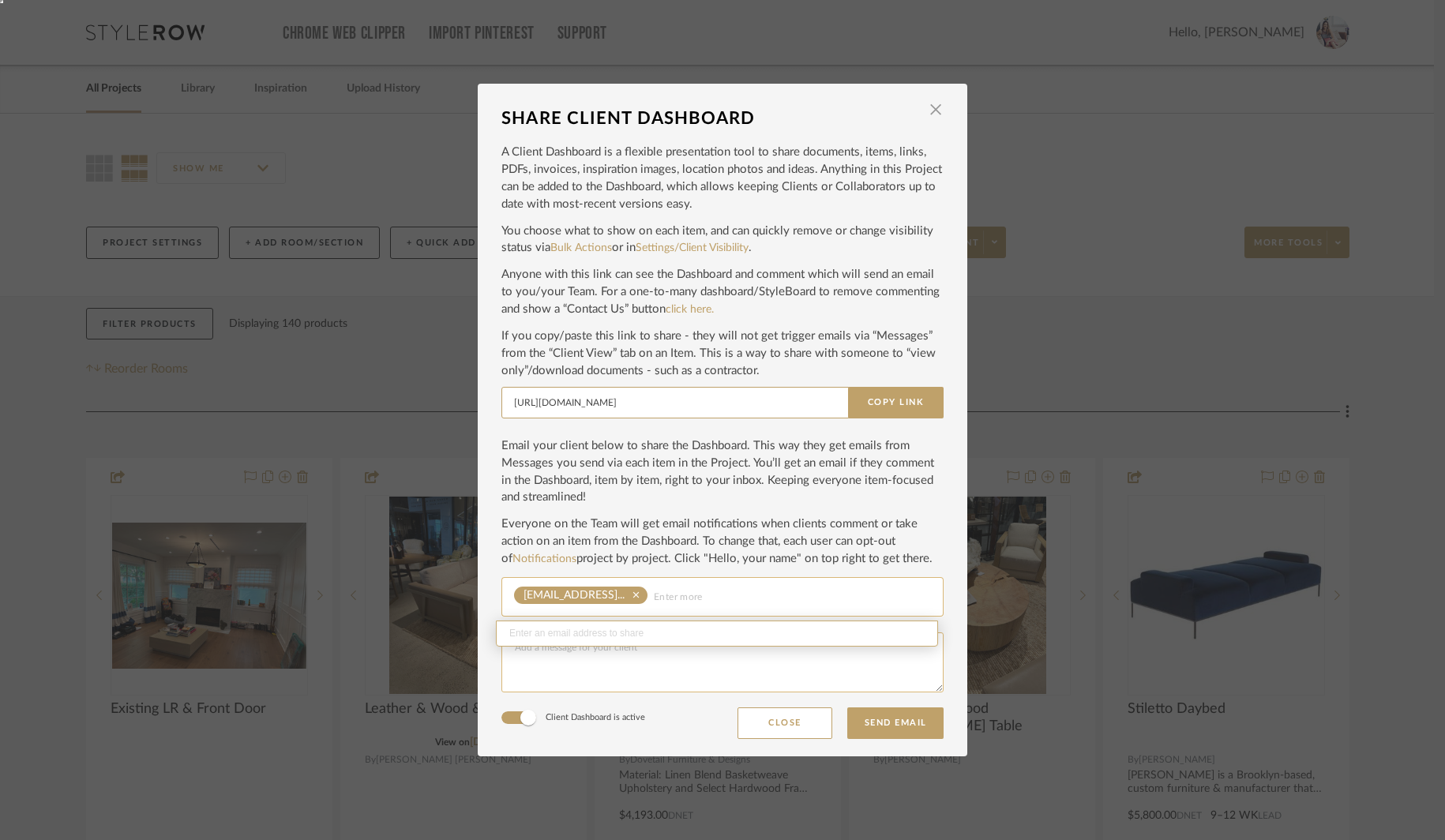
click at [564, 662] on textarea at bounding box center [722, 662] width 442 height 60
type textarea "Hello [PERSON_NAME]! Please check out the items we have put together for your h…"
click at [872, 726] on button "Send Email" at bounding box center [895, 723] width 97 height 32
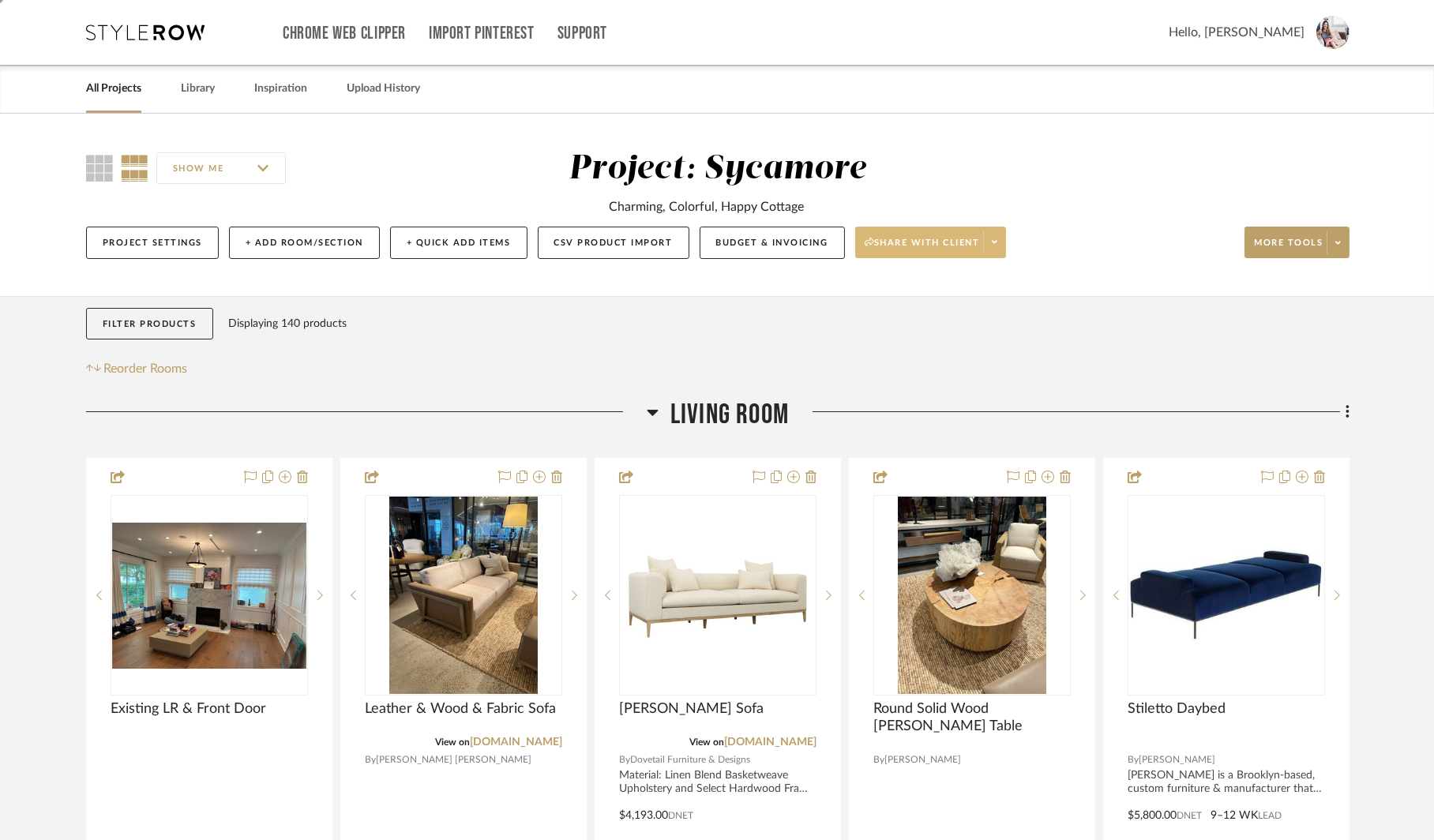
click at [897, 249] on span "Share with client" at bounding box center [922, 248] width 115 height 23
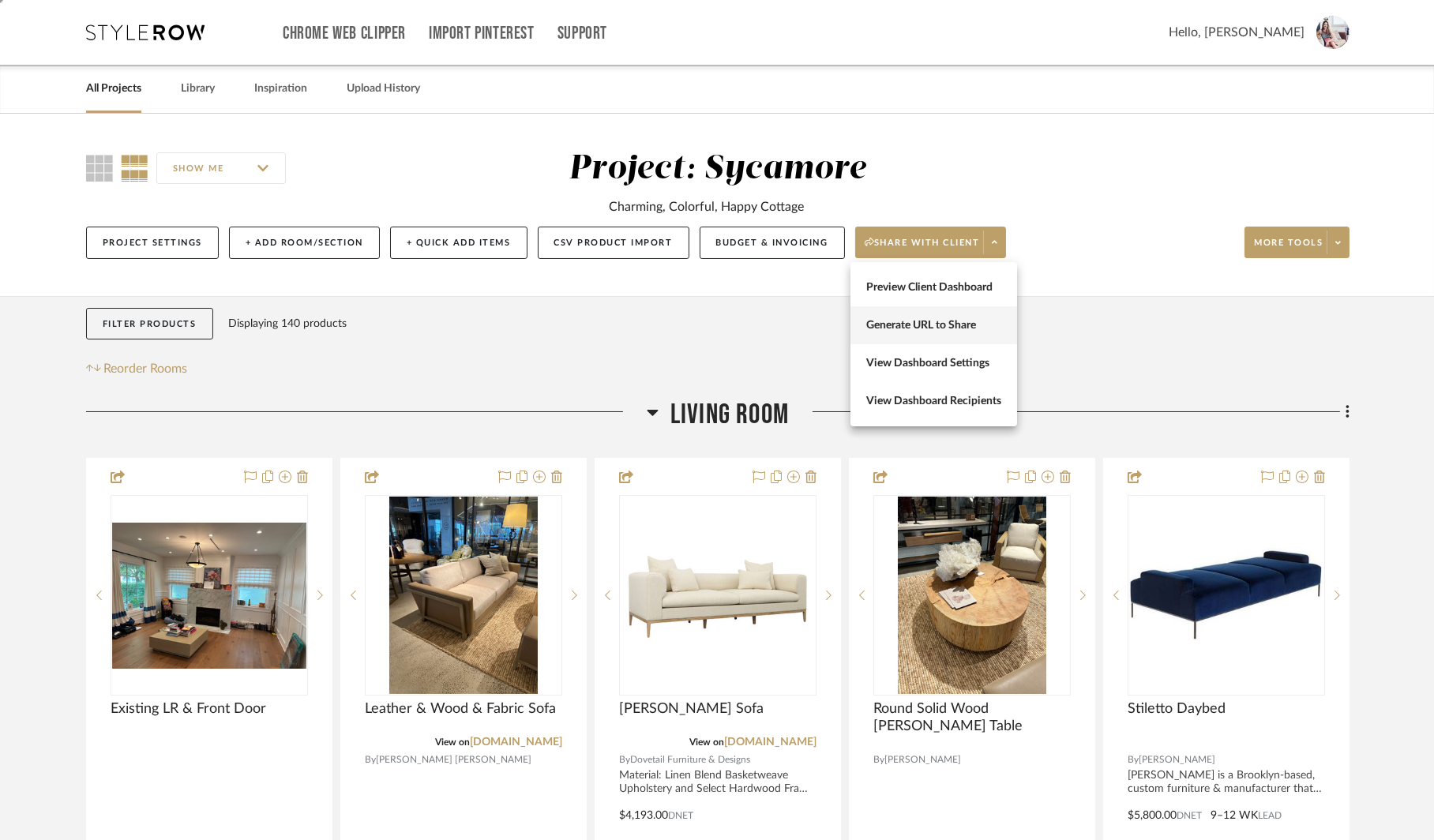
click at [897, 325] on span "Generate URL to Share" at bounding box center [934, 325] width 135 height 13
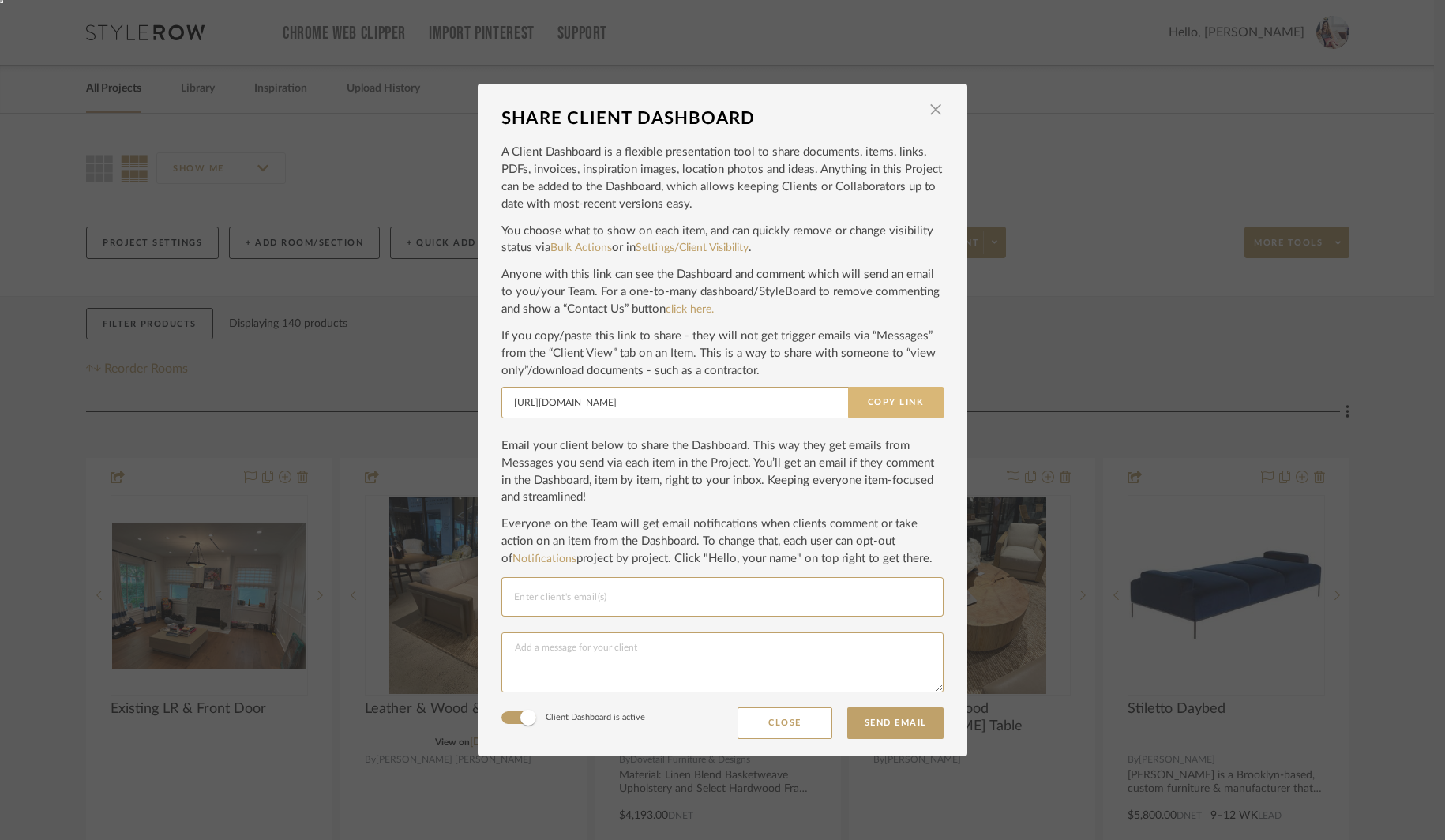
click at [882, 399] on button "Copy Link" at bounding box center [896, 403] width 96 height 32
click at [1062, 131] on div "SHARE CLIENT DASHBOARD × A Client Dashboard is a flexible presentation tool to …" at bounding box center [722, 420] width 1445 height 840
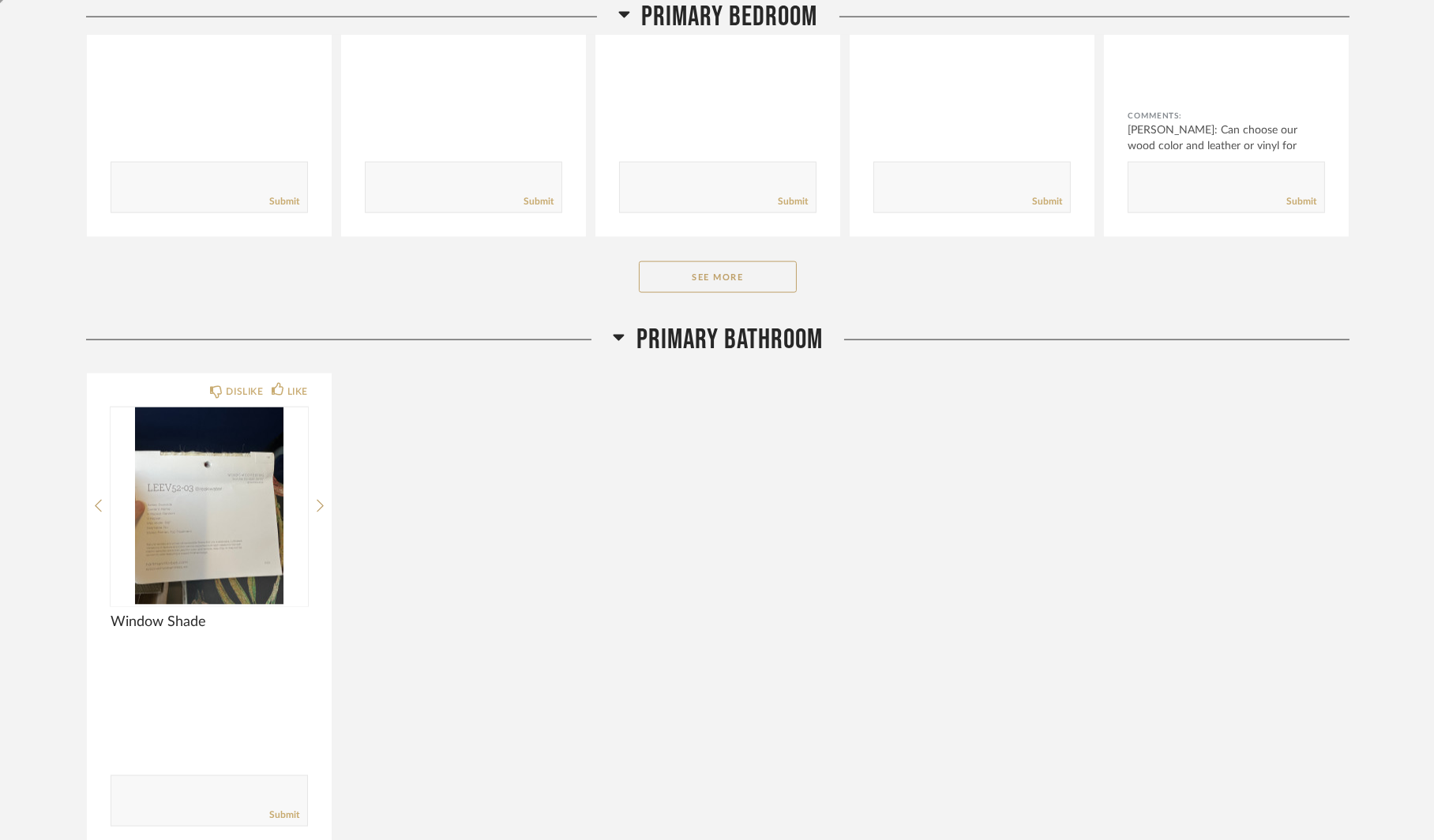
scroll to position [4877, 0]
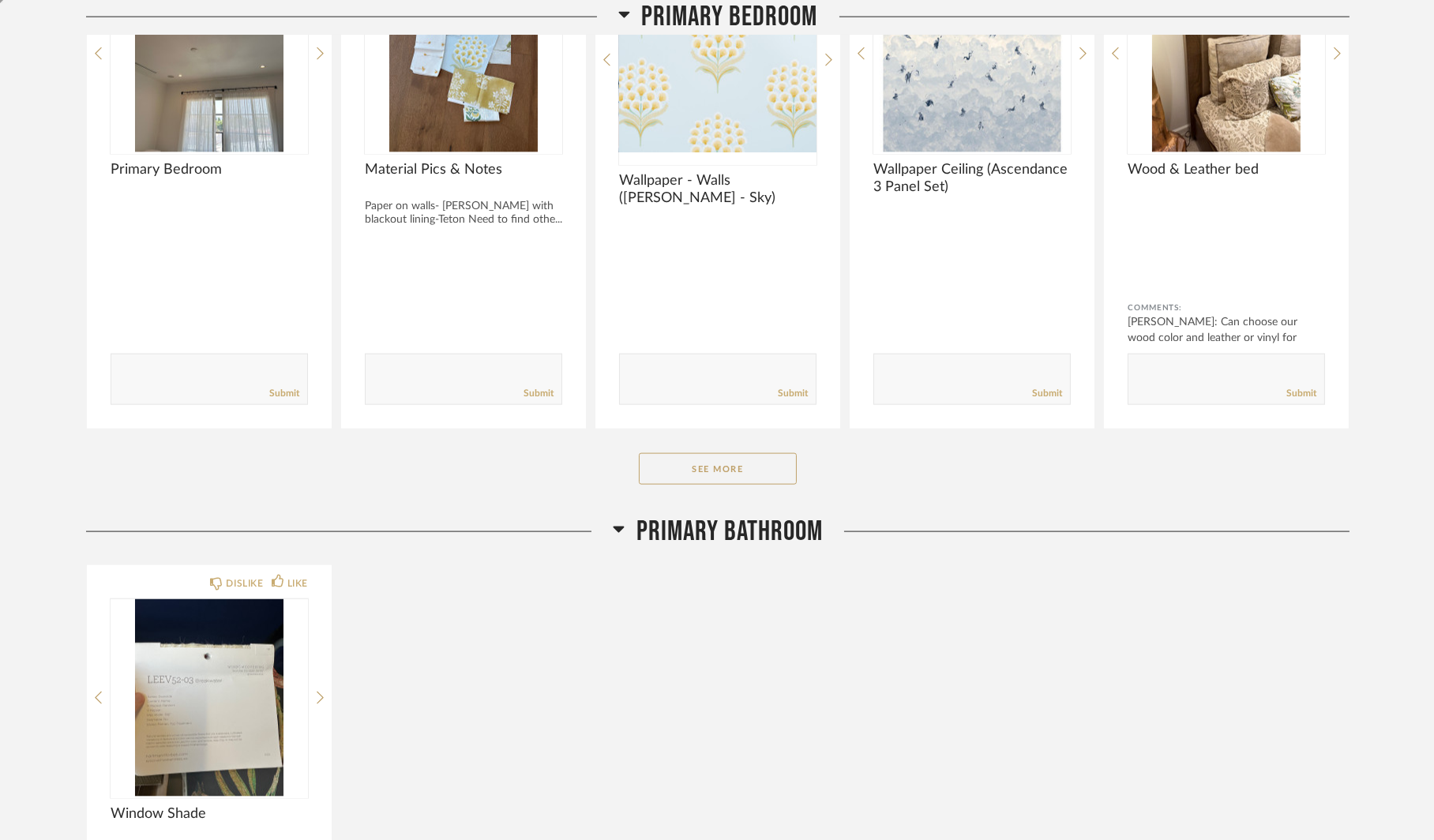
scroll to position [4468, 0]
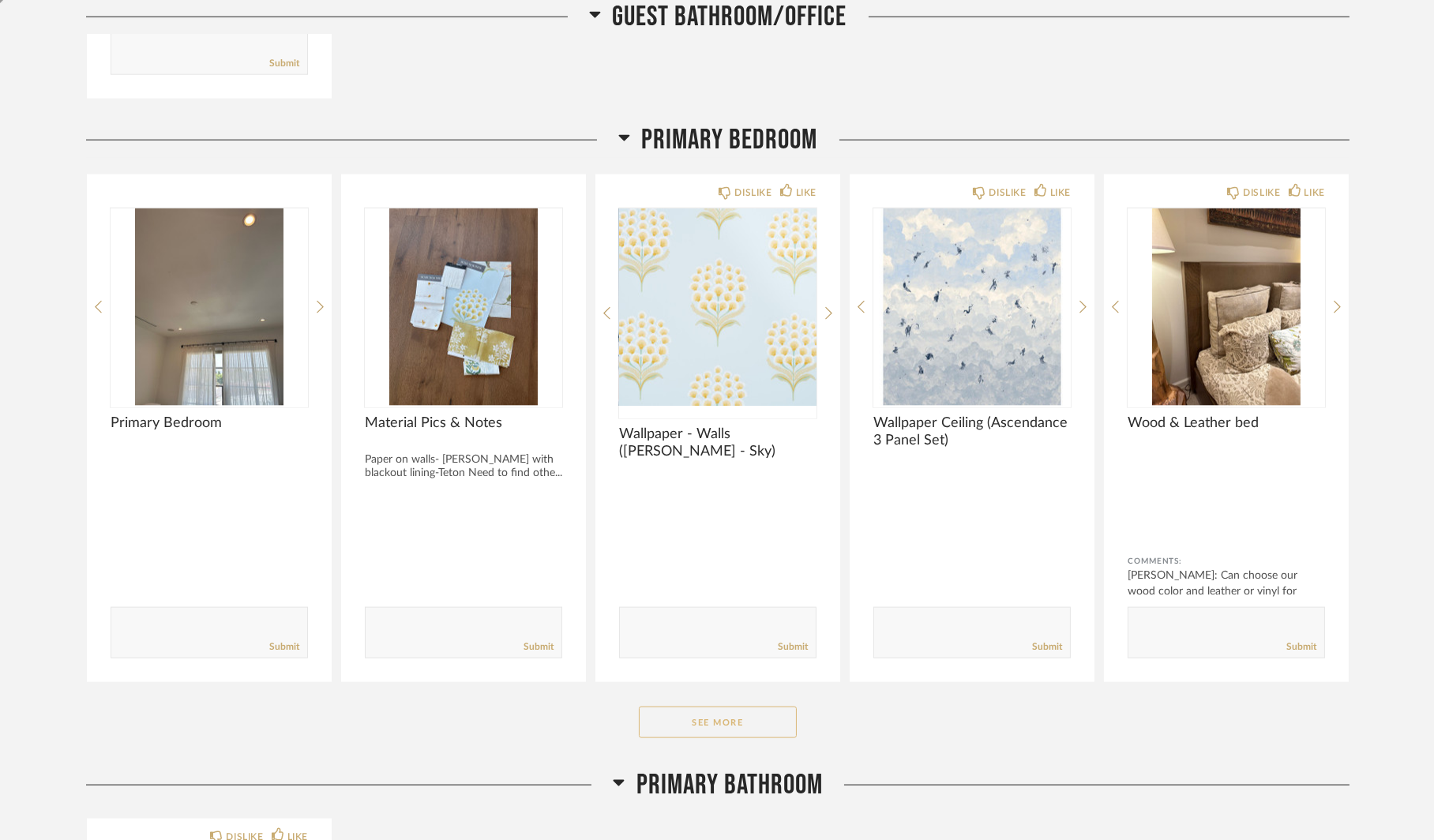
click at [677, 715] on button "See More" at bounding box center [717, 723] width 158 height 32
